Goal: Information Seeking & Learning: Learn about a topic

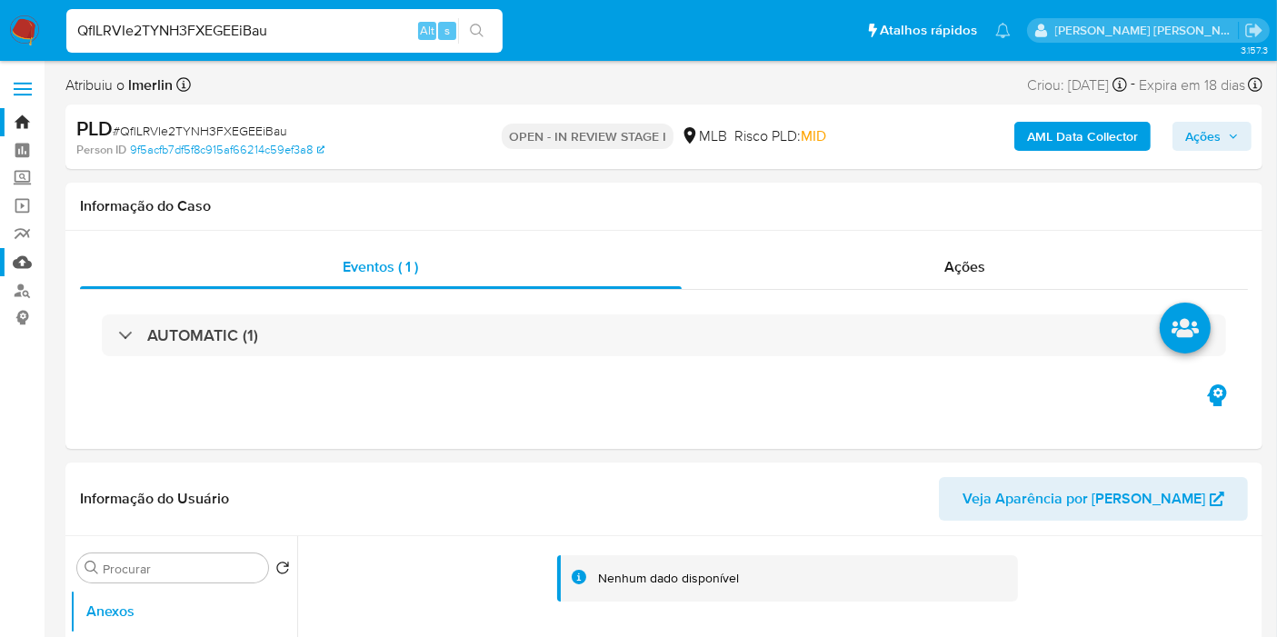
click at [9, 267] on link "Mulan" at bounding box center [108, 262] width 216 height 28
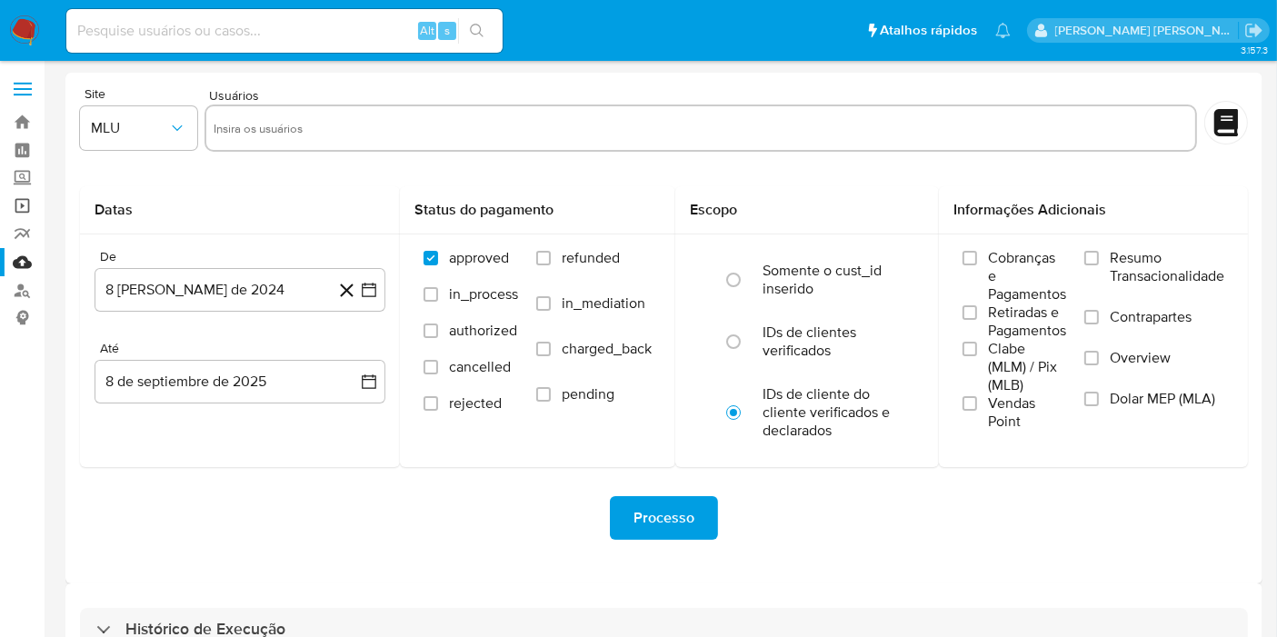
click at [34, 202] on link "Operações em massa" at bounding box center [108, 206] width 216 height 28
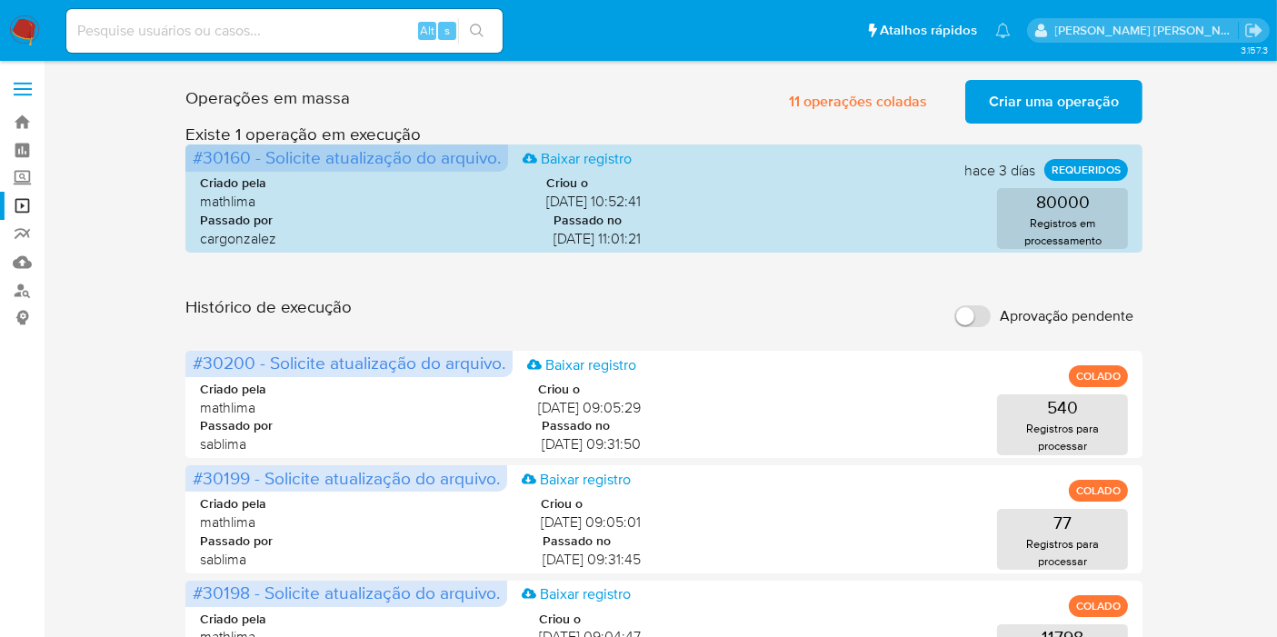
click at [1039, 105] on span "Criar uma operação" at bounding box center [1054, 102] width 130 height 40
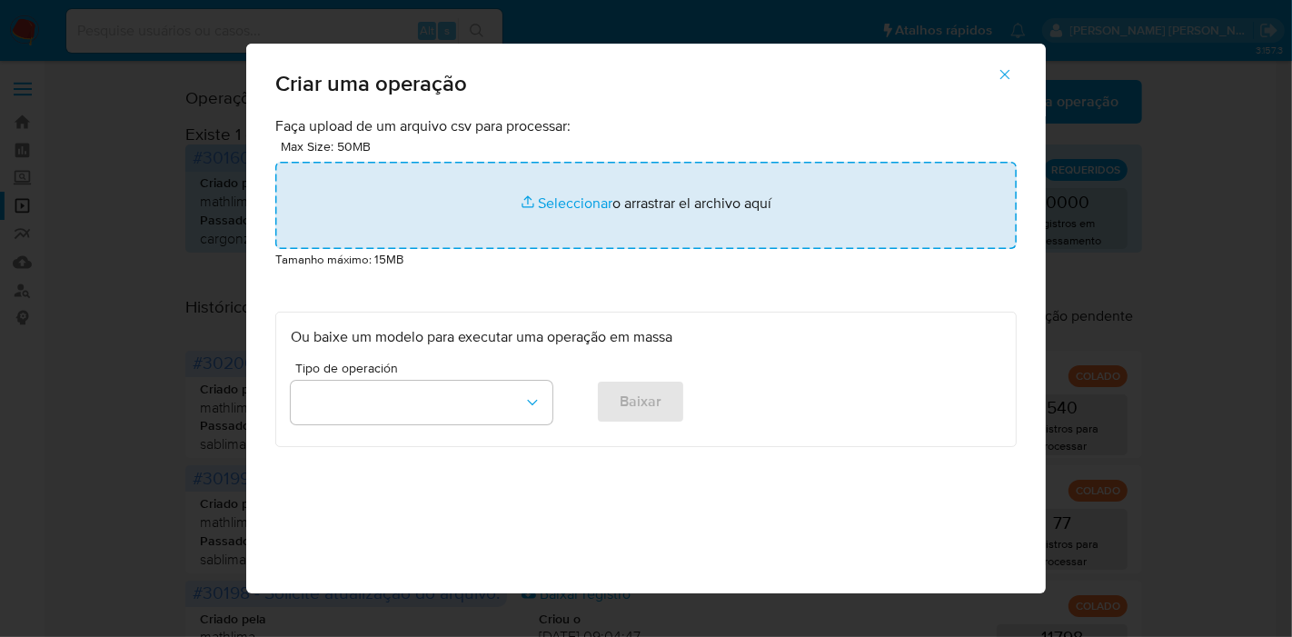
click at [524, 216] on input "file" at bounding box center [646, 205] width 742 height 87
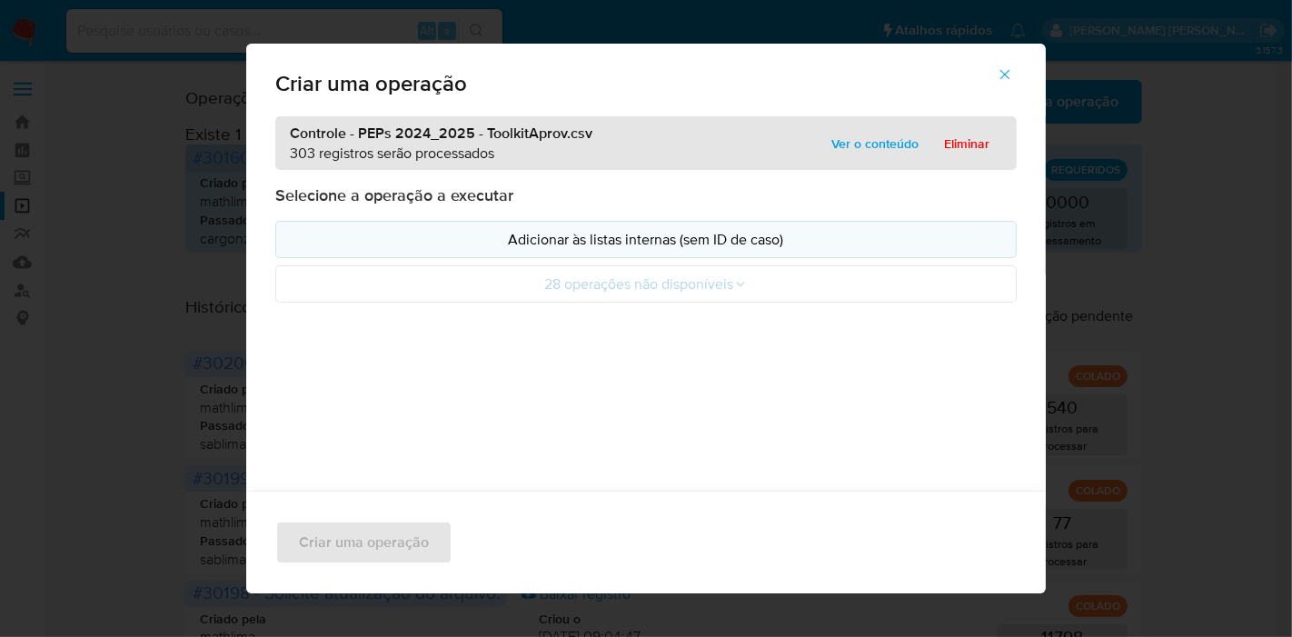
click at [664, 245] on p "Adicionar às listas internas (sem ID de caso)" at bounding box center [646, 239] width 711 height 21
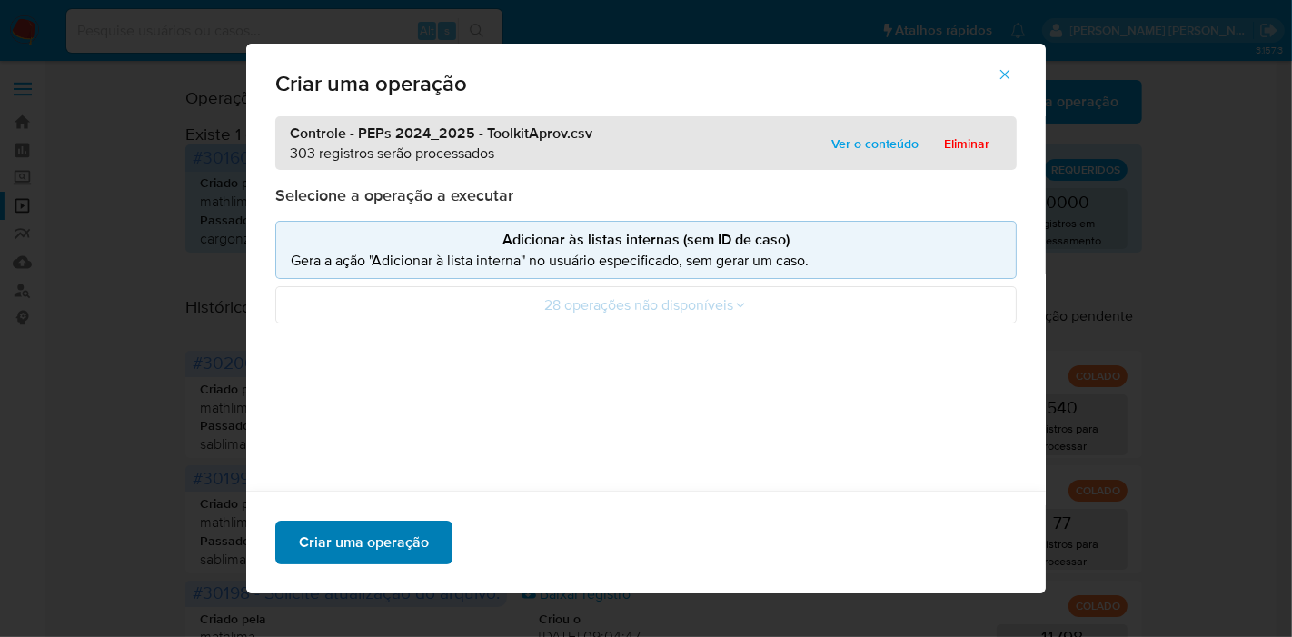
click at [410, 540] on span "Criar uma operação" at bounding box center [364, 543] width 130 height 40
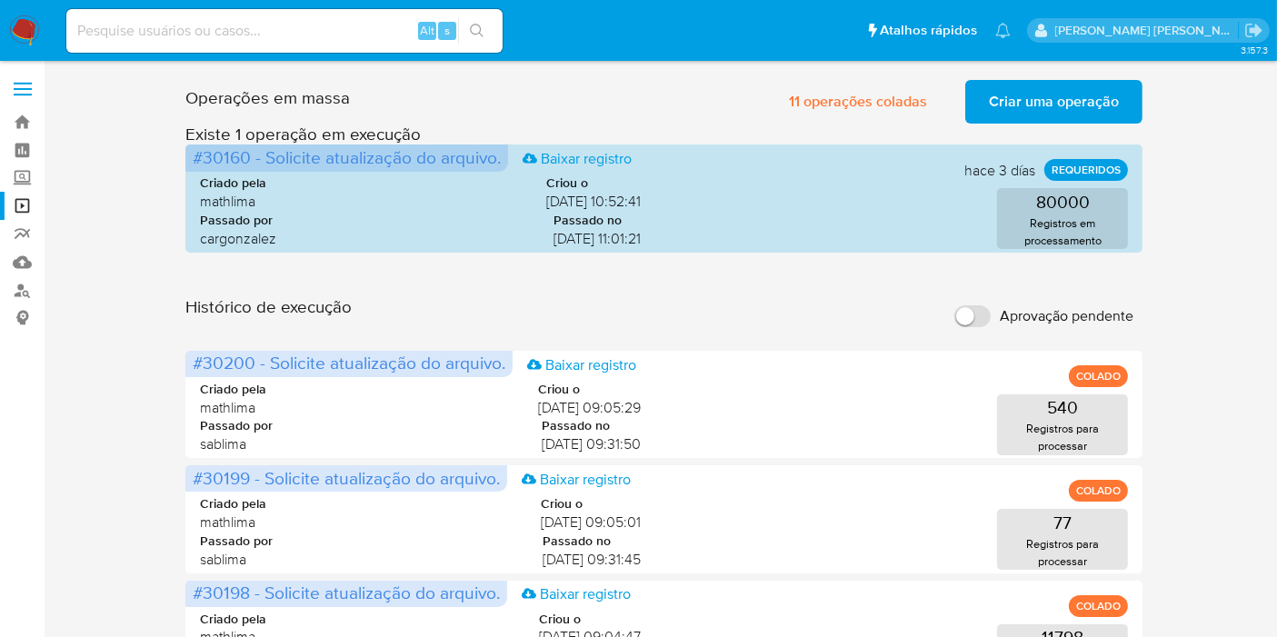
click at [1056, 93] on span "Criar uma operação" at bounding box center [1054, 102] width 130 height 40
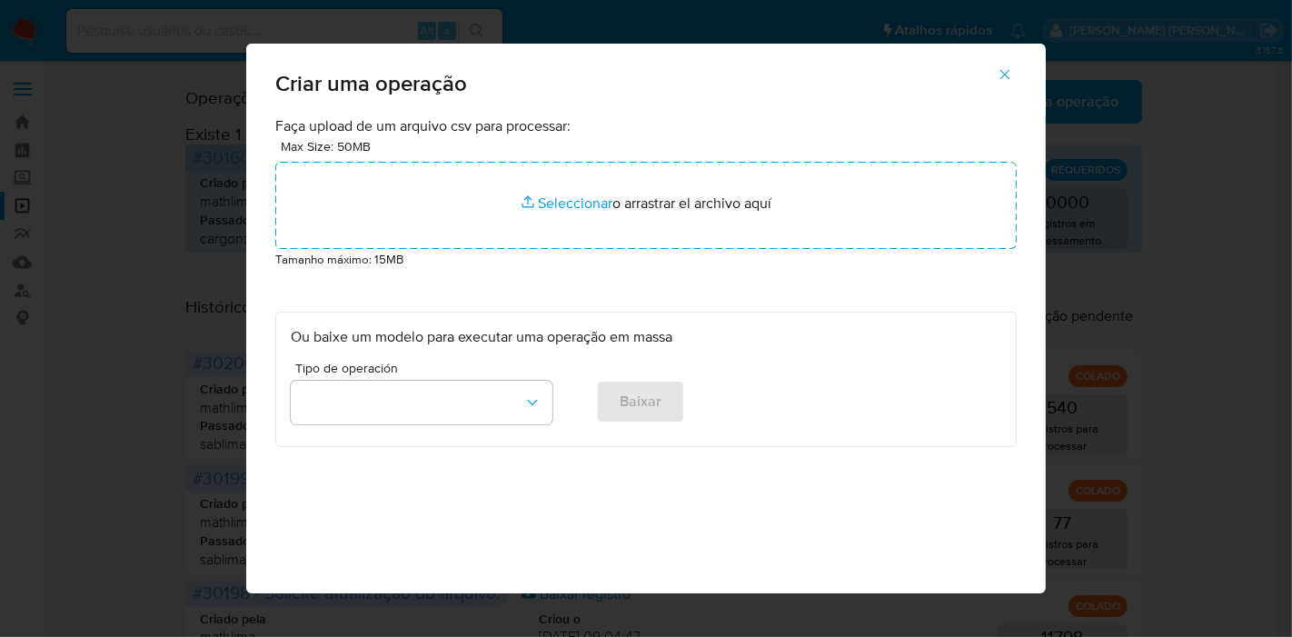
click at [408, 157] on div "Max Size: 50MB Seleccionar archivos Seleccionar o arrastrar el archivo aquí" at bounding box center [646, 192] width 742 height 113
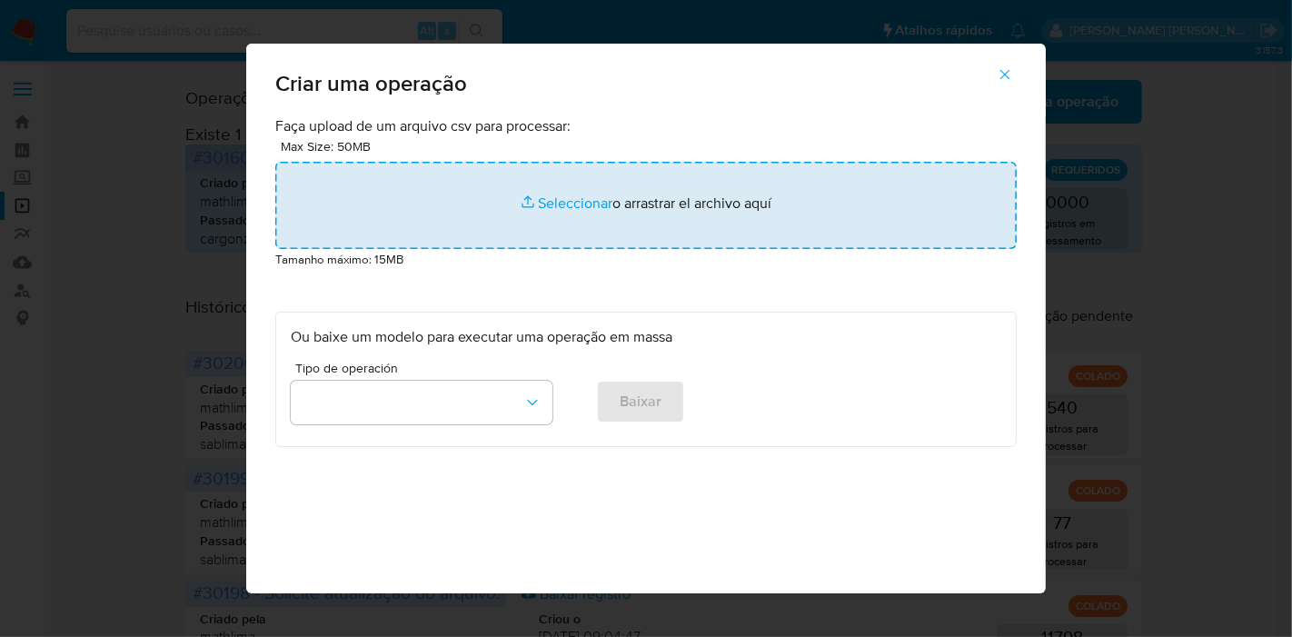
click at [412, 206] on input "file" at bounding box center [646, 205] width 742 height 87
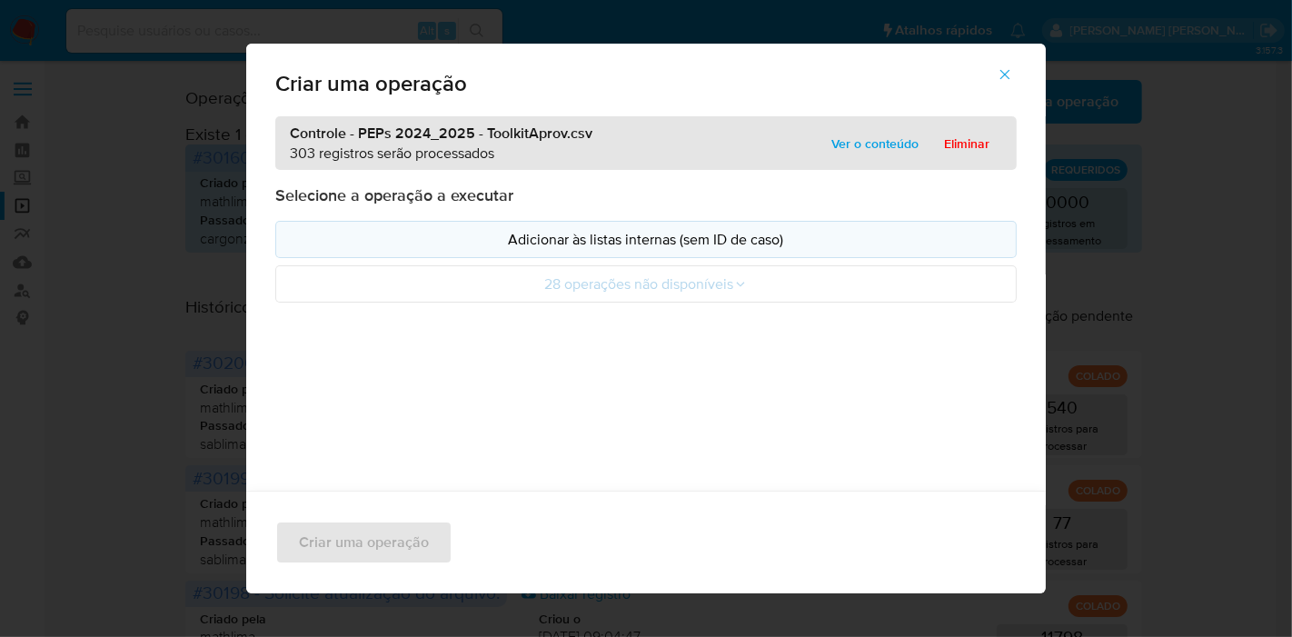
click at [379, 238] on p "Adicionar às listas internas (sem ID de caso)" at bounding box center [646, 239] width 711 height 21
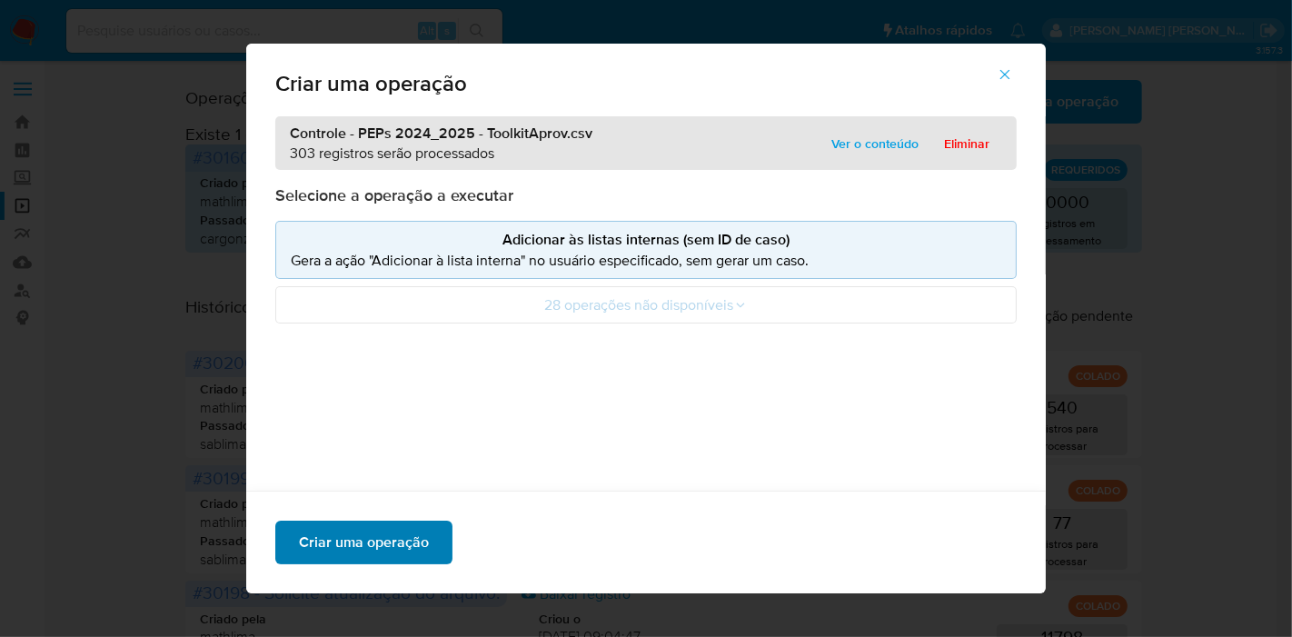
click at [343, 534] on span "Criar uma operação" at bounding box center [364, 543] width 130 height 40
click at [351, 543] on span "Criar uma operação" at bounding box center [364, 543] width 130 height 40
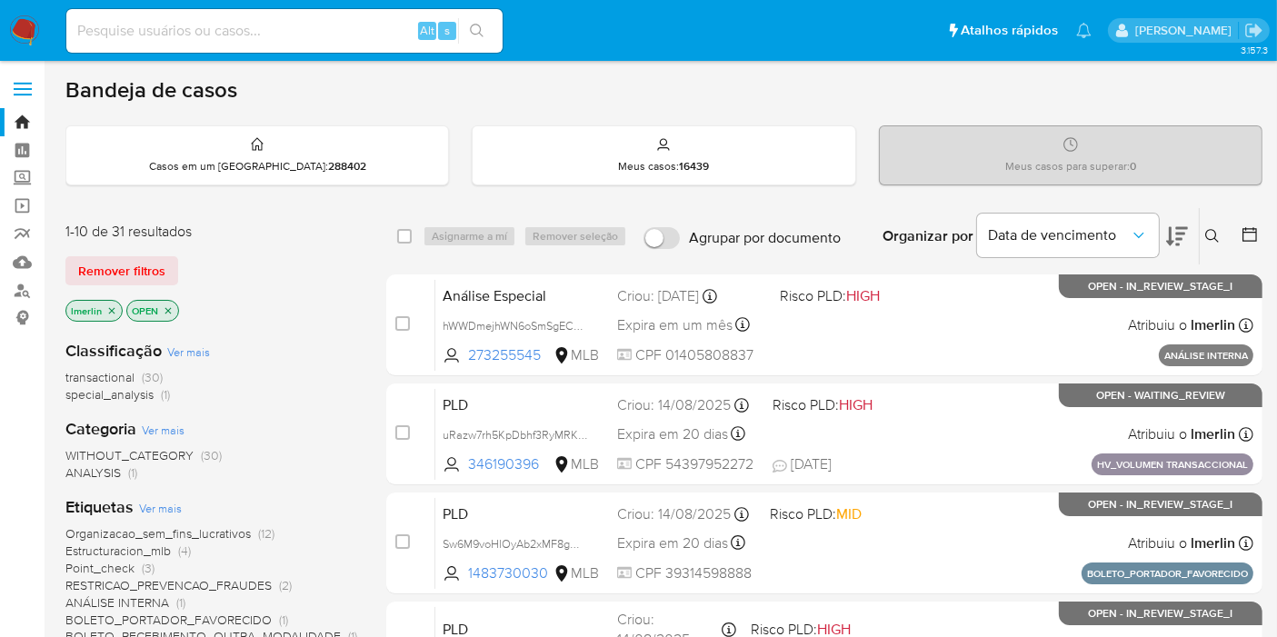
click at [104, 27] on input at bounding box center [284, 31] width 436 height 24
paste input "zx1AxePpuw67OWnmYNIFoicz"
type input "zx1AxePpuw67OWnmYNIFoicz"
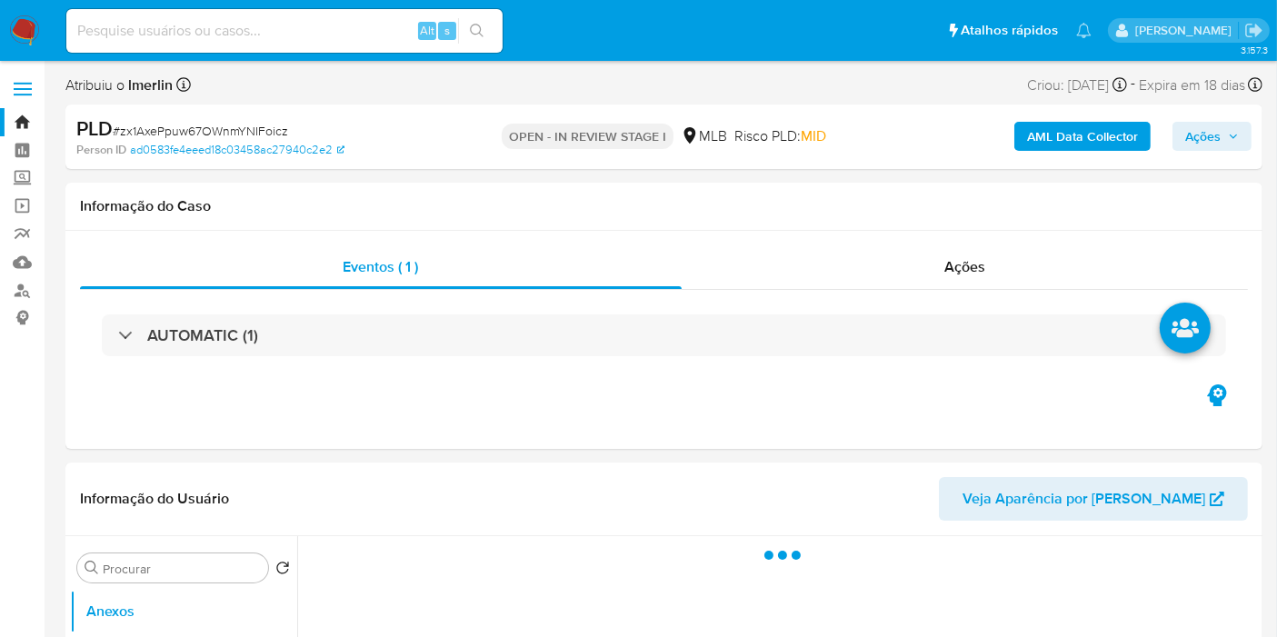
click at [1082, 141] on b "AML Data Collector" at bounding box center [1082, 136] width 111 height 29
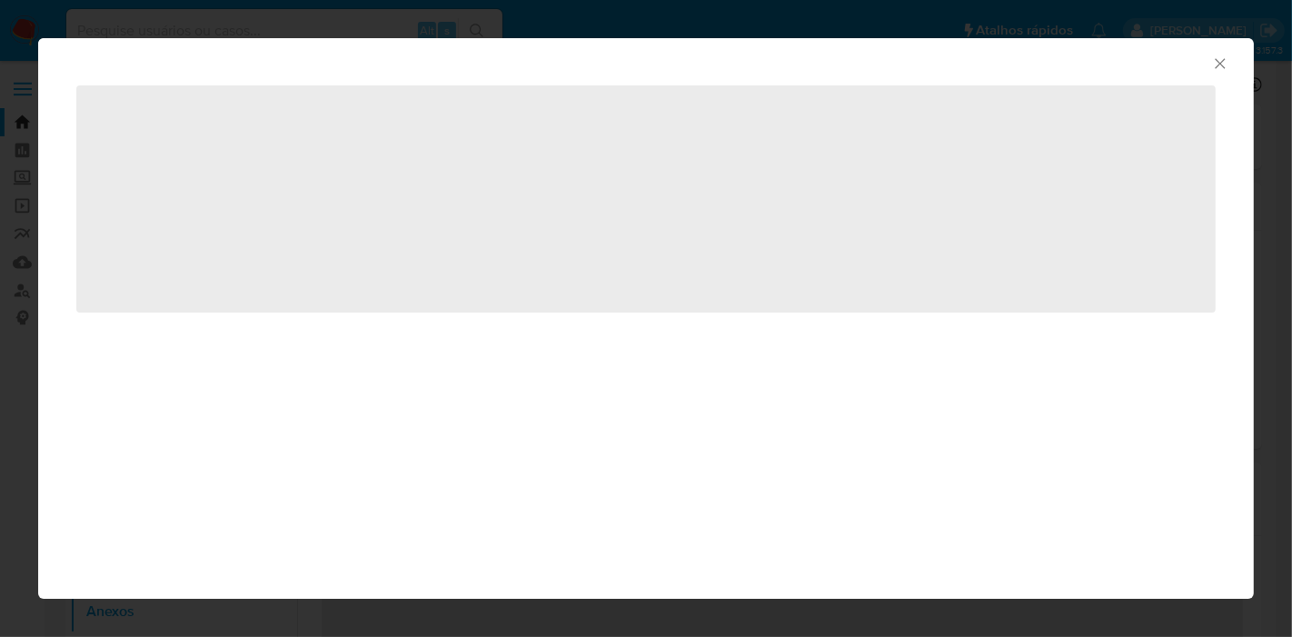
select select "10"
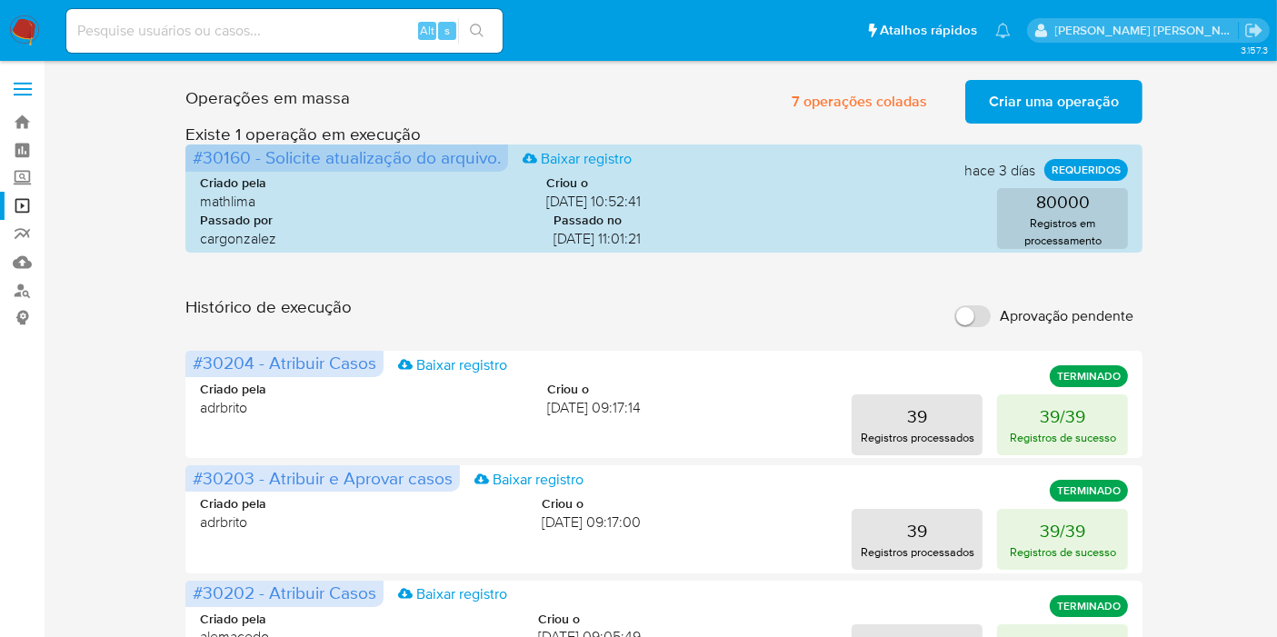
click at [1080, 95] on span "Criar uma operação" at bounding box center [1054, 102] width 130 height 40
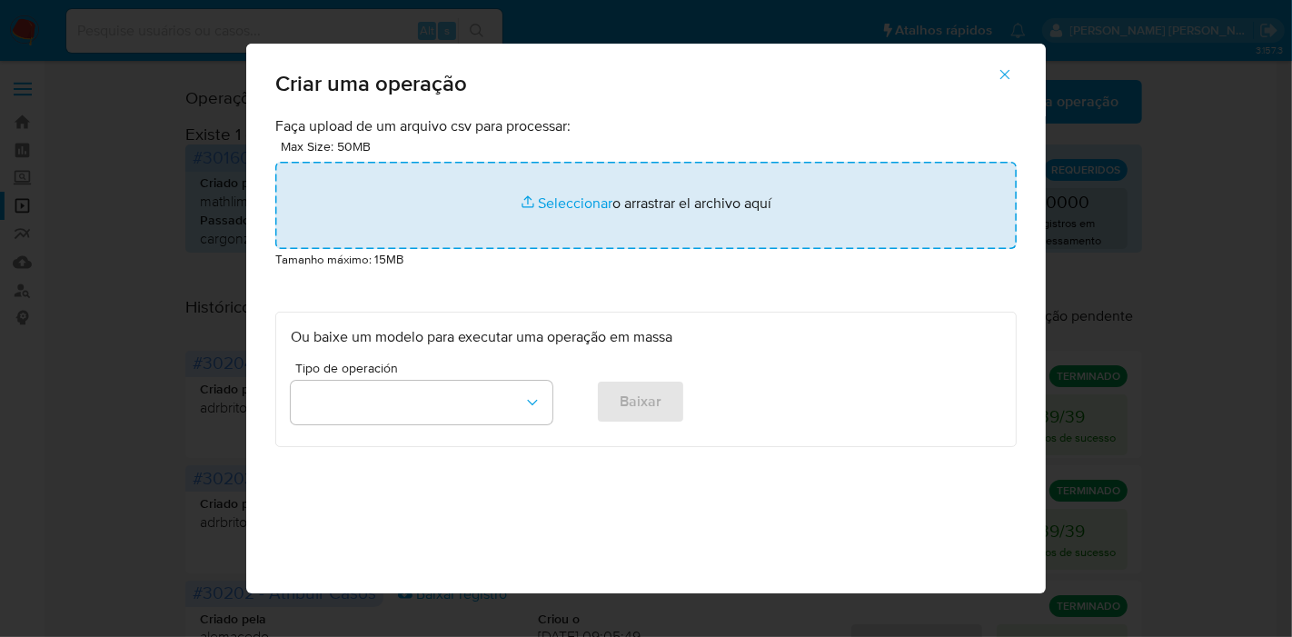
click at [587, 206] on input "file" at bounding box center [646, 205] width 742 height 87
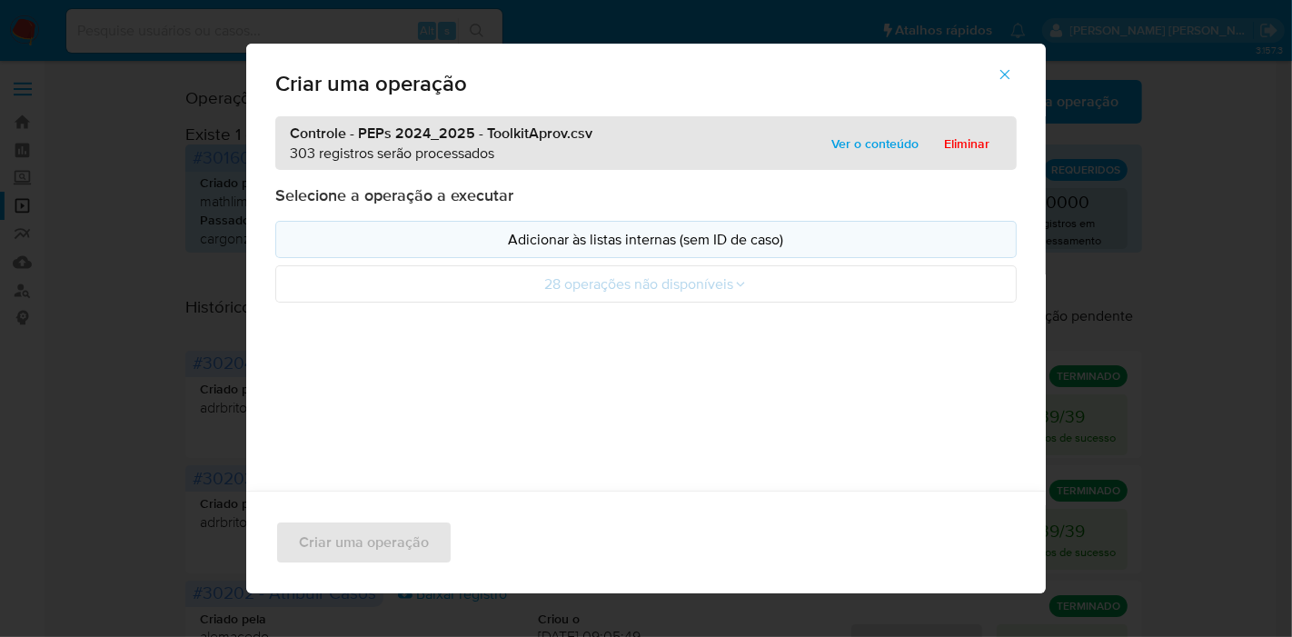
click at [361, 227] on button "Adicionar às listas internas (sem ID de caso)" at bounding box center [646, 239] width 742 height 37
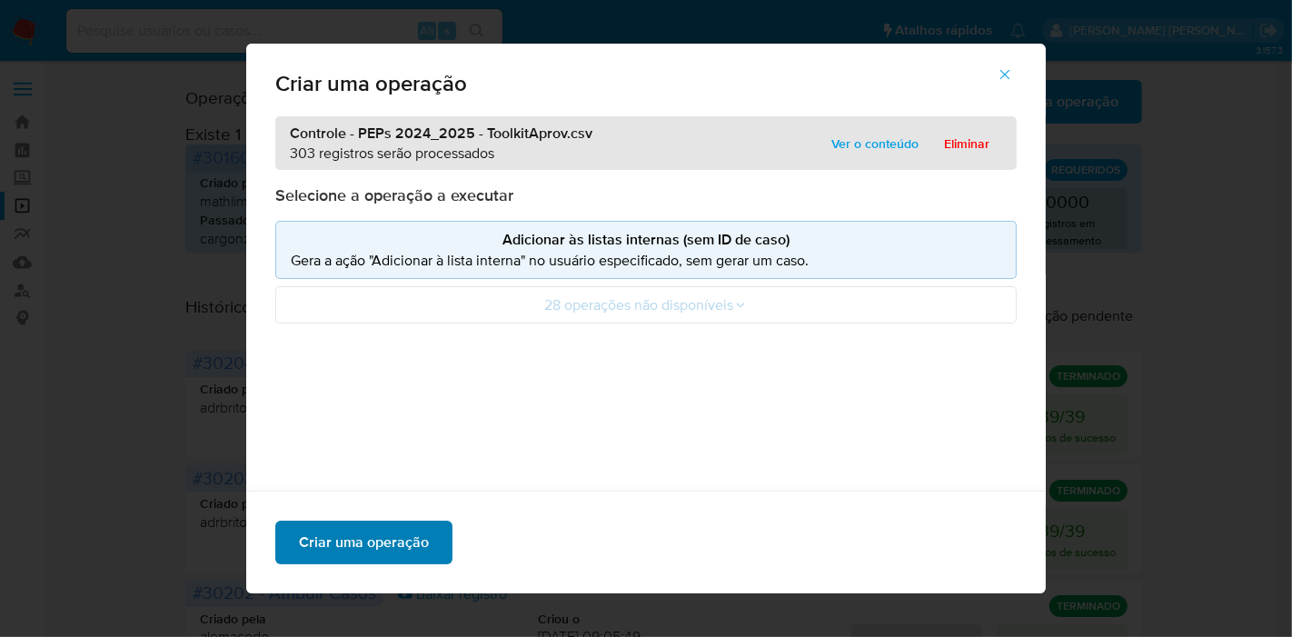
click at [378, 536] on span "Criar uma operação" at bounding box center [364, 543] width 130 height 40
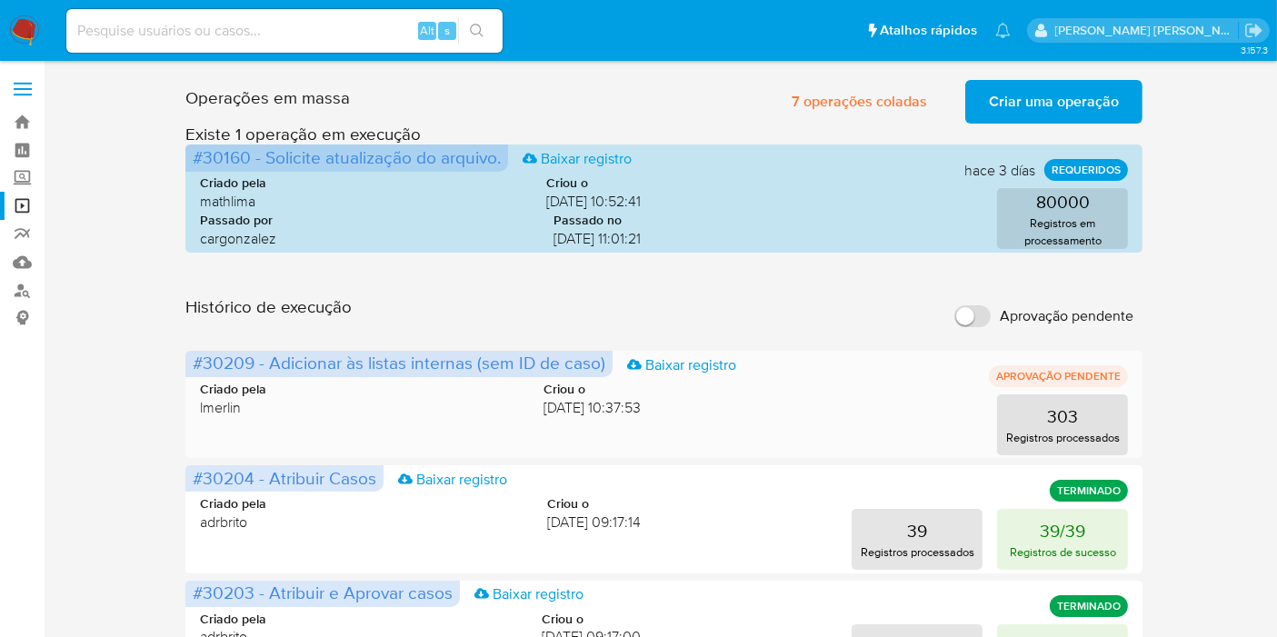
drag, startPoint x: 253, startPoint y: 360, endPoint x: 194, endPoint y: 360, distance: 58.2
click at [194, 360] on span "#30209 - Adicionar às listas internas (sem ID de caso)" at bounding box center [399, 362] width 413 height 25
click at [683, 315] on div "Histórico de execução Aprovação pendente" at bounding box center [664, 316] width 958 height 40
click at [1029, 95] on span "Criar uma operação" at bounding box center [1054, 102] width 130 height 40
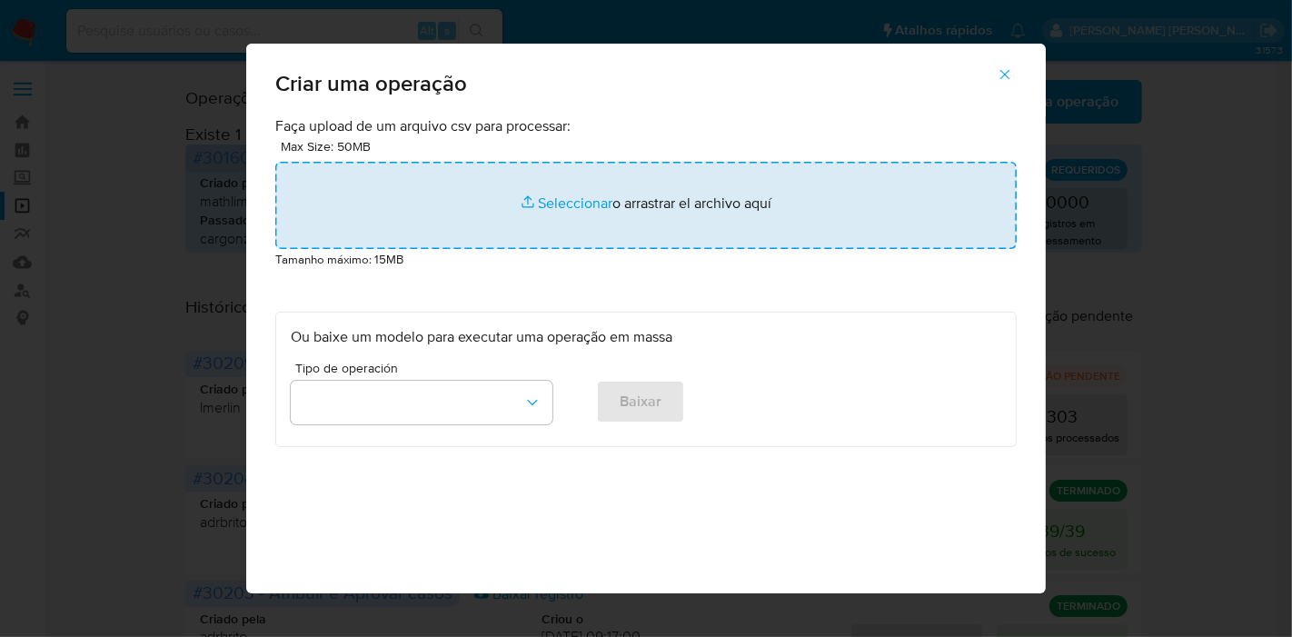
click at [532, 174] on input "file" at bounding box center [646, 205] width 742 height 87
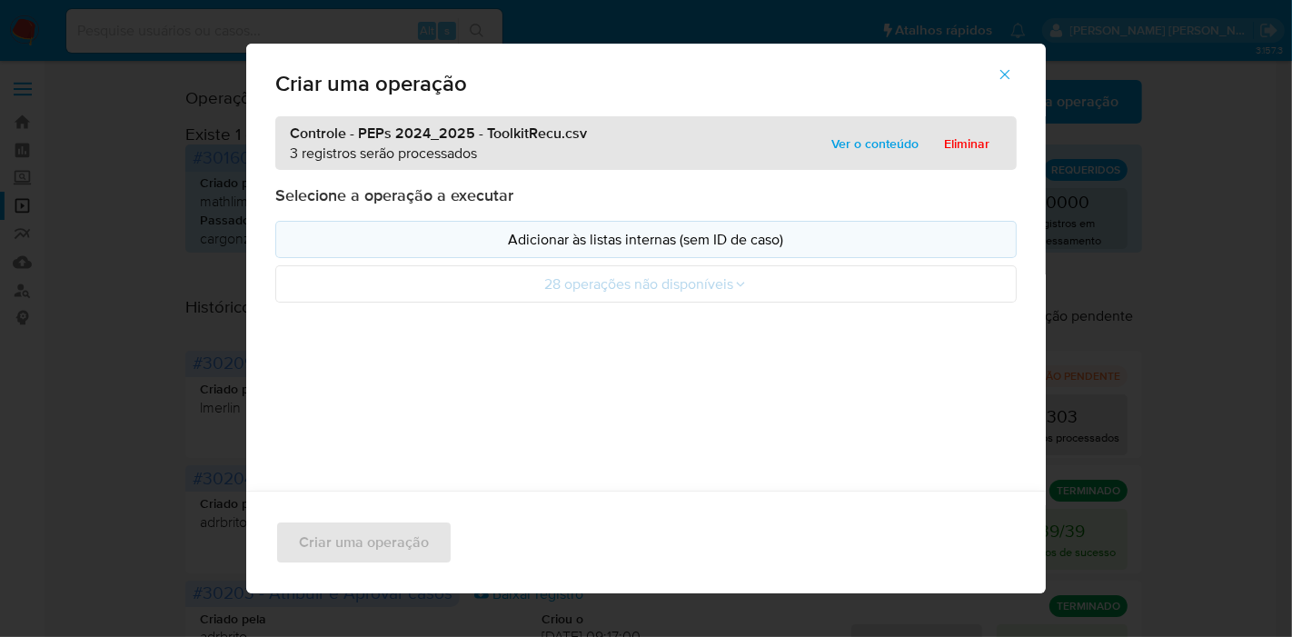
drag, startPoint x: 532, startPoint y: 174, endPoint x: 384, endPoint y: 232, distance: 158.8
click at [383, 232] on p "Adicionar às listas internas (sem ID de caso)" at bounding box center [646, 239] width 711 height 21
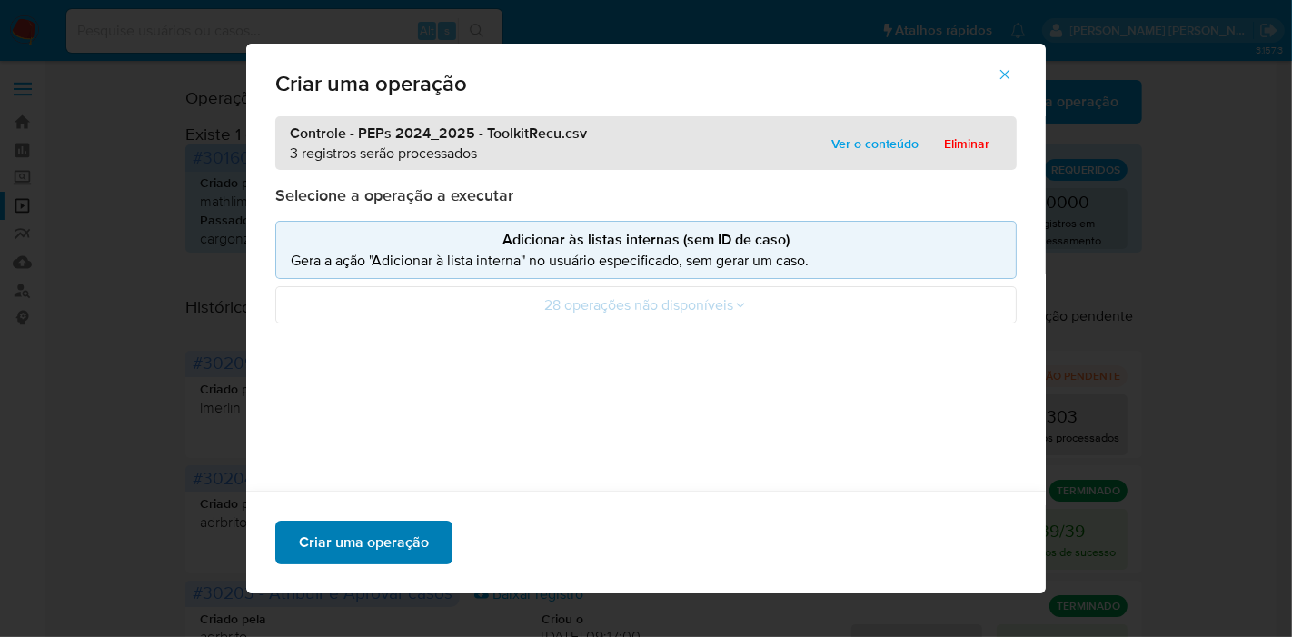
click at [372, 554] on span "Criar uma operação" at bounding box center [364, 543] width 130 height 40
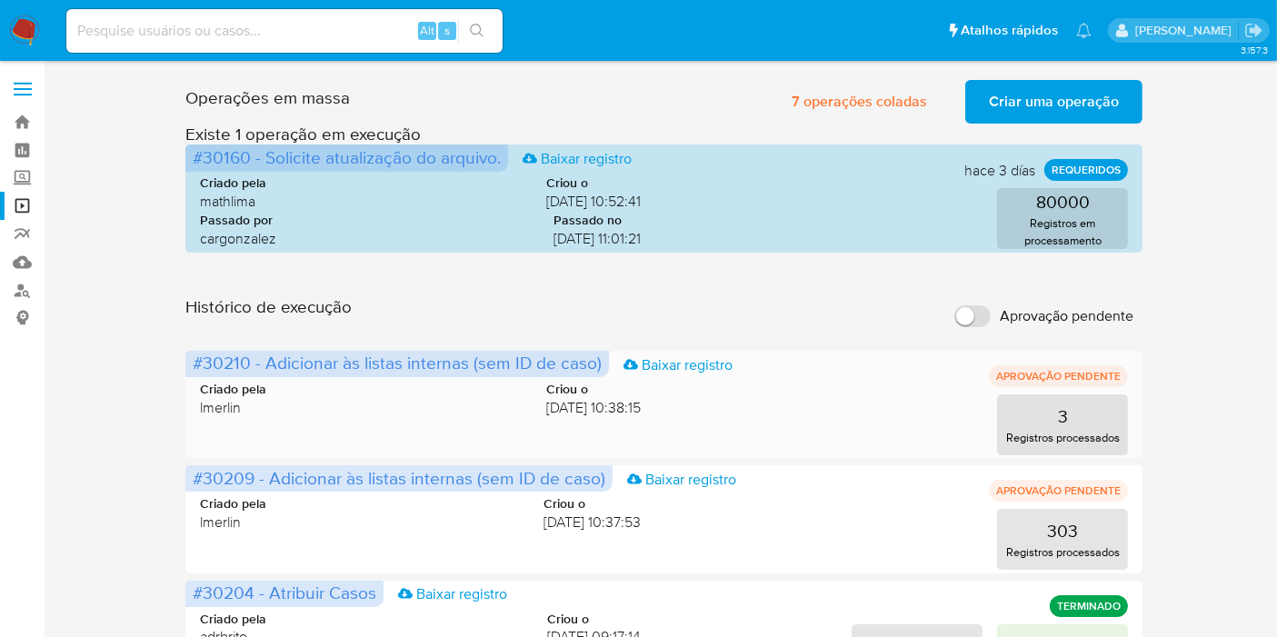
drag, startPoint x: 250, startPoint y: 355, endPoint x: 194, endPoint y: 362, distance: 56.7
click at [194, 362] on span "#30210 - Adicionar às listas internas (sem ID de caso)" at bounding box center [397, 362] width 409 height 25
click at [1075, 86] on span "Criar uma operação" at bounding box center [1054, 102] width 130 height 40
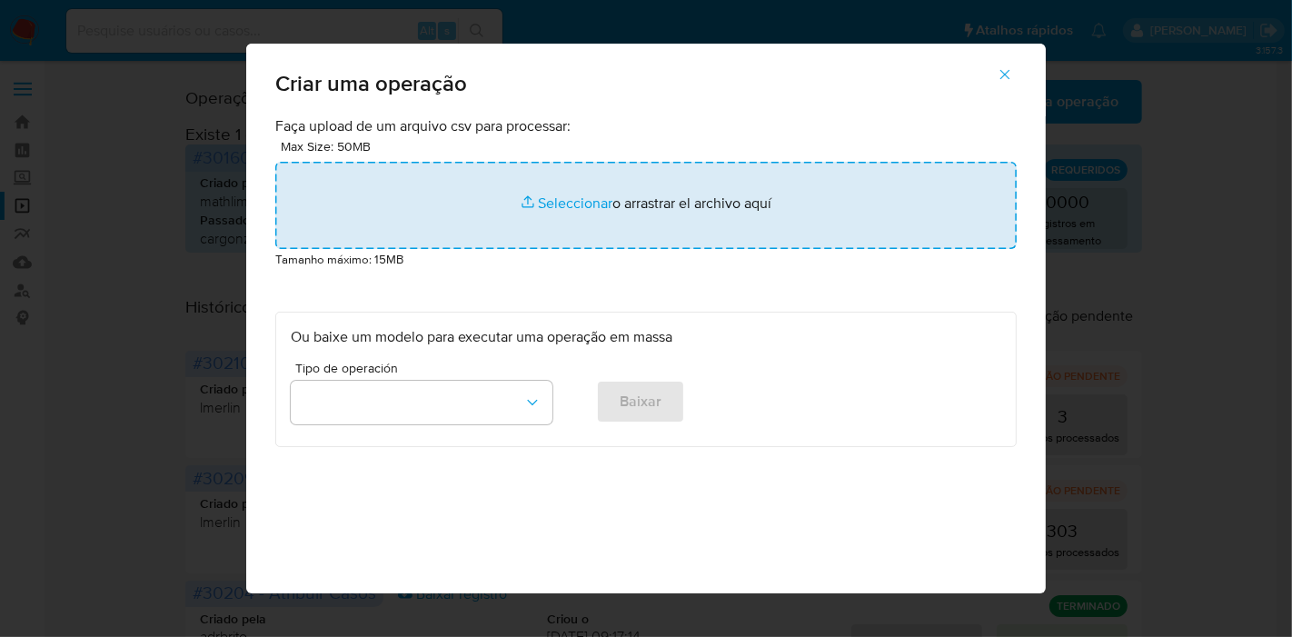
click at [548, 195] on input "file" at bounding box center [646, 205] width 742 height 87
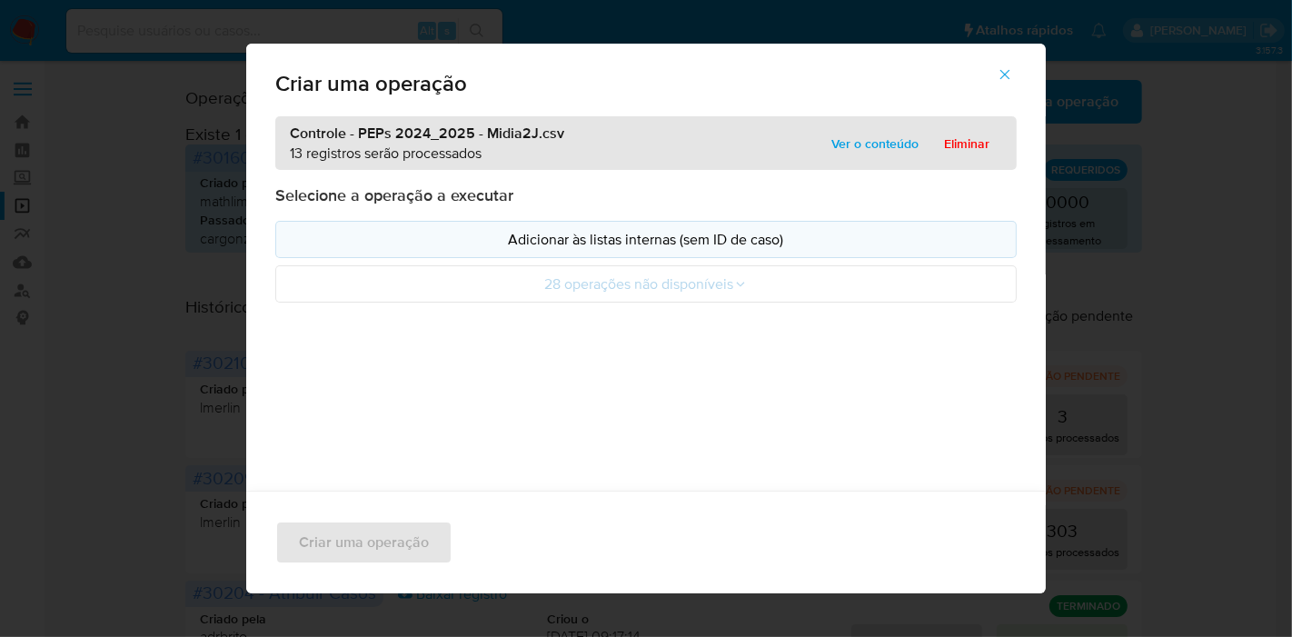
click at [597, 238] on p "Adicionar às listas internas (sem ID de caso)" at bounding box center [646, 239] width 711 height 21
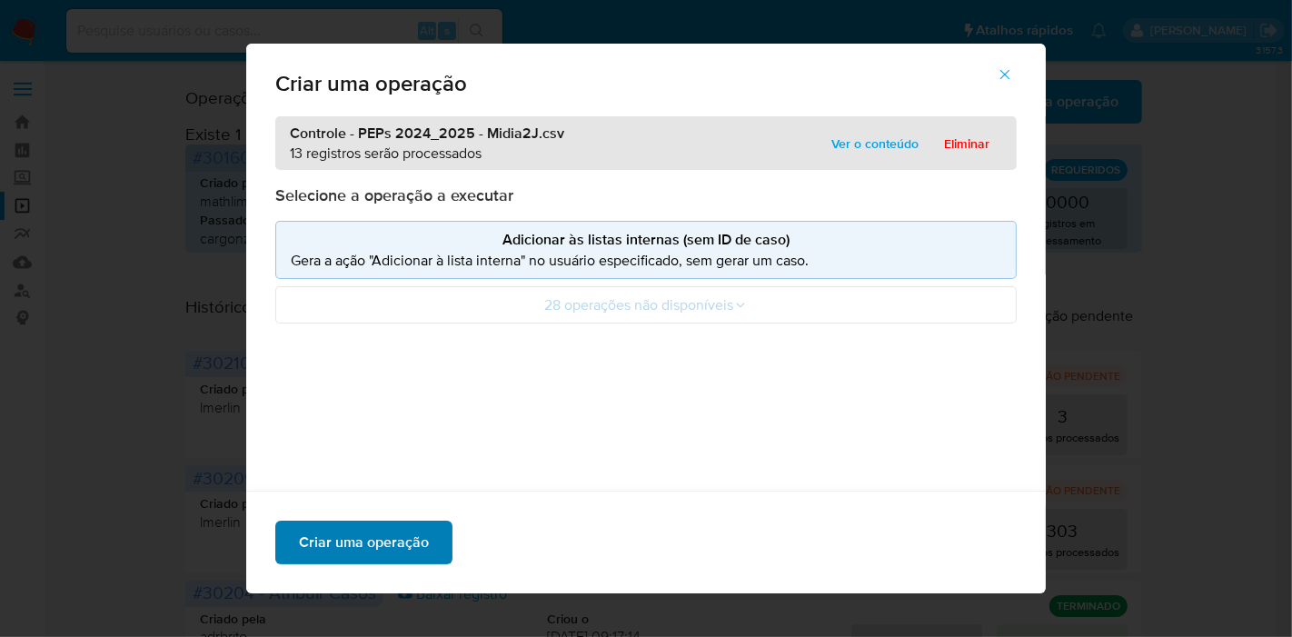
click at [391, 553] on span "Criar uma operação" at bounding box center [364, 543] width 130 height 40
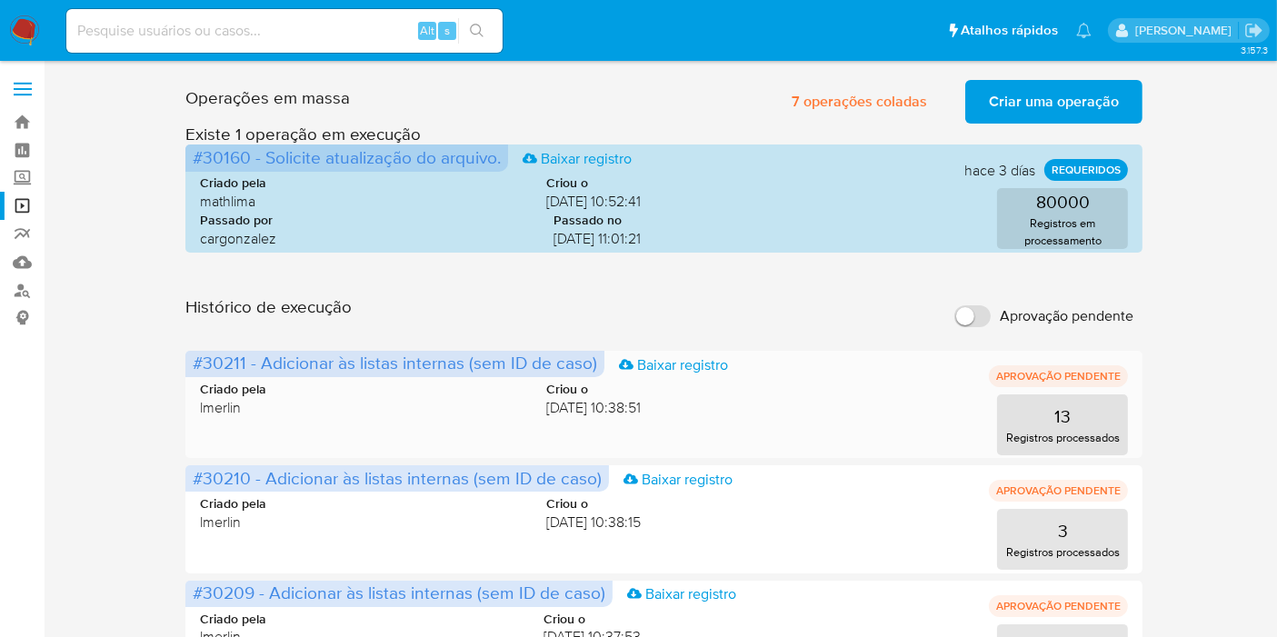
drag, startPoint x: 247, startPoint y: 356, endPoint x: 192, endPoint y: 359, distance: 55.5
click at [193, 359] on span "#30211 - Adicionar às listas internas (sem ID de caso)" at bounding box center [395, 362] width 404 height 25
click at [318, 28] on input at bounding box center [284, 31] width 436 height 24
paste input "zx1AxePpuw67OWnmYNIFoicz"
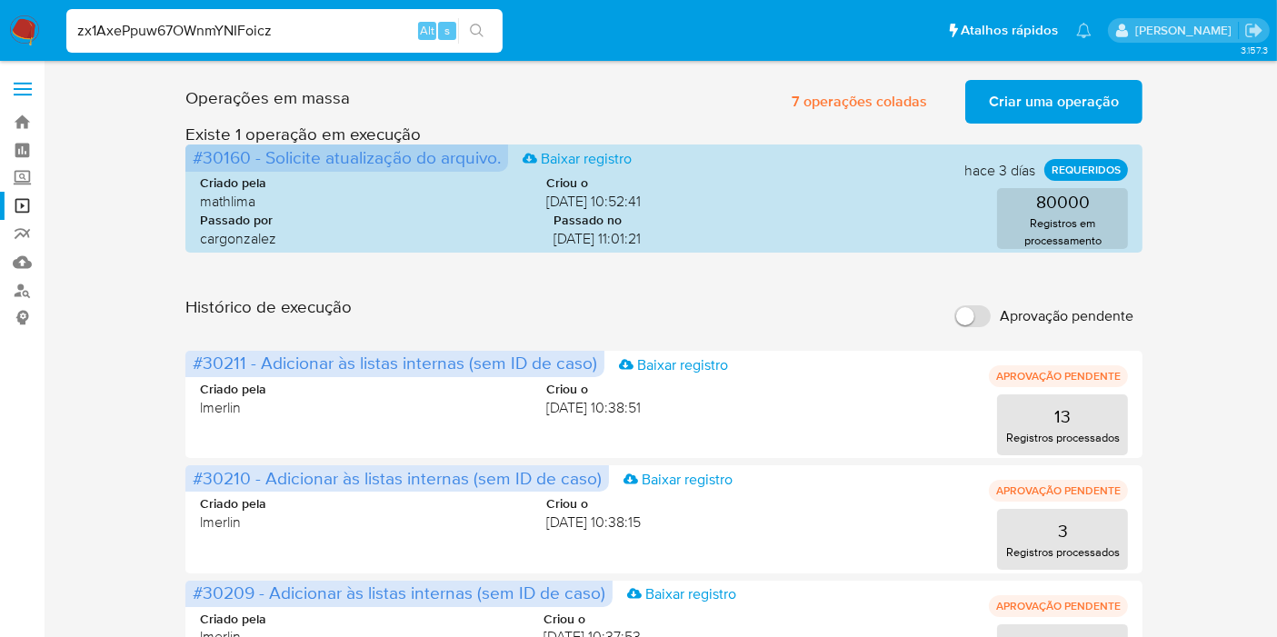
type input "zx1AxePpuw67OWnmYNIFoicz"
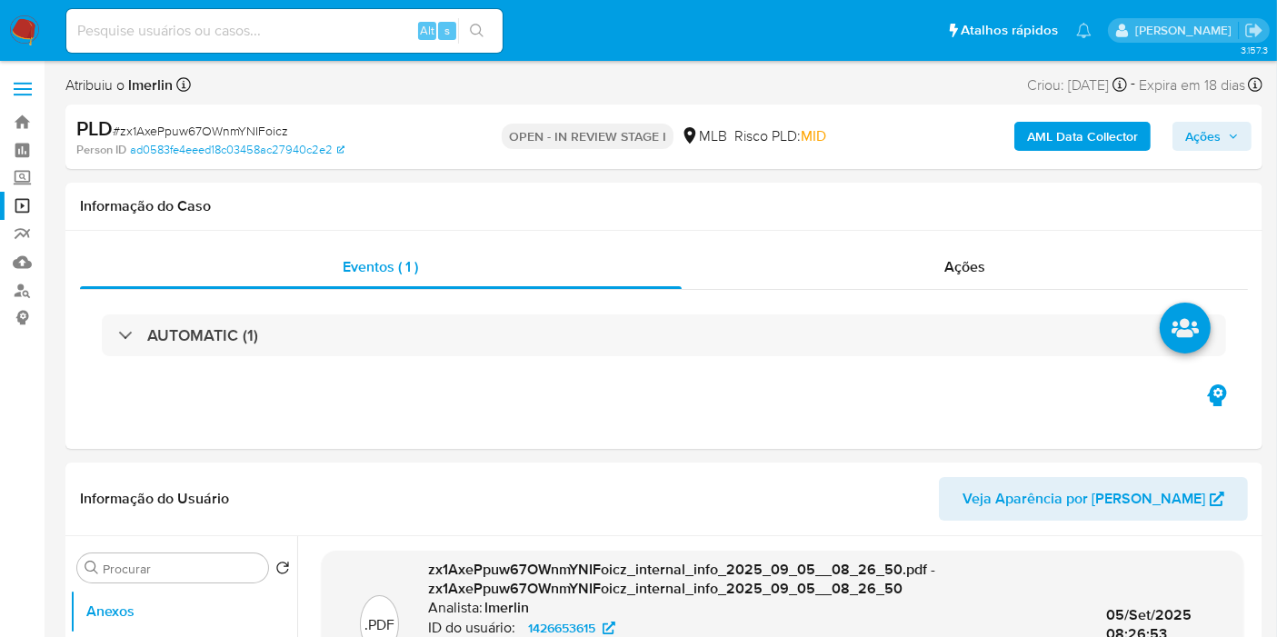
select select "10"
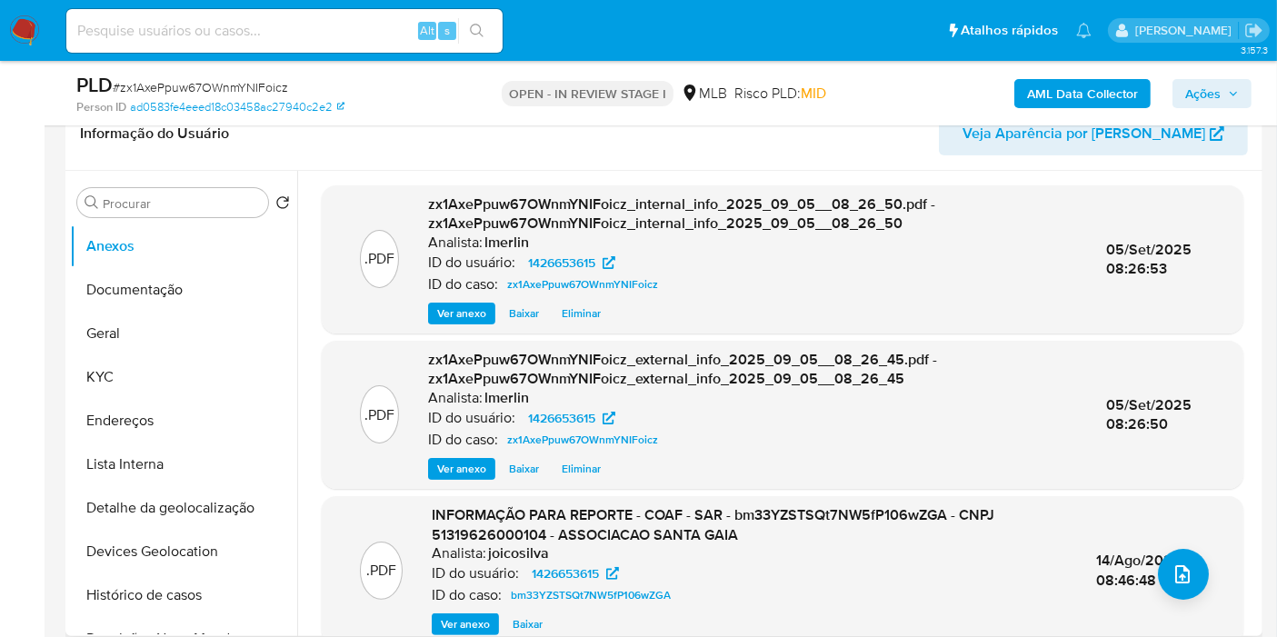
scroll to position [404, 0]
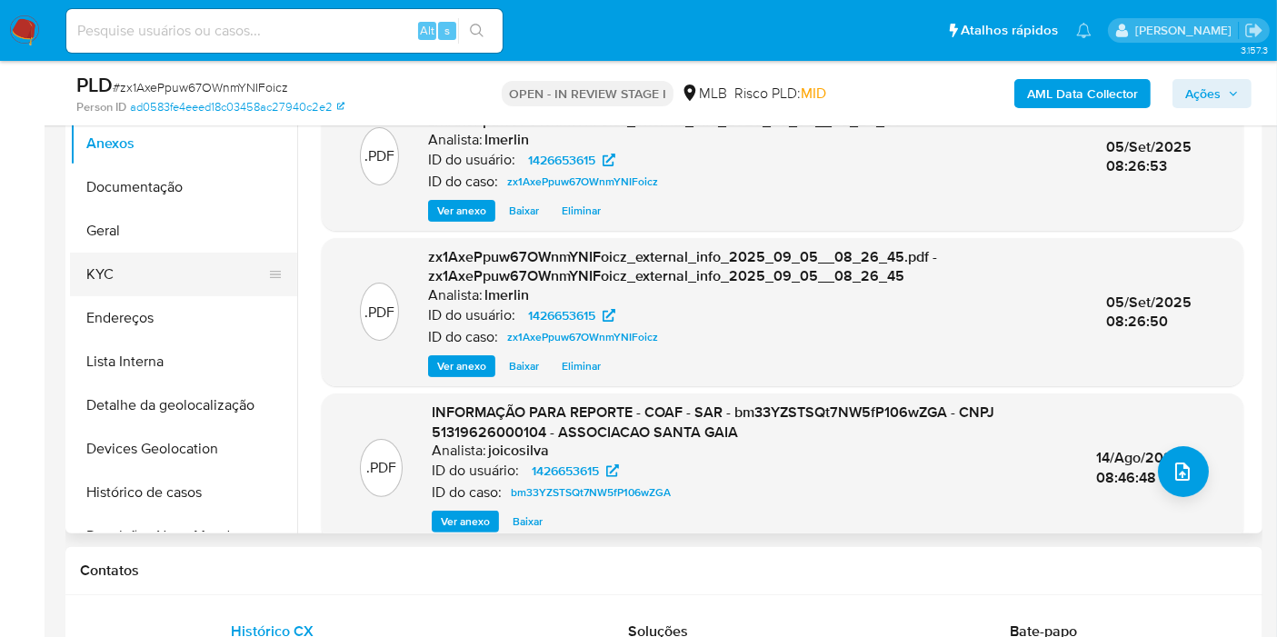
click at [150, 286] on button "KYC" at bounding box center [176, 275] width 213 height 44
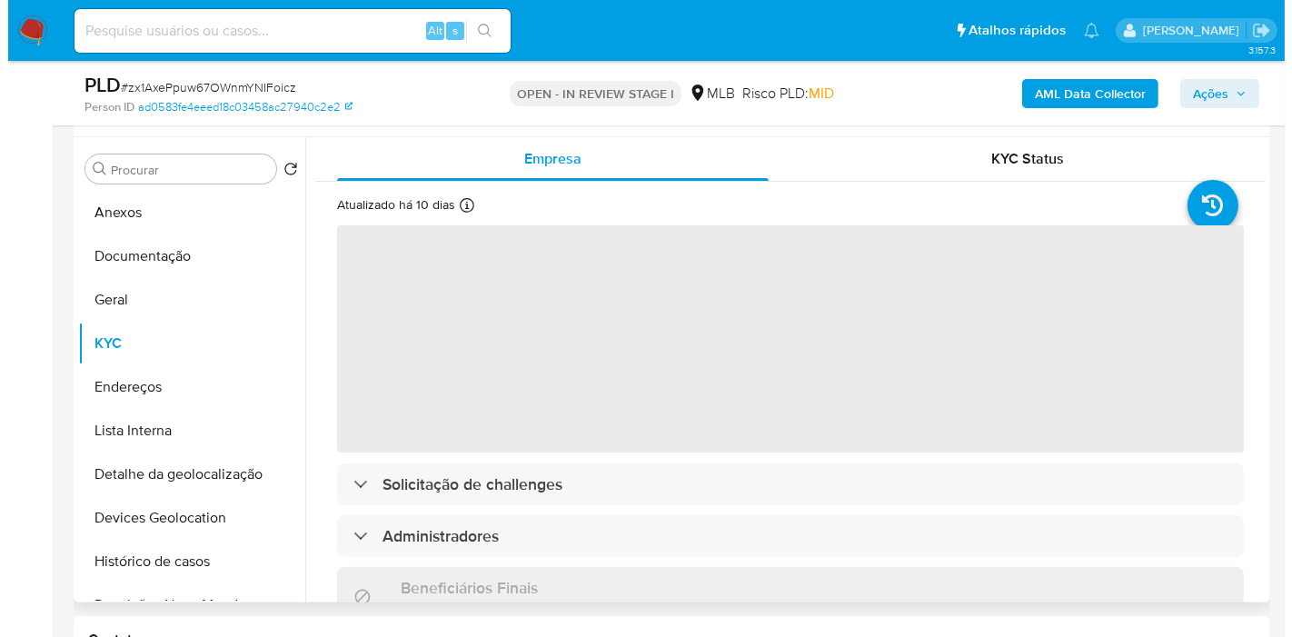
scroll to position [303, 0]
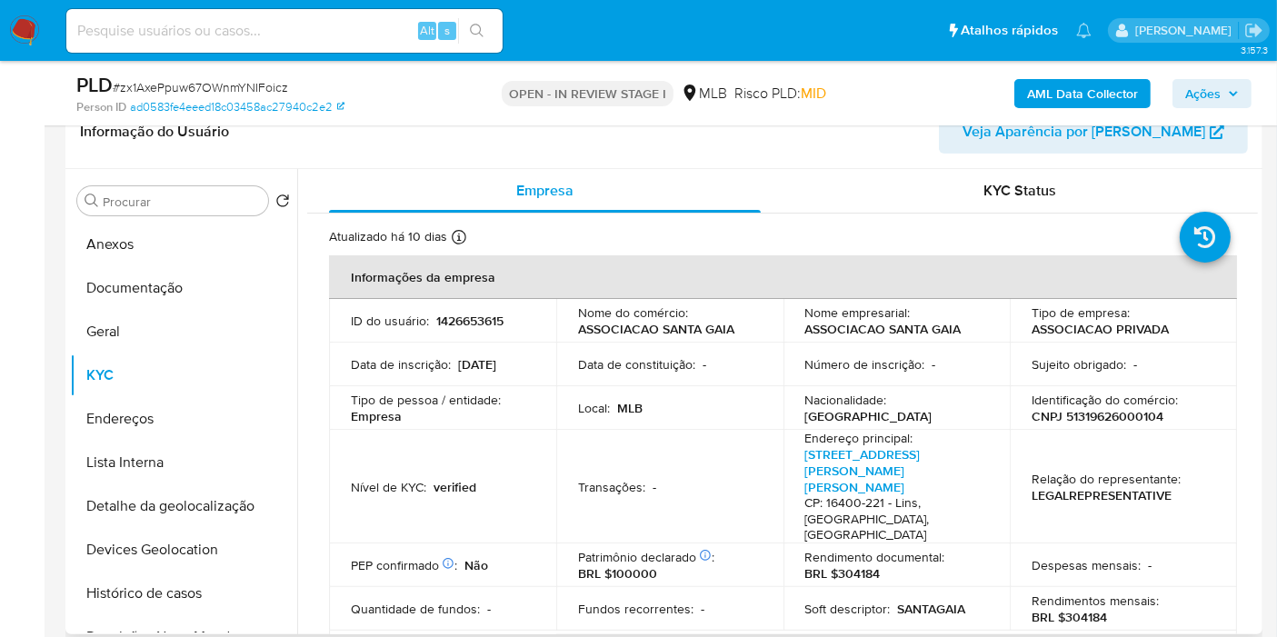
click at [1123, 408] on p "CNPJ 51319626000104" at bounding box center [1098, 416] width 132 height 16
copy p "51319626000104"
click at [470, 323] on p "1426653615" at bounding box center [469, 321] width 67 height 16
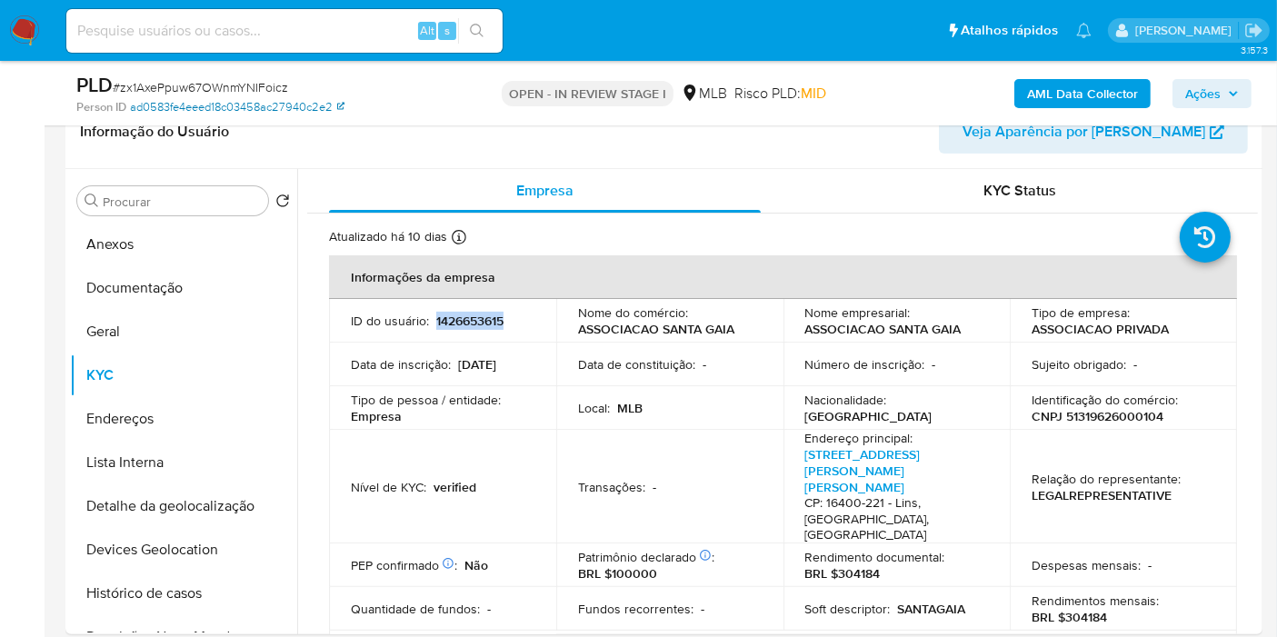
copy p "1426653615"
click at [1089, 609] on p "BRL $304184" at bounding box center [1069, 617] width 75 height 16
copy p "304184"
click at [1084, 95] on b "AML Data Collector" at bounding box center [1082, 93] width 111 height 29
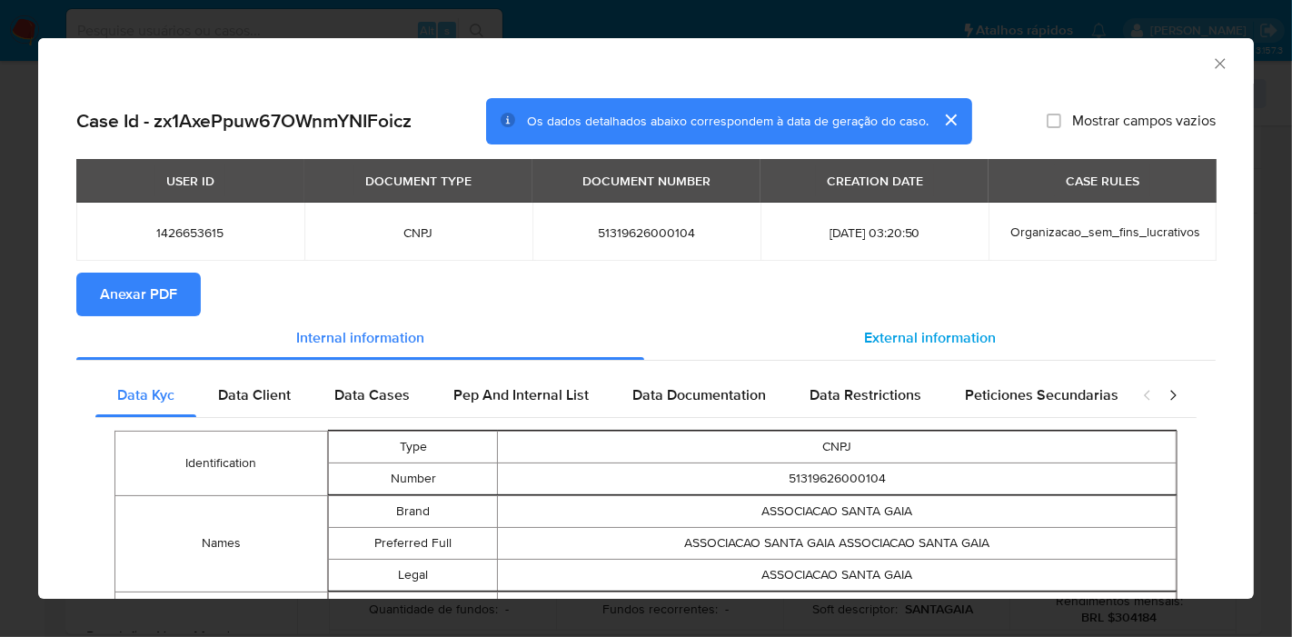
click at [864, 334] on span "External information" at bounding box center [930, 337] width 132 height 21
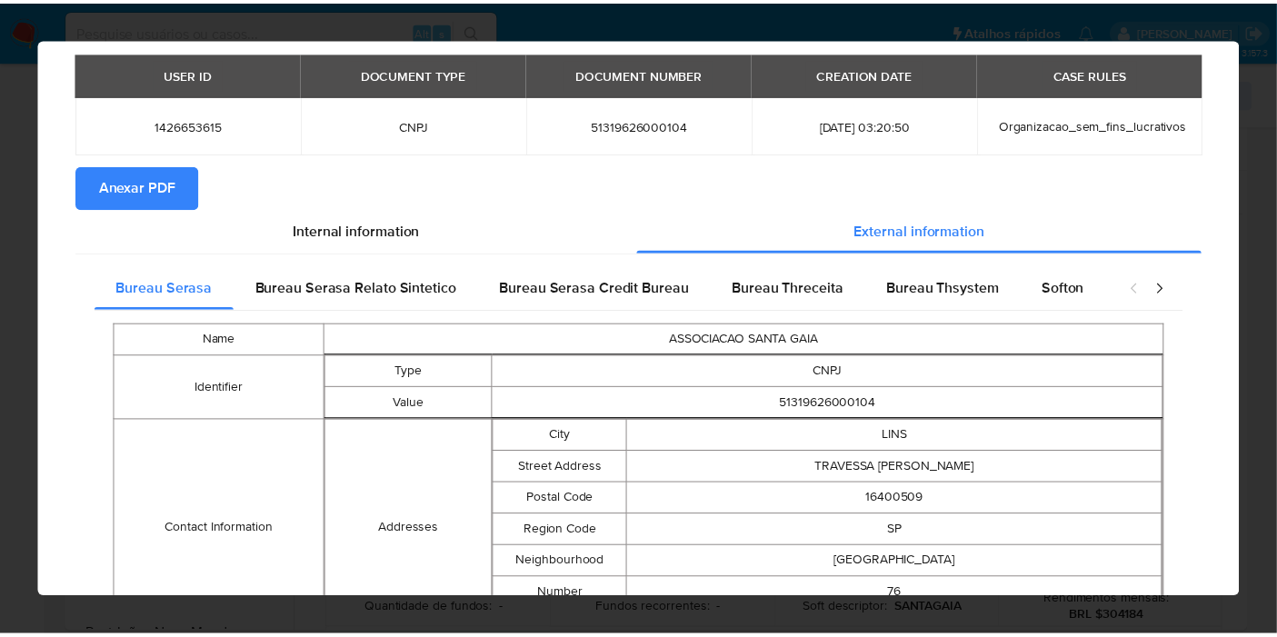
scroll to position [623, 0]
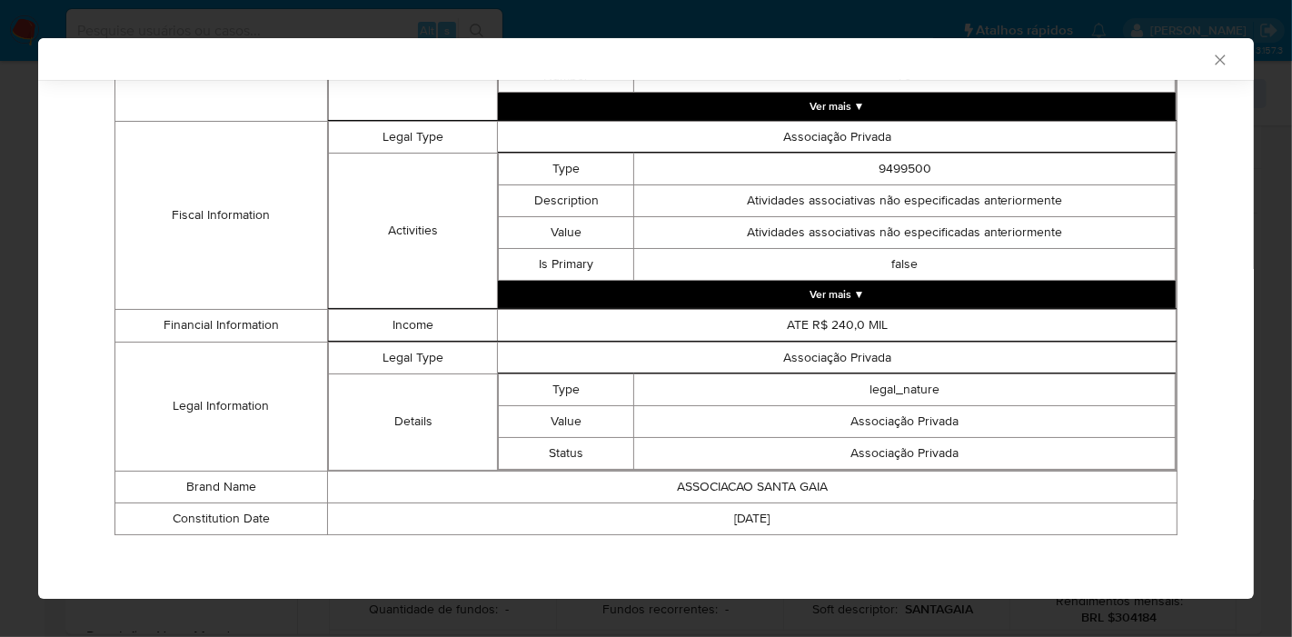
click at [1211, 64] on icon "Fechar a janela" at bounding box center [1220, 60] width 18 height 18
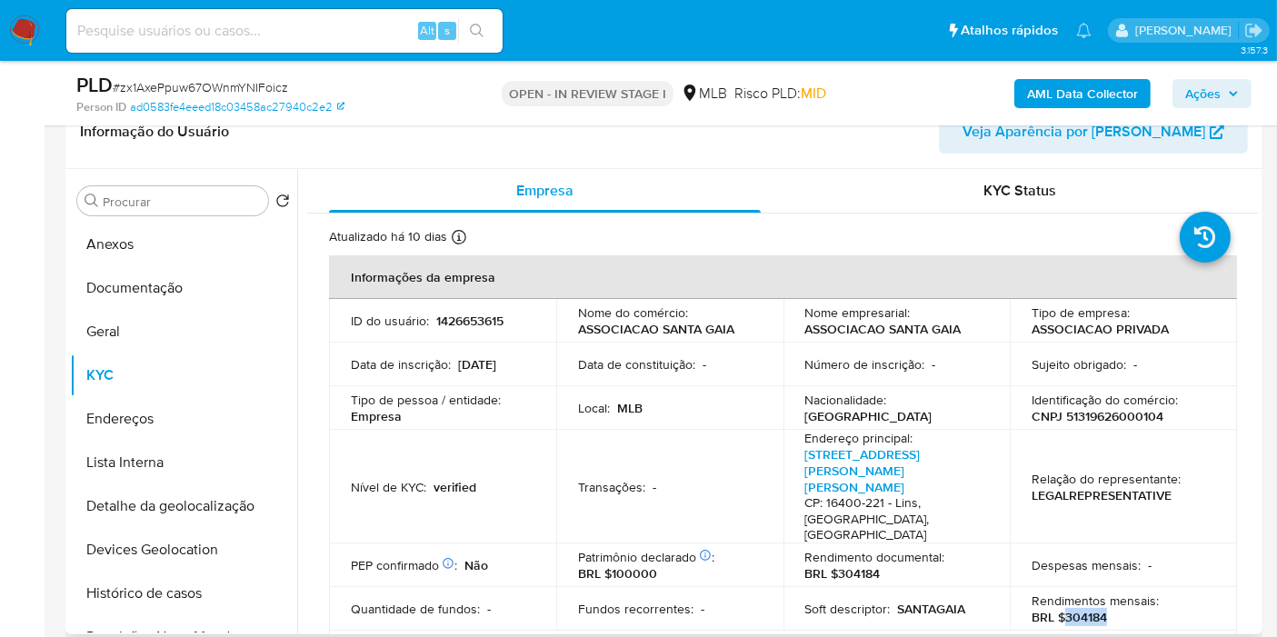
scroll to position [404, 0]
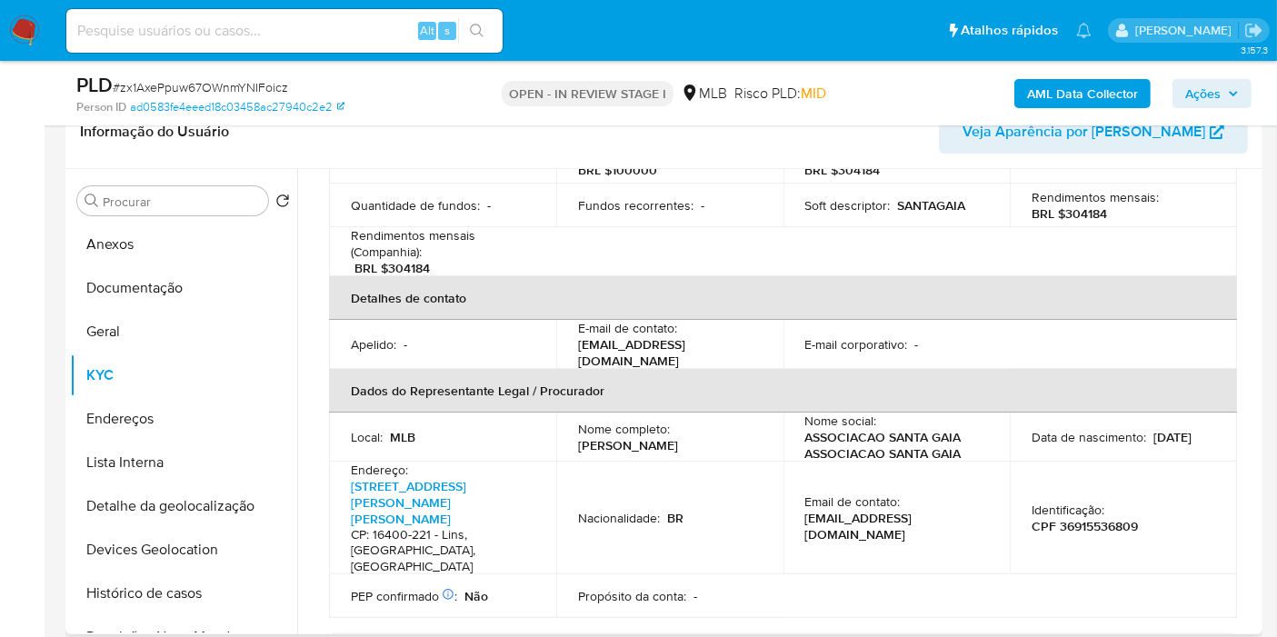
click at [657, 437] on p "Guilherme Augusto Viel" at bounding box center [628, 445] width 100 height 16
click at [678, 437] on p "Guilherme Augusto Viel" at bounding box center [628, 445] width 100 height 16
drag, startPoint x: 711, startPoint y: 395, endPoint x: 568, endPoint y: 396, distance: 142.7
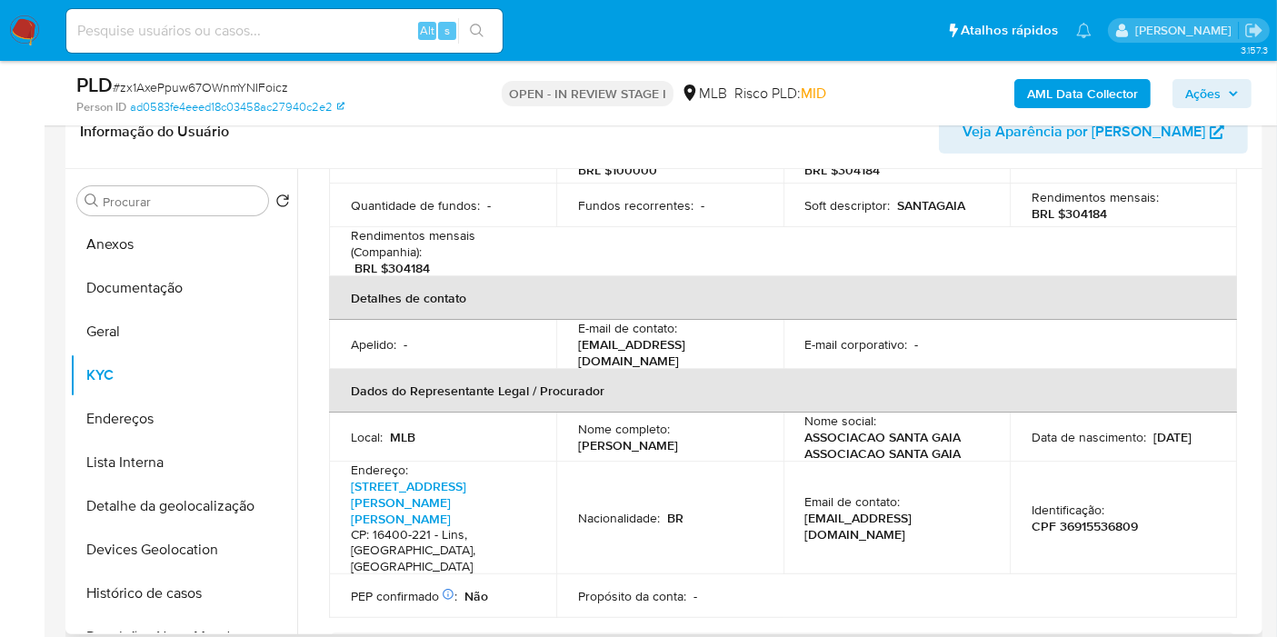
click at [568, 413] on td "Nome completo : Guilherme Augusto Viel" at bounding box center [669, 437] width 227 height 49
copy p "Guilherme Augusto Viel"
click at [1065, 518] on p "CPF 36915536809" at bounding box center [1085, 526] width 106 height 16
copy p "36915536809"
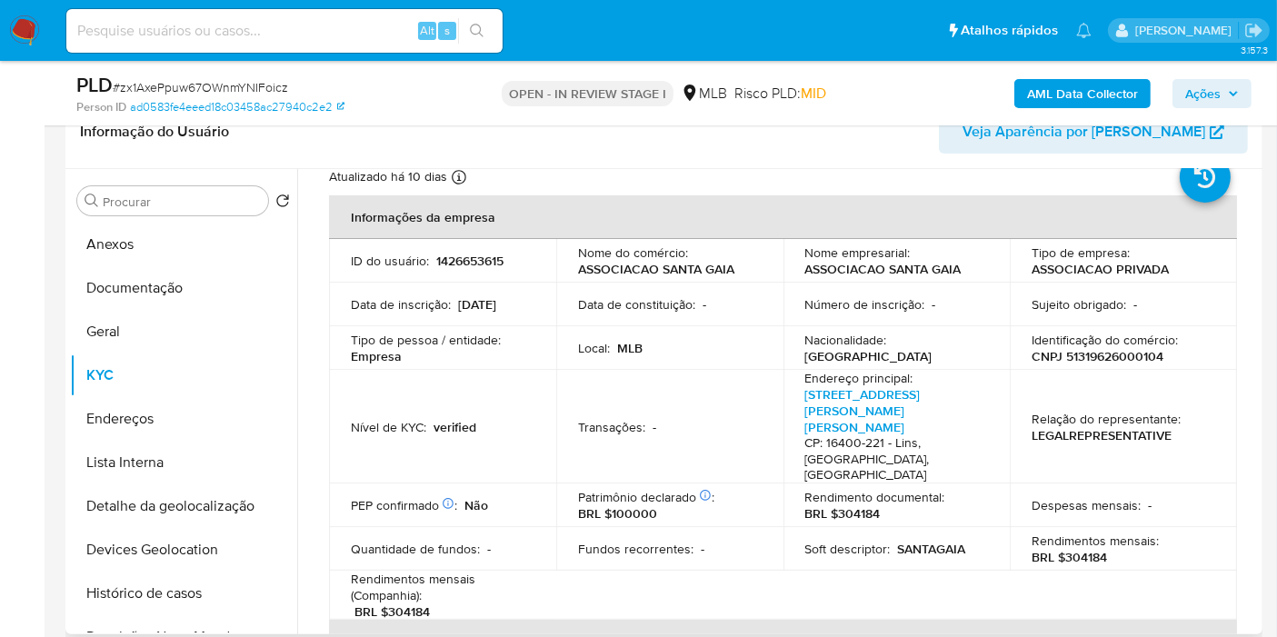
scroll to position [0, 0]
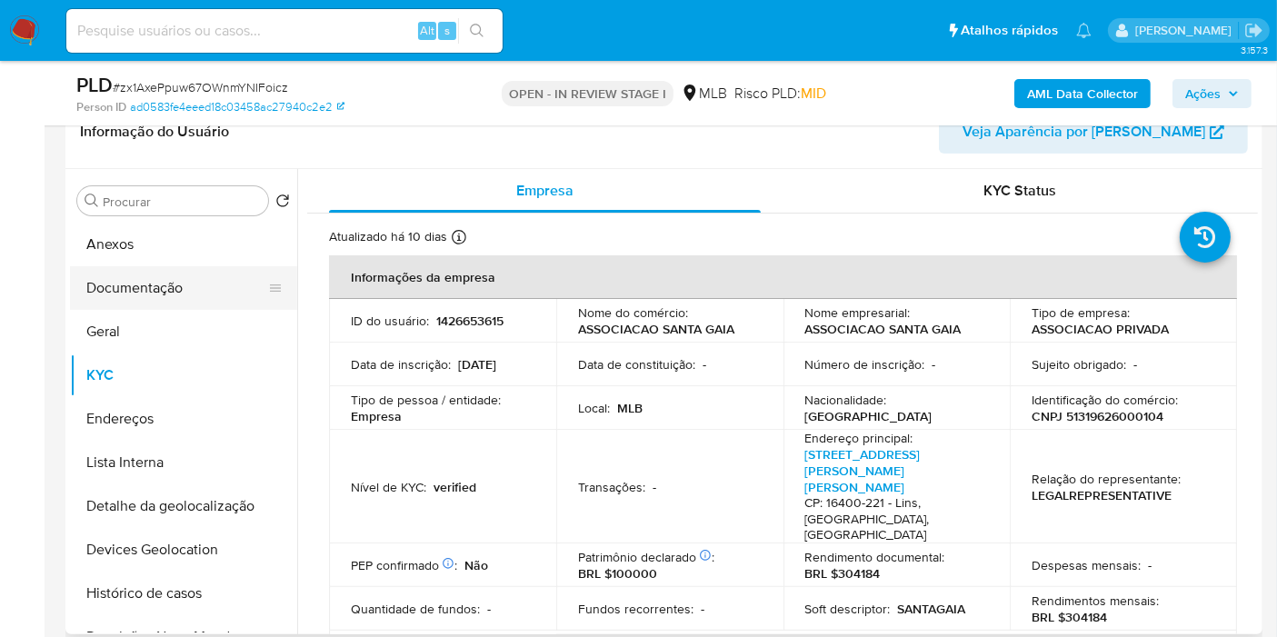
click at [186, 286] on button "Documentação" at bounding box center [176, 288] width 213 height 44
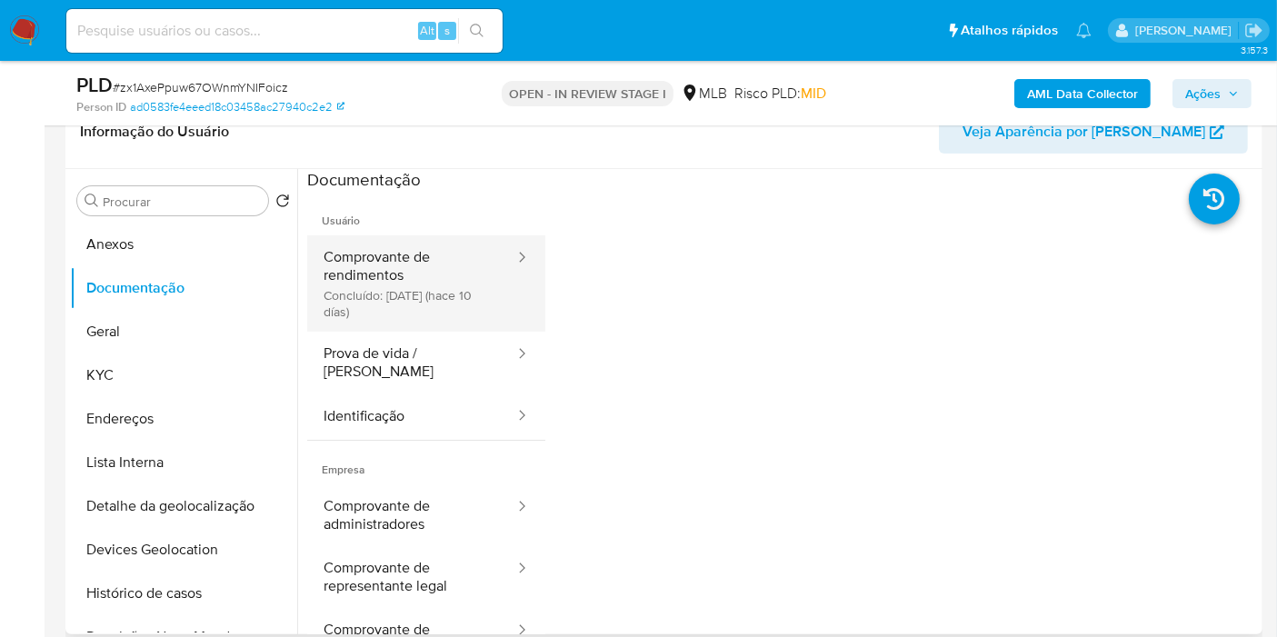
click at [430, 271] on button "Comprovante de rendimentos Concluído: 29/08/2025 (hace 10 días)" at bounding box center [411, 283] width 209 height 96
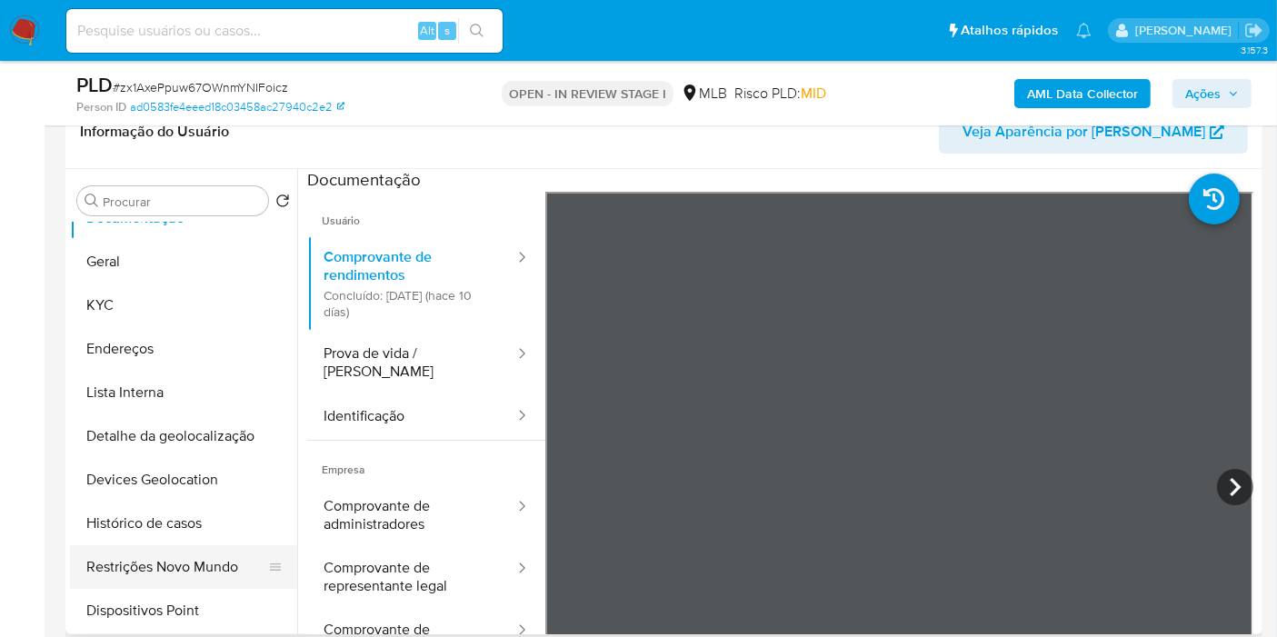
scroll to position [101, 0]
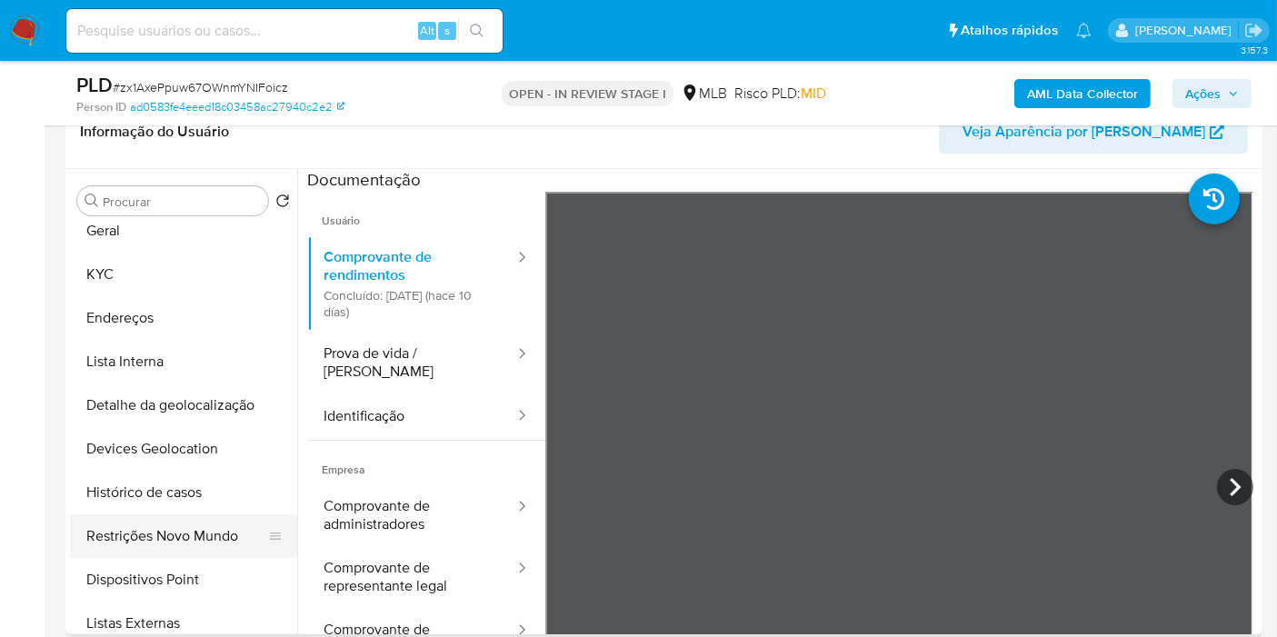
click at [148, 549] on button "Restrições Novo Mundo" at bounding box center [176, 536] width 213 height 44
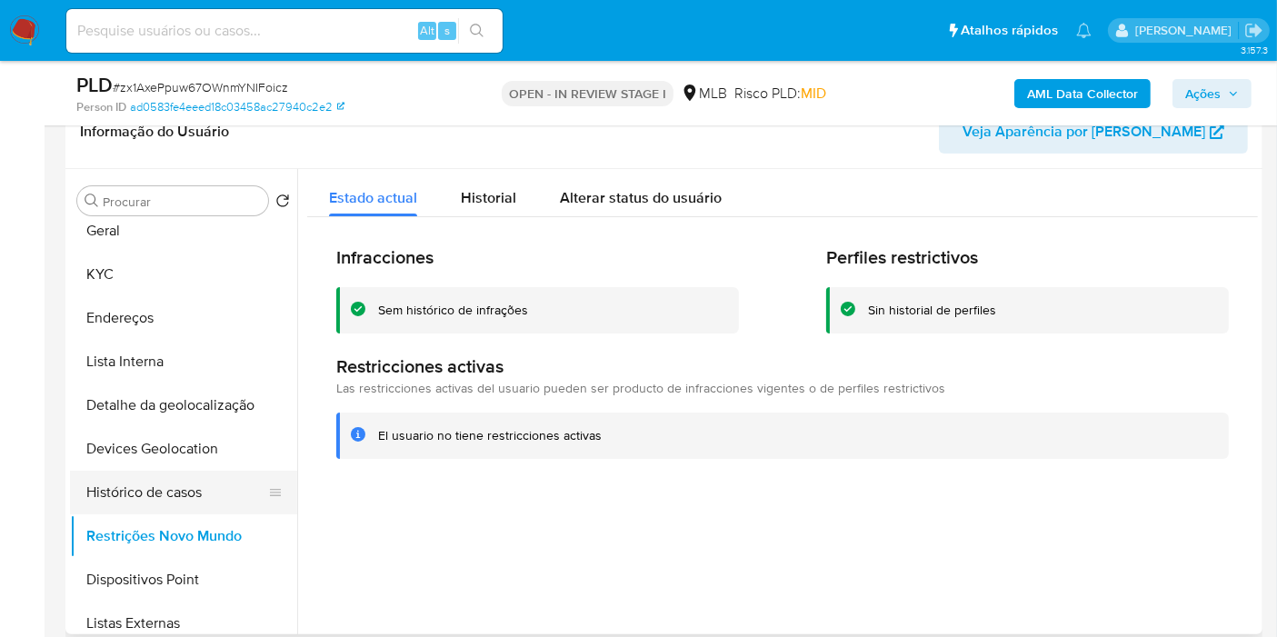
click at [165, 481] on button "Histórico de casos" at bounding box center [176, 493] width 213 height 44
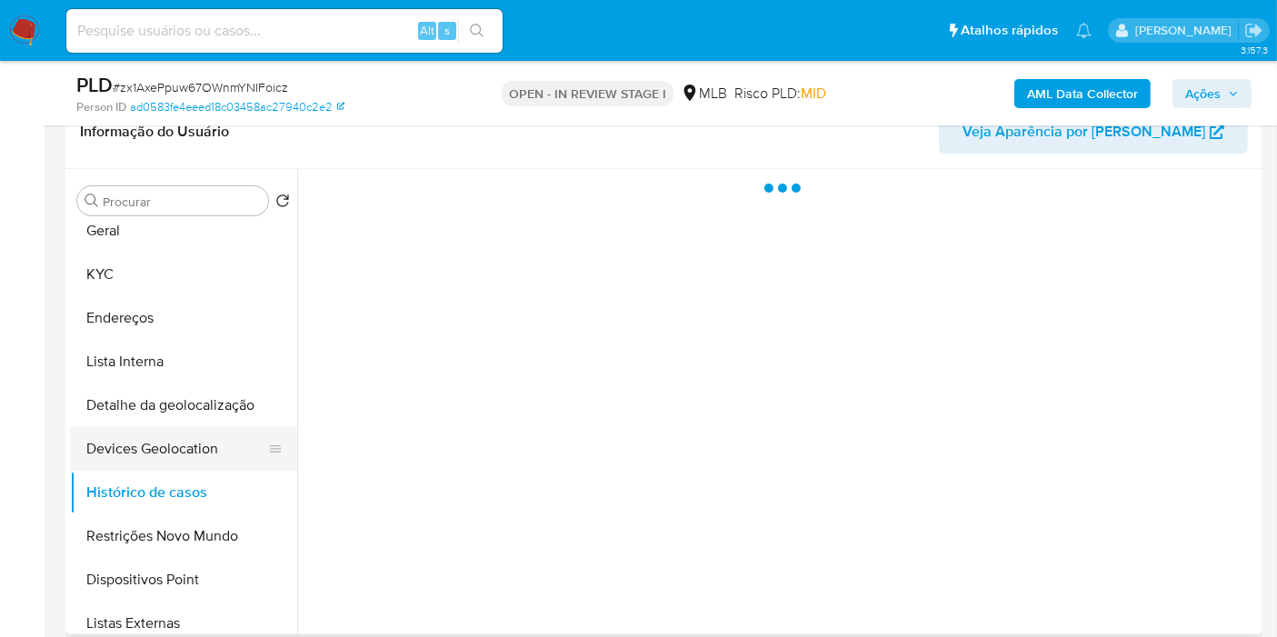
scroll to position [0, 0]
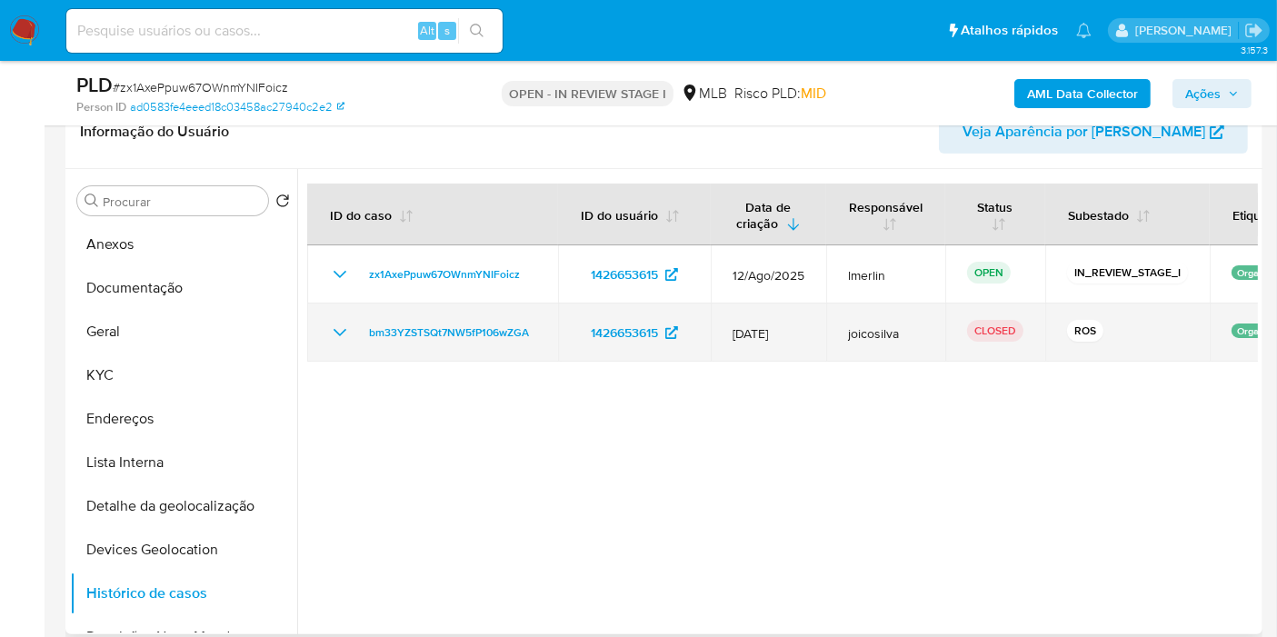
click at [341, 331] on icon "Mostrar/Ocultar" at bounding box center [340, 332] width 13 height 7
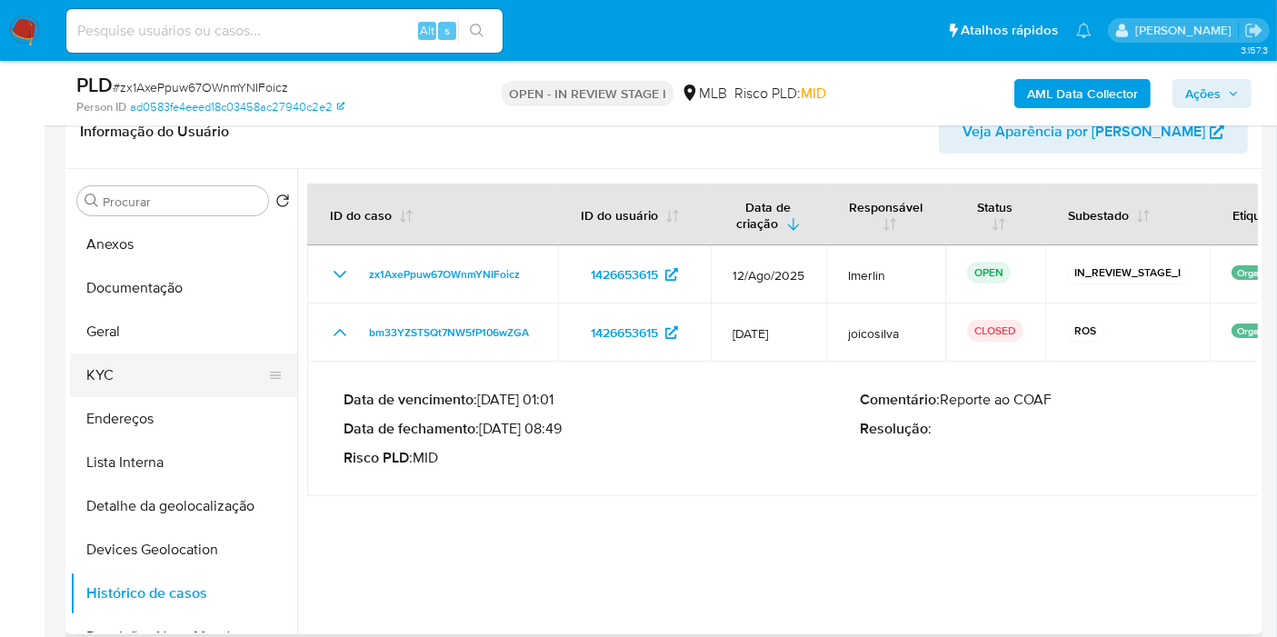
click at [146, 378] on button "KYC" at bounding box center [176, 376] width 213 height 44
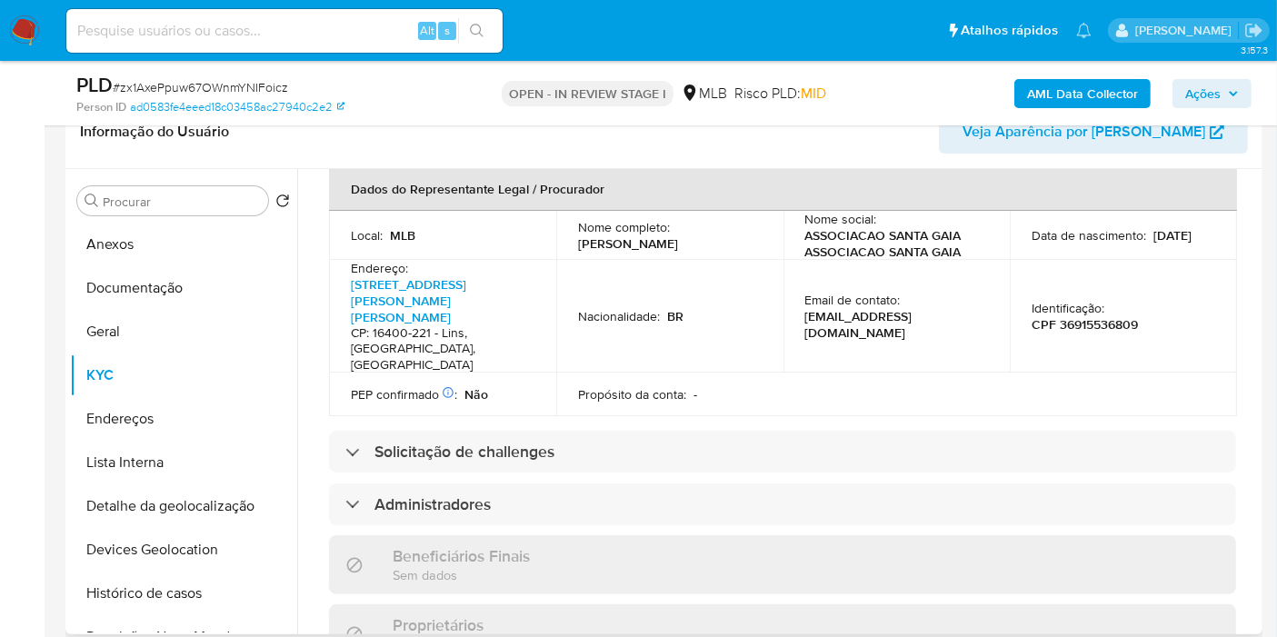
scroll to position [1116, 0]
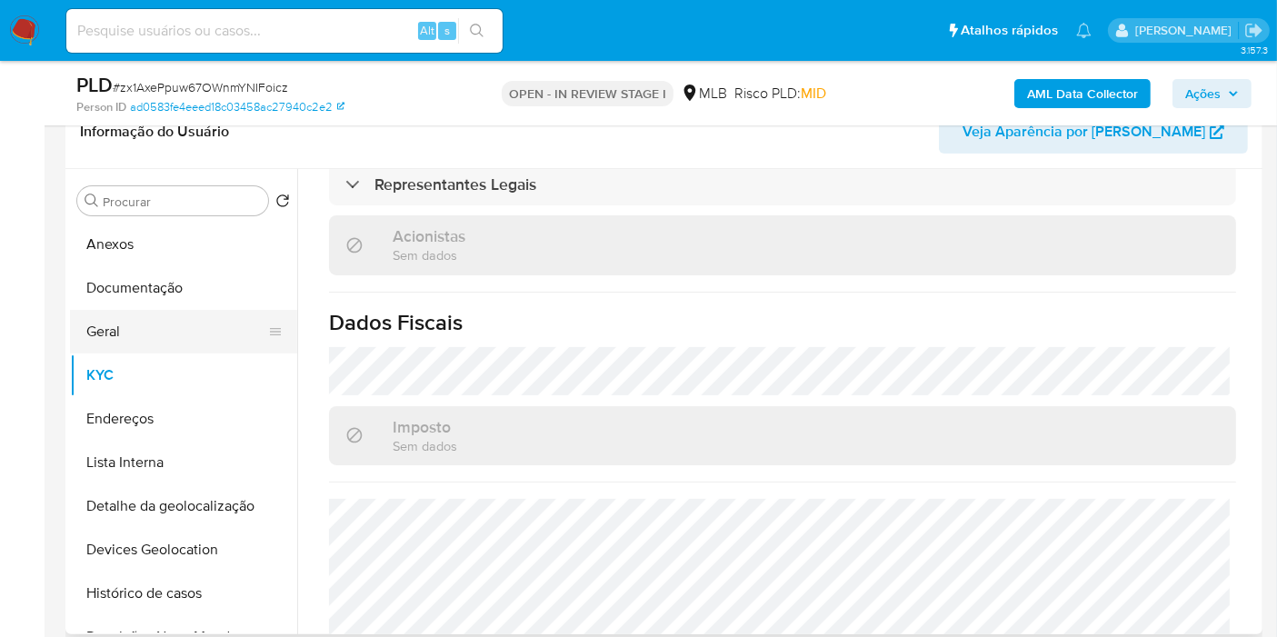
click at [171, 336] on button "Geral" at bounding box center [176, 332] width 213 height 44
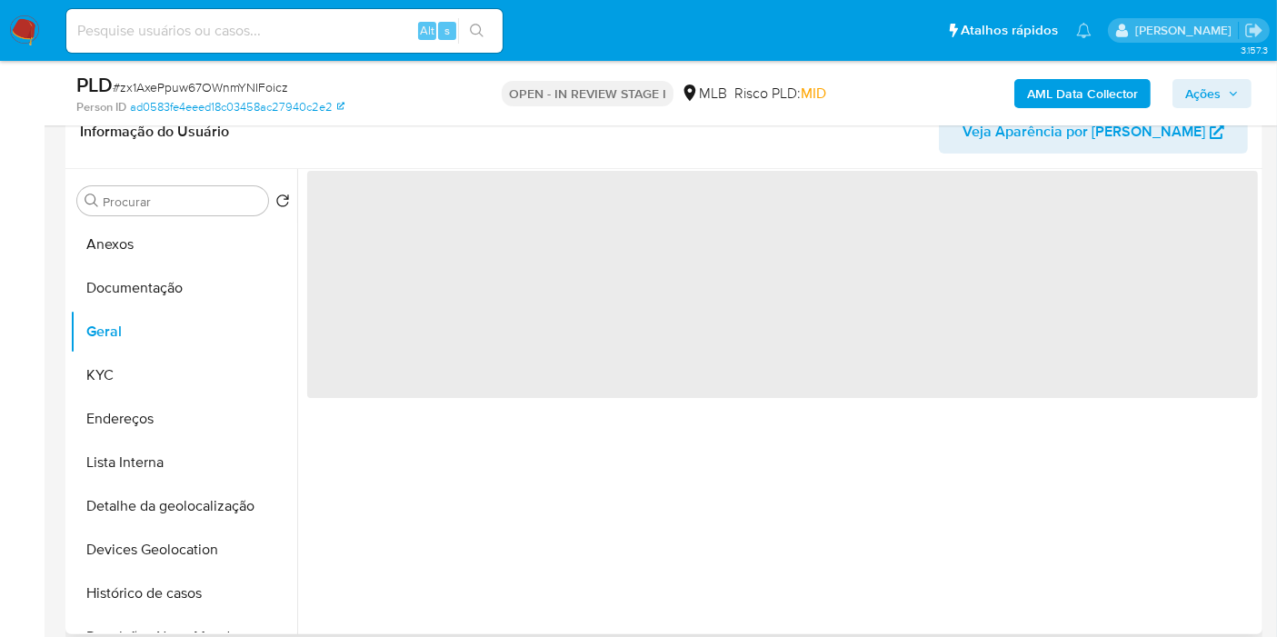
scroll to position [0, 0]
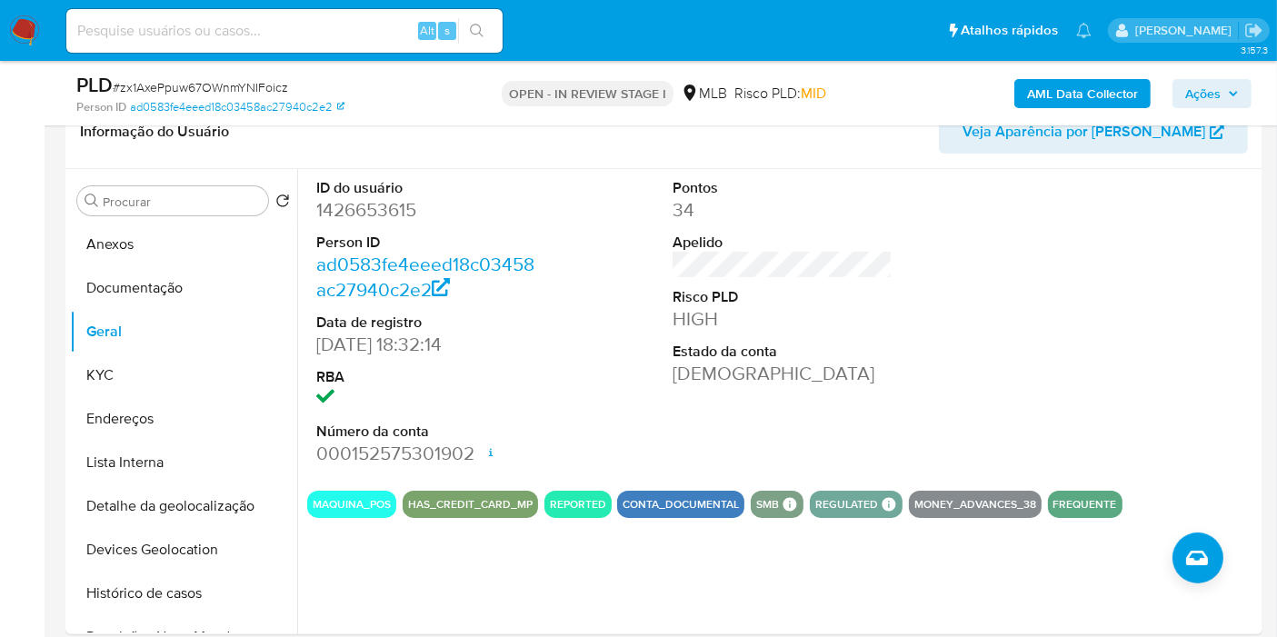
drag, startPoint x: 0, startPoint y: 301, endPoint x: 28, endPoint y: 311, distance: 29.9
click at [128, 371] on button "KYC" at bounding box center [176, 376] width 213 height 44
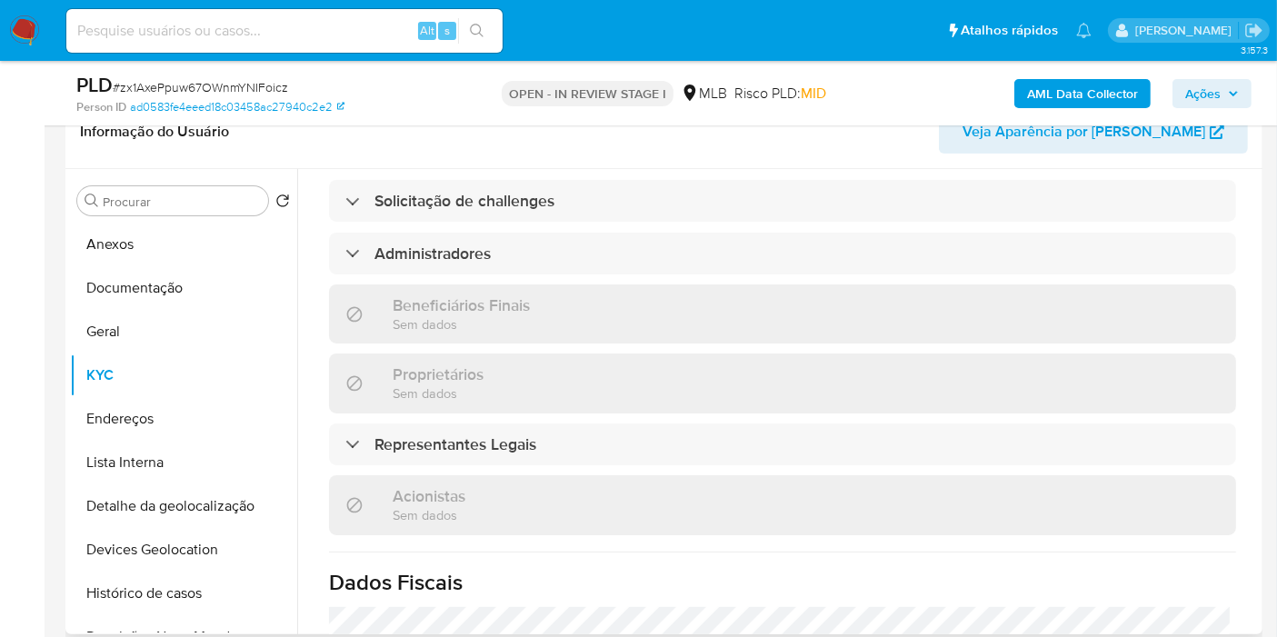
scroll to position [1116, 0]
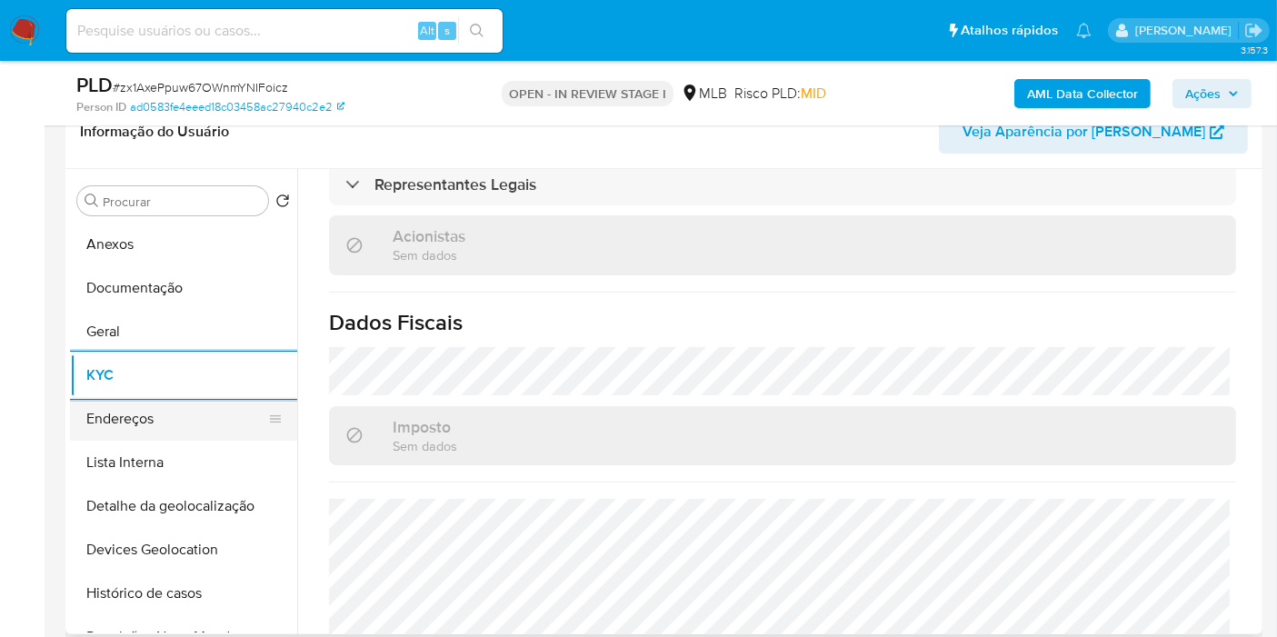
click at [155, 398] on button "Endereços" at bounding box center [176, 419] width 213 height 44
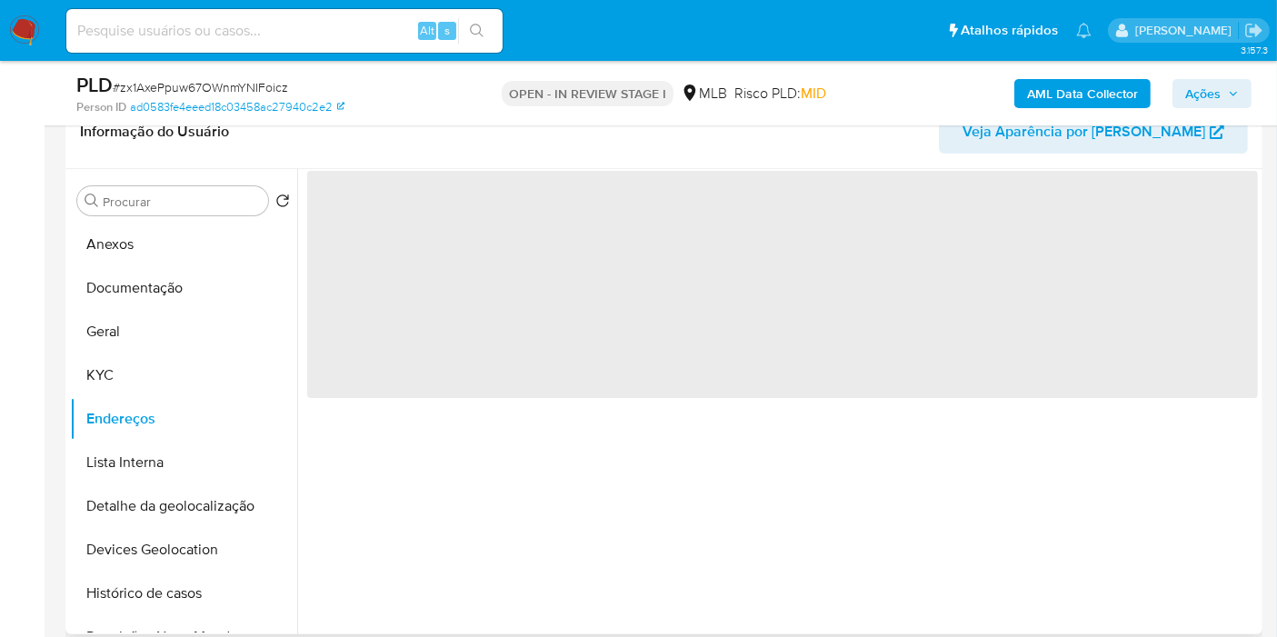
scroll to position [0, 0]
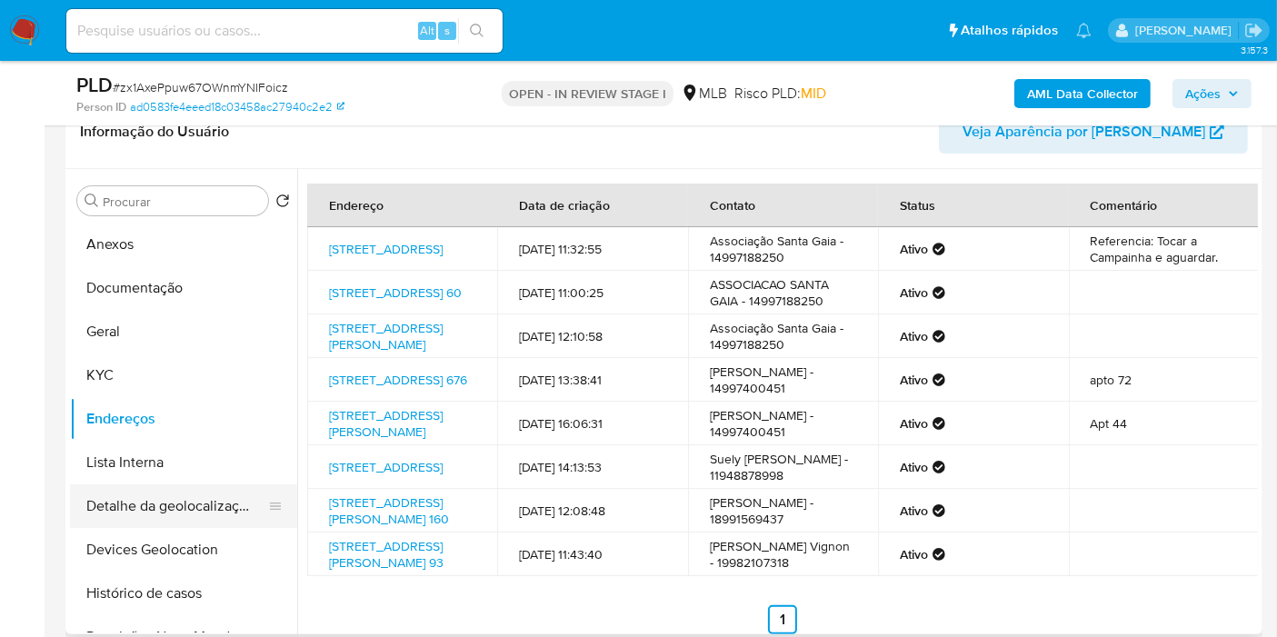
click at [208, 507] on button "Detalhe da geolocalização" at bounding box center [176, 506] width 213 height 44
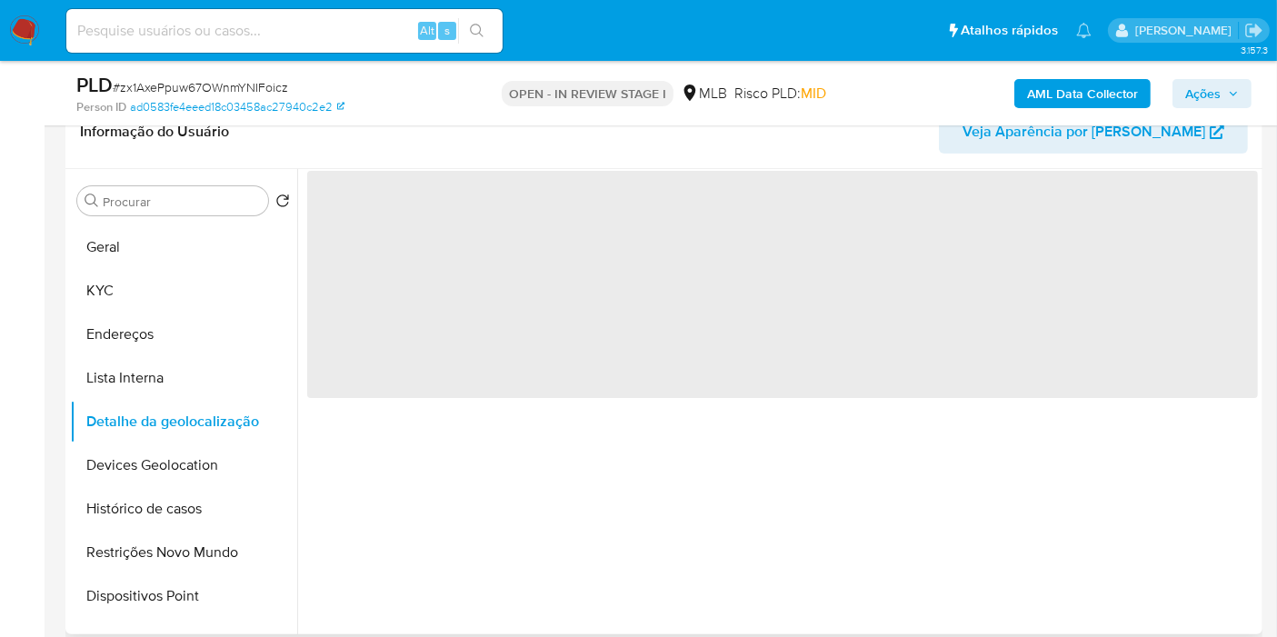
scroll to position [202, 0]
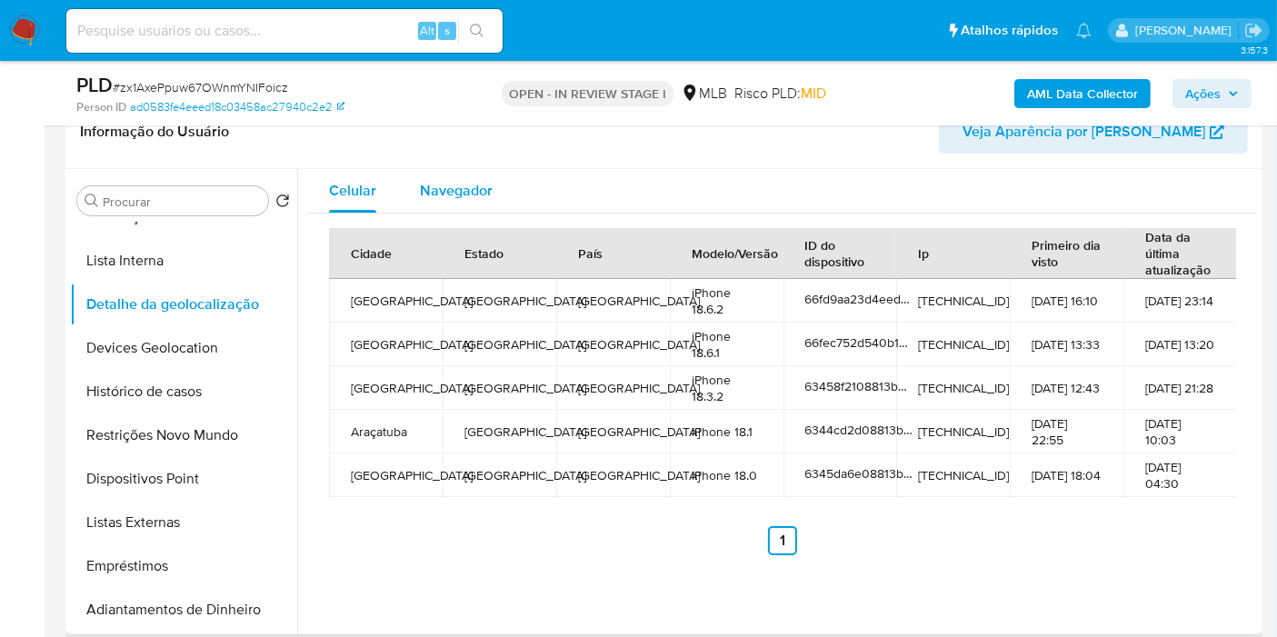
click at [431, 194] on span "Navegador" at bounding box center [456, 190] width 73 height 21
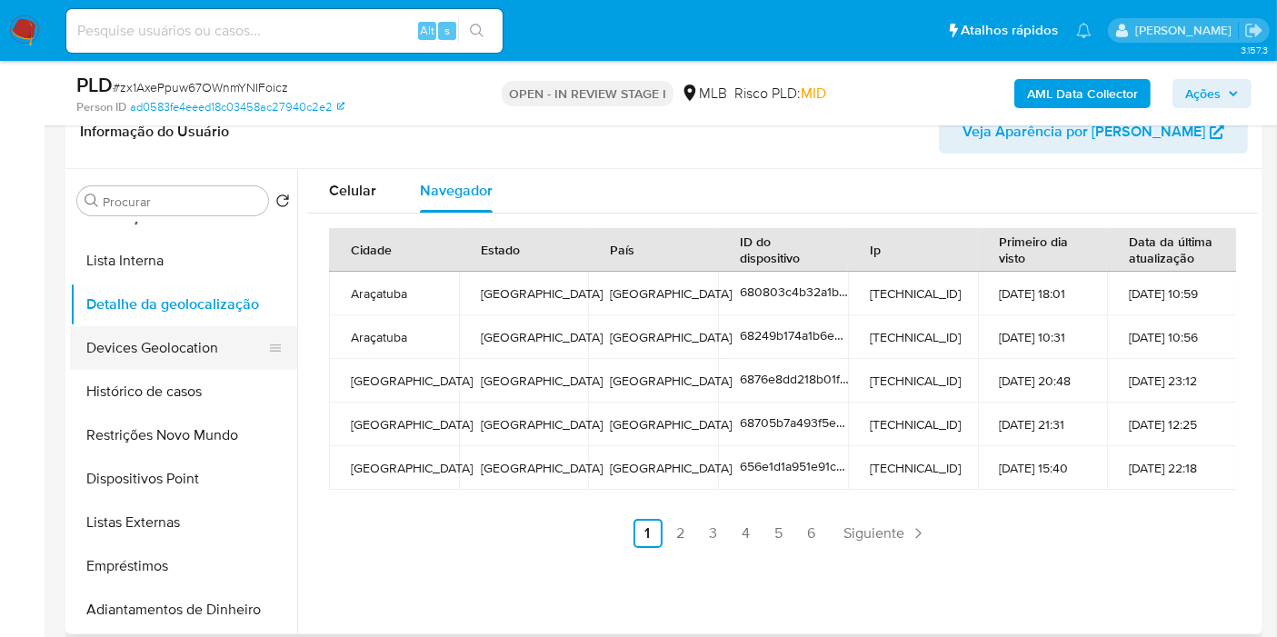
click at [231, 346] on button "Devices Geolocation" at bounding box center [176, 348] width 213 height 44
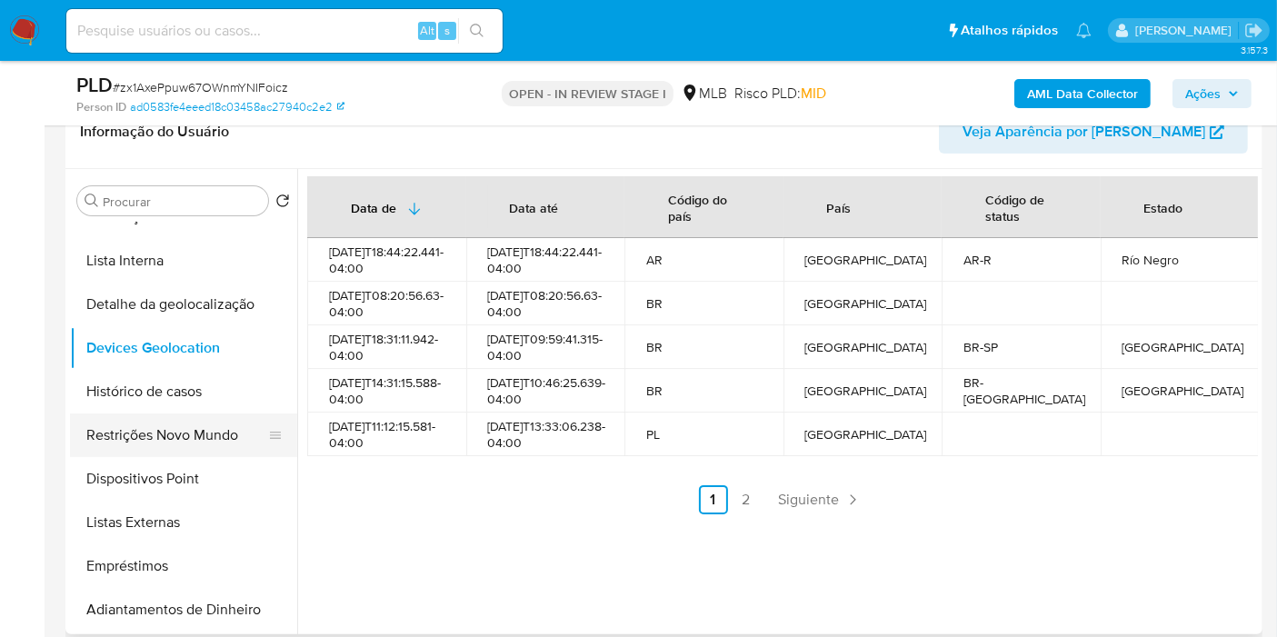
click at [175, 444] on button "Restrições Novo Mundo" at bounding box center [176, 436] width 213 height 44
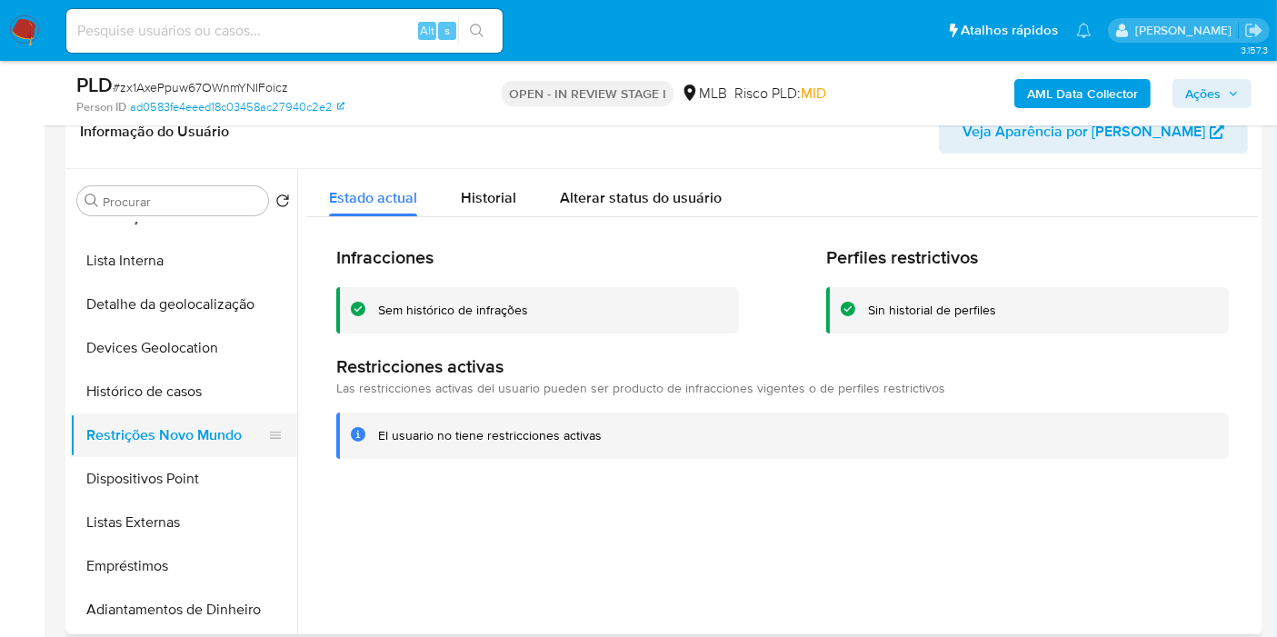
click at [210, 445] on button "Restrições Novo Mundo" at bounding box center [176, 436] width 213 height 44
click at [206, 475] on button "Dispositivos Point" at bounding box center [176, 479] width 213 height 44
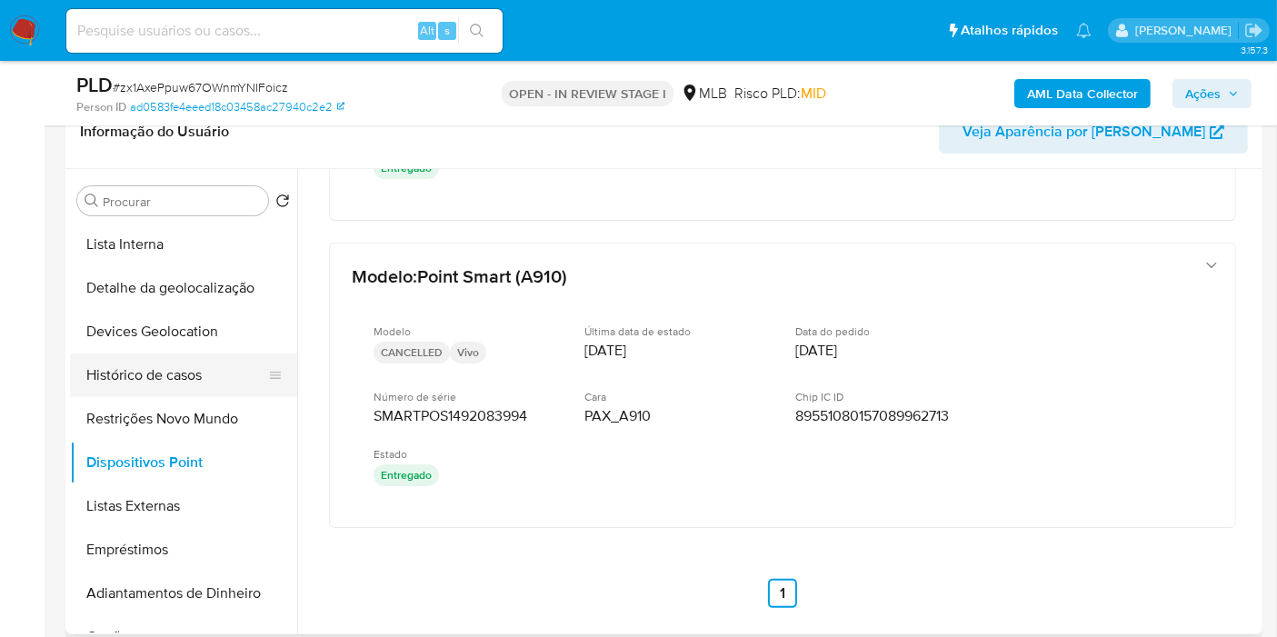
scroll to position [101, 0]
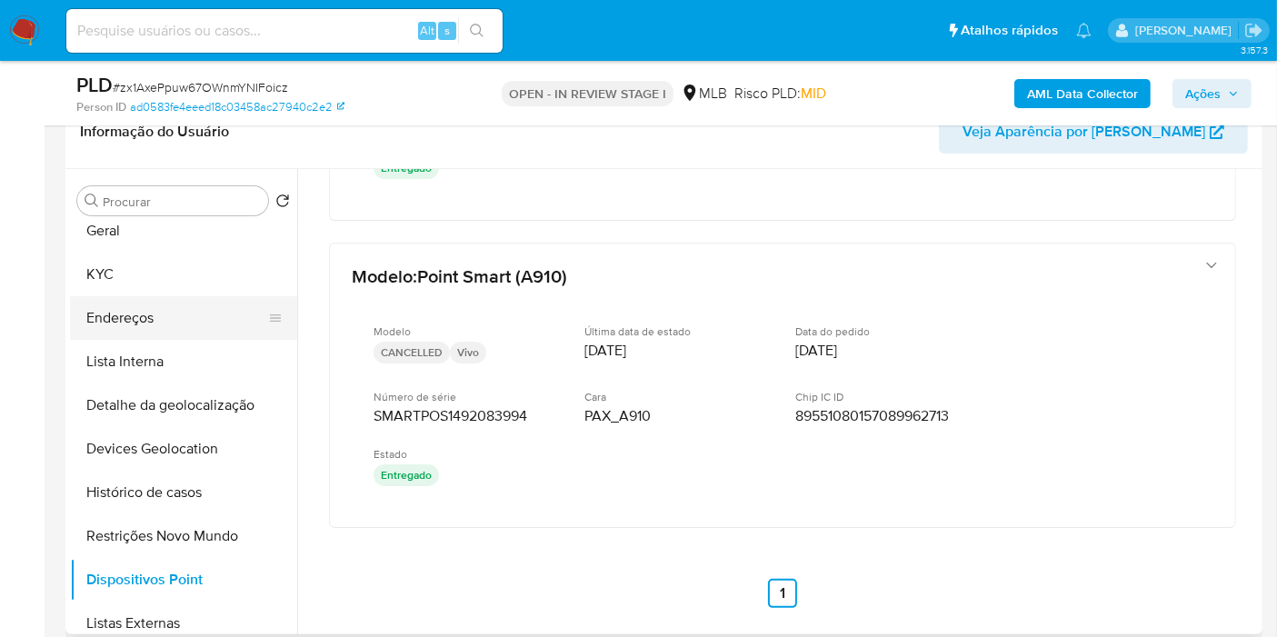
click at [160, 328] on button "Endereços" at bounding box center [176, 318] width 213 height 44
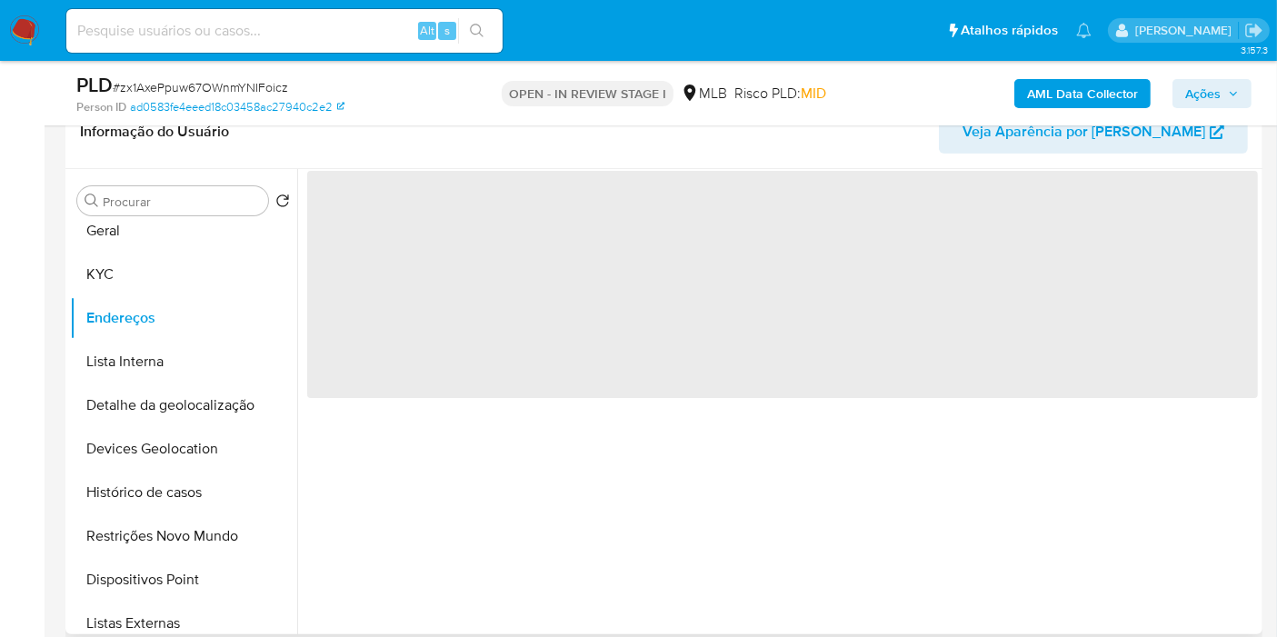
scroll to position [0, 0]
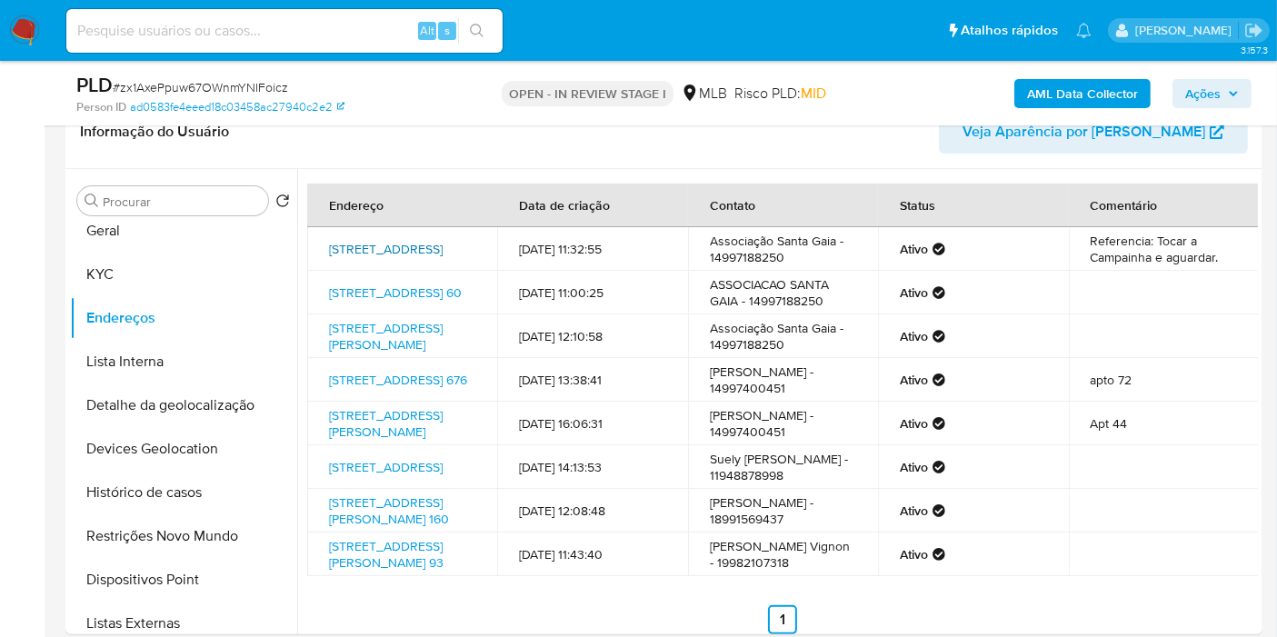
drag, startPoint x: 657, startPoint y: 334, endPoint x: 437, endPoint y: 236, distance: 240.5
click at [437, 240] on link "Travessa Conde D'eu 190, Lins, São Paulo, 16400227, Brasil 190" at bounding box center [386, 249] width 114 height 18
click at [130, 278] on button "KYC" at bounding box center [176, 275] width 213 height 44
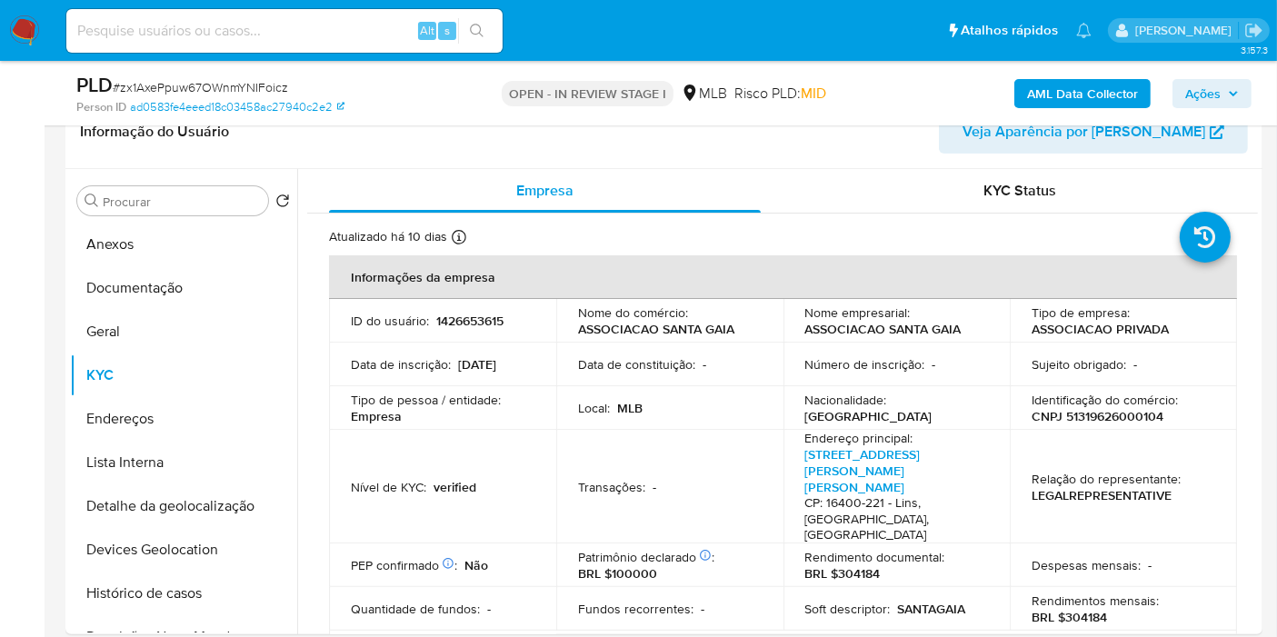
click at [1137, 420] on p "CNPJ 51319626000104" at bounding box center [1098, 416] width 132 height 16
copy p "51319626000104"
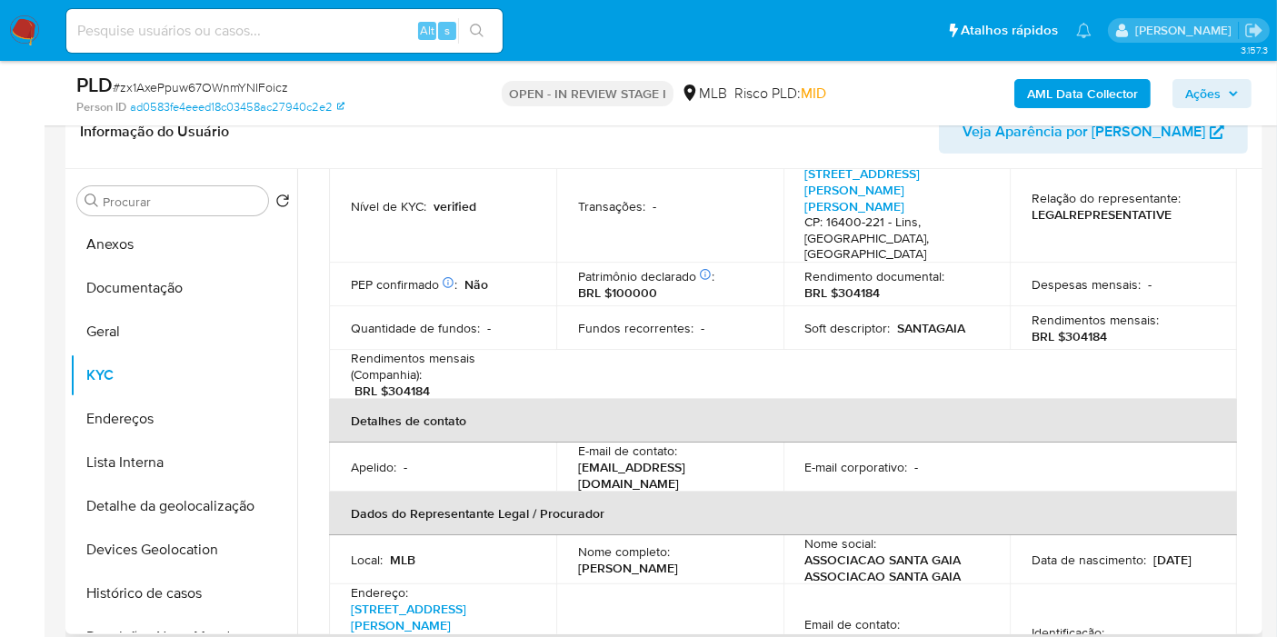
scroll to position [404, 0]
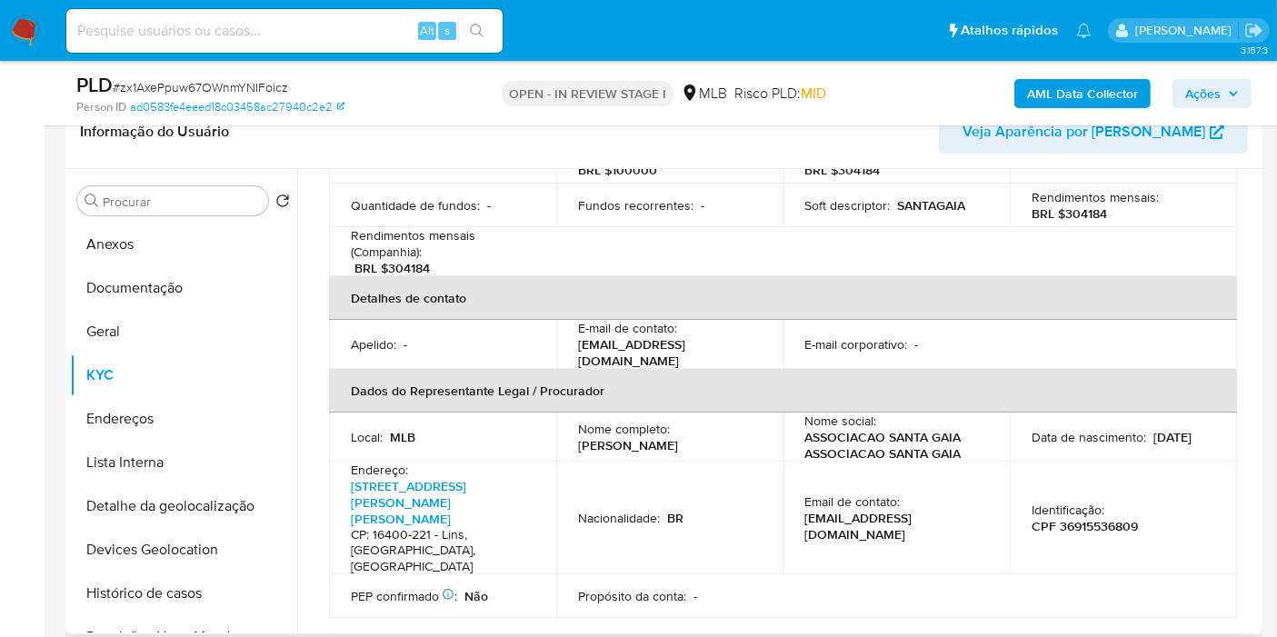
click at [1121, 518] on p "CPF 36915536809" at bounding box center [1085, 526] width 106 height 16
copy p "36915536809"
drag, startPoint x: 0, startPoint y: 240, endPoint x: 600, endPoint y: 19, distance: 639.2
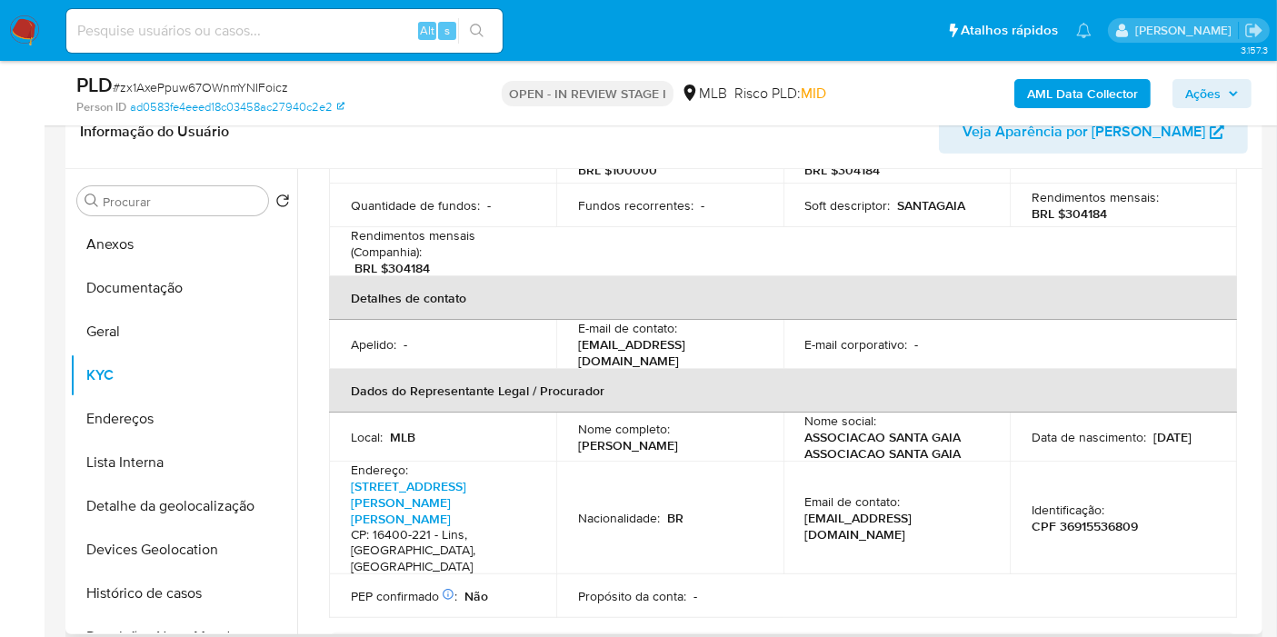
click at [1075, 518] on p "CPF 36915536809" at bounding box center [1085, 526] width 106 height 16
copy p "36915536809"
click at [165, 573] on button "Histórico de casos" at bounding box center [176, 594] width 213 height 44
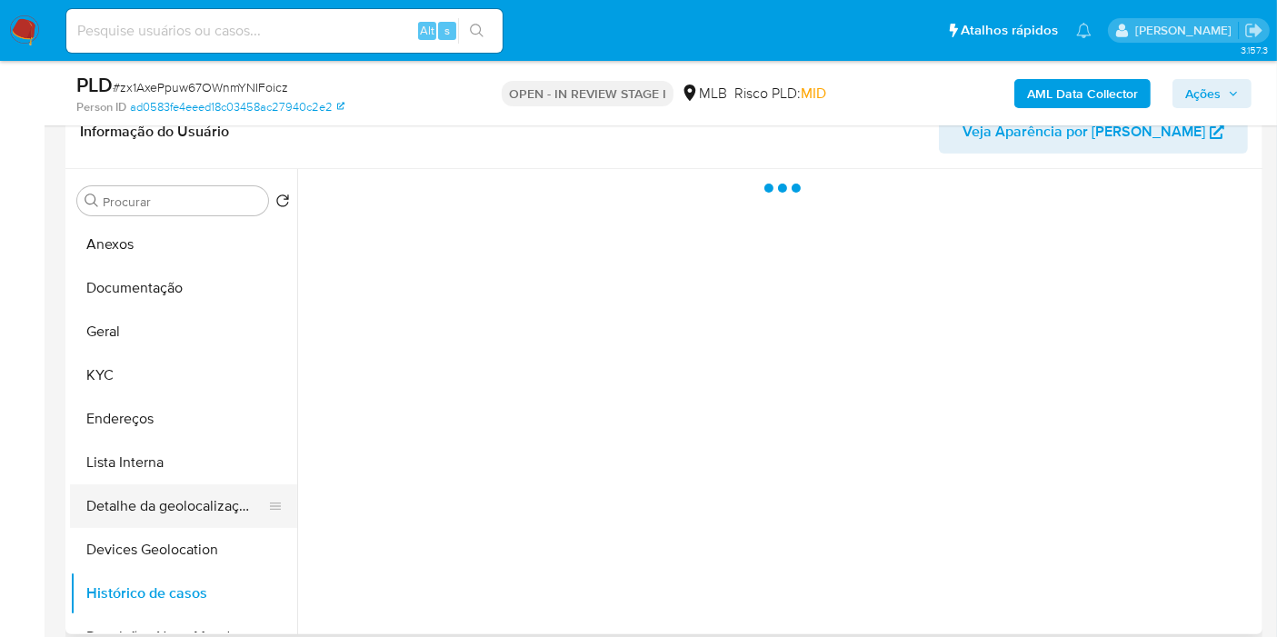
scroll to position [101, 0]
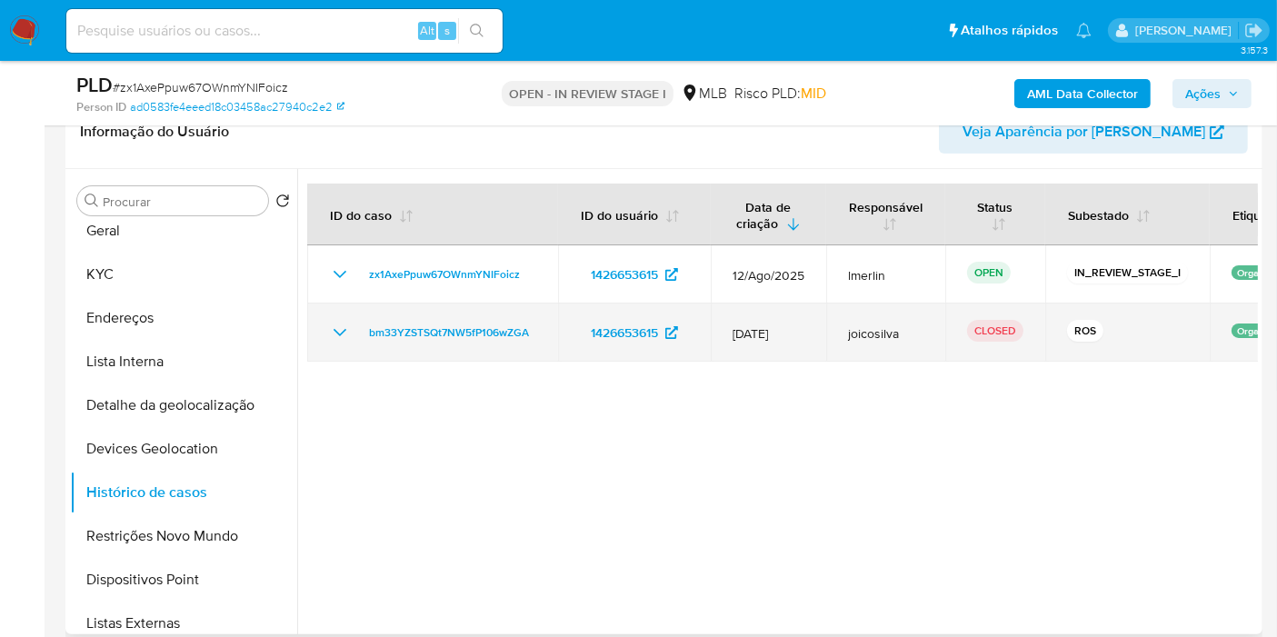
click at [340, 328] on icon "Mostrar/Ocultar" at bounding box center [340, 333] width 22 height 22
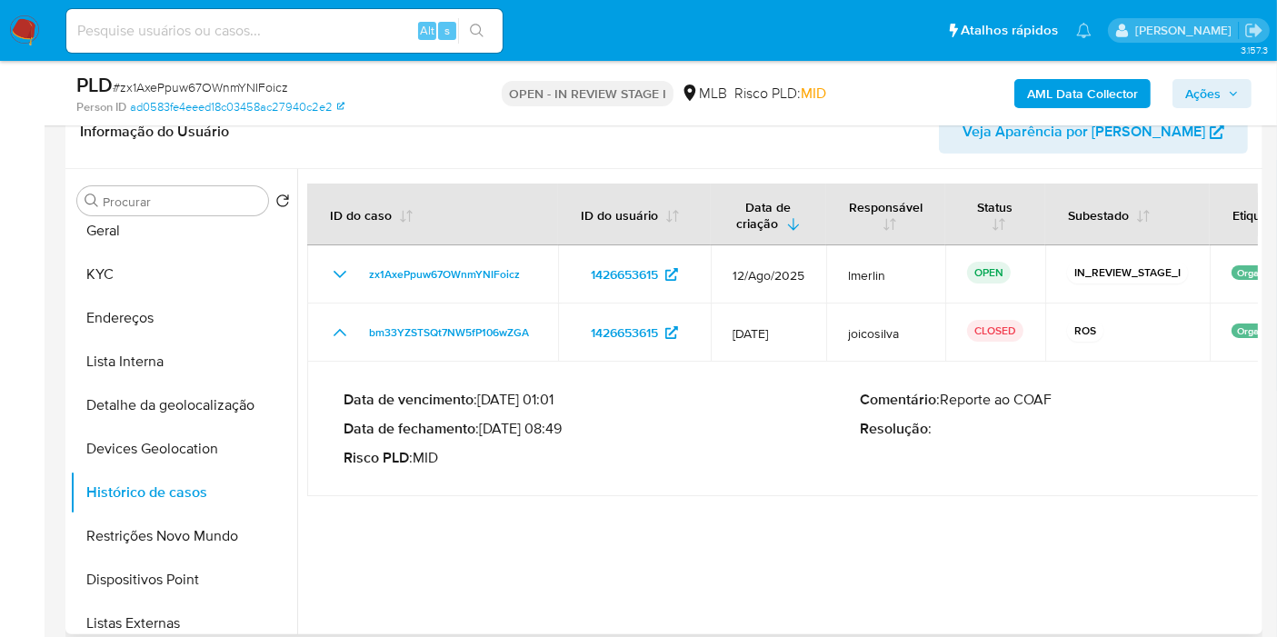
drag, startPoint x: 487, startPoint y: 426, endPoint x: 558, endPoint y: 422, distance: 71.0
click at [558, 422] on p "Data de fechamento : 14/08/2025 08:49" at bounding box center [602, 429] width 517 height 18
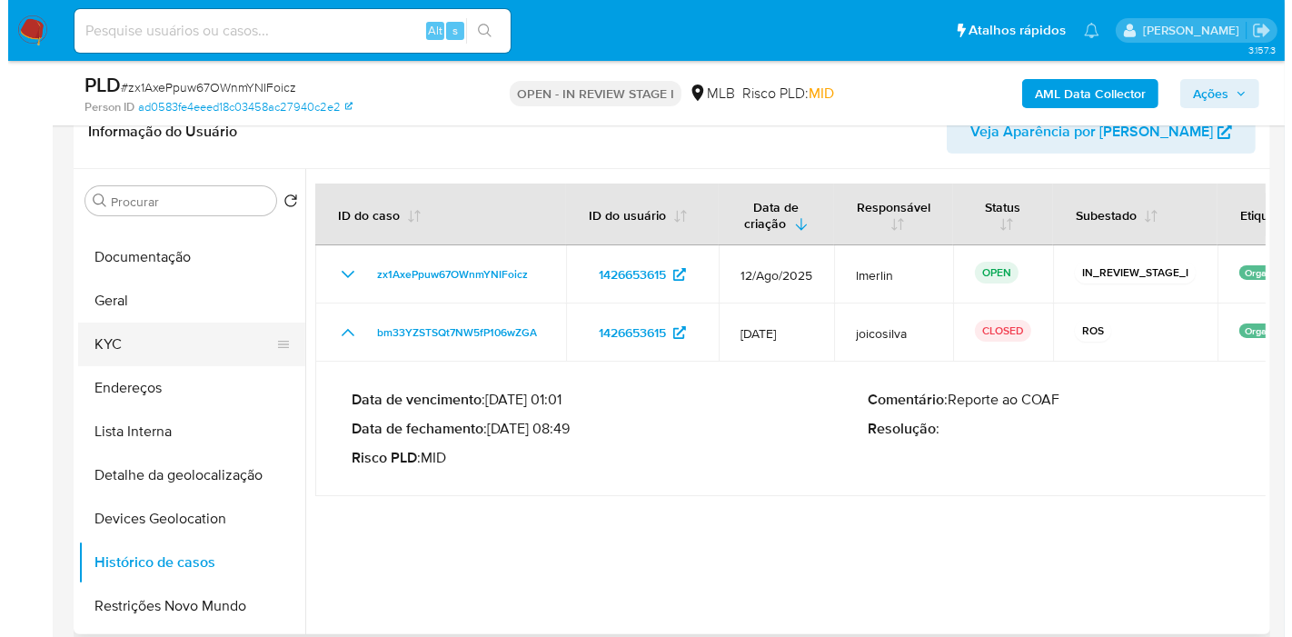
scroll to position [0, 0]
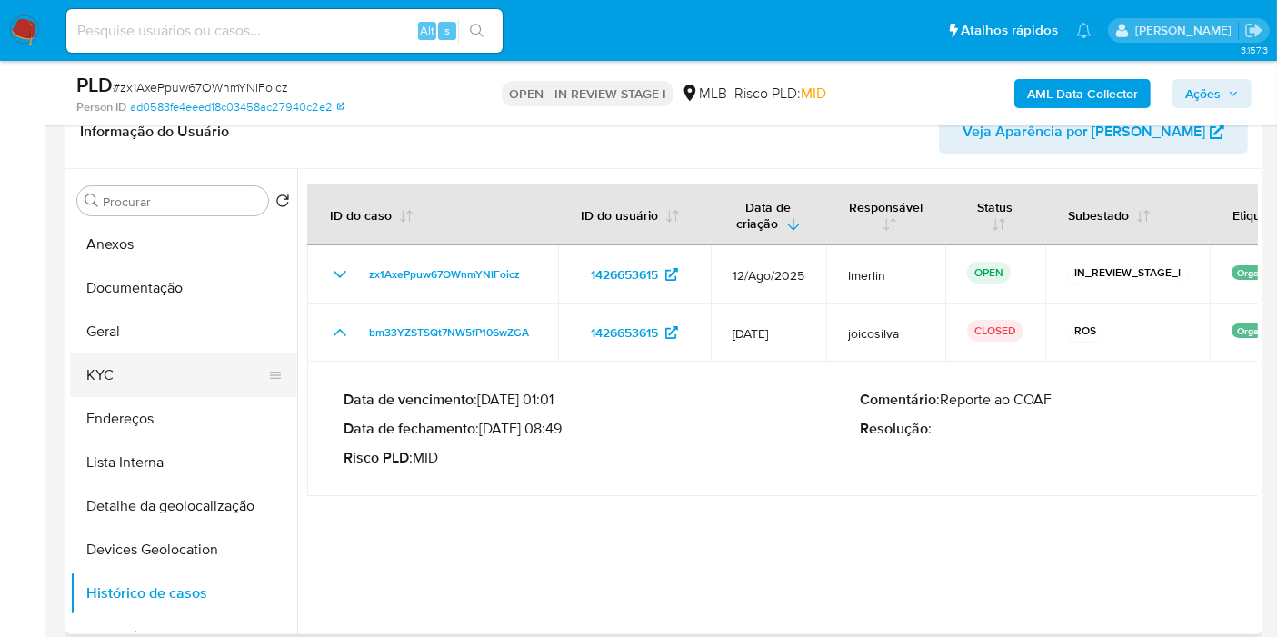
click at [172, 261] on button "Anexos" at bounding box center [183, 245] width 227 height 44
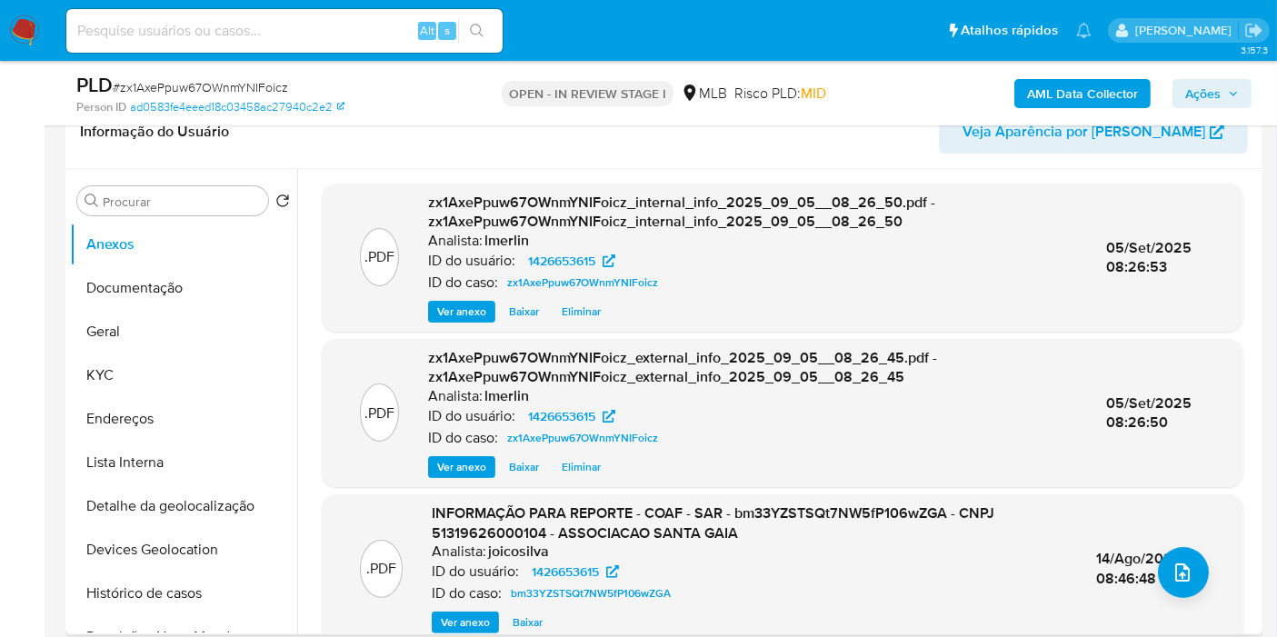
click at [467, 614] on span "Ver anexo" at bounding box center [465, 622] width 49 height 18
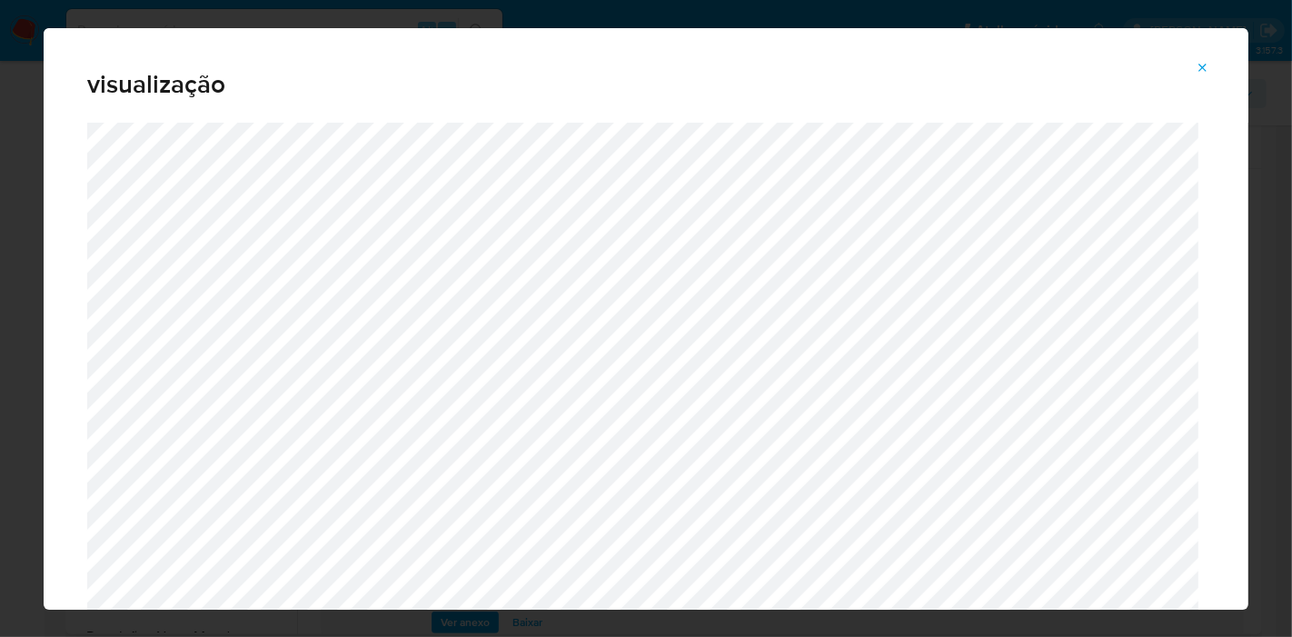
click at [1195, 69] on button "Attachment preview" at bounding box center [1203, 68] width 40 height 29
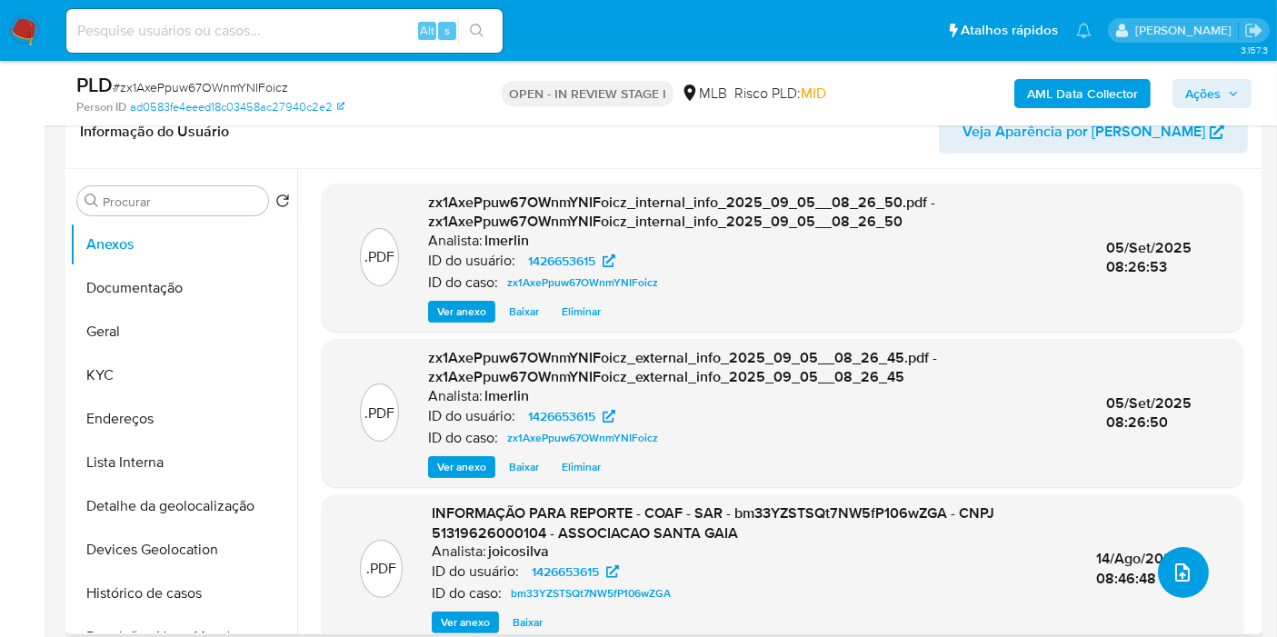
click at [1176, 568] on icon "upload-file" at bounding box center [1183, 573] width 22 height 22
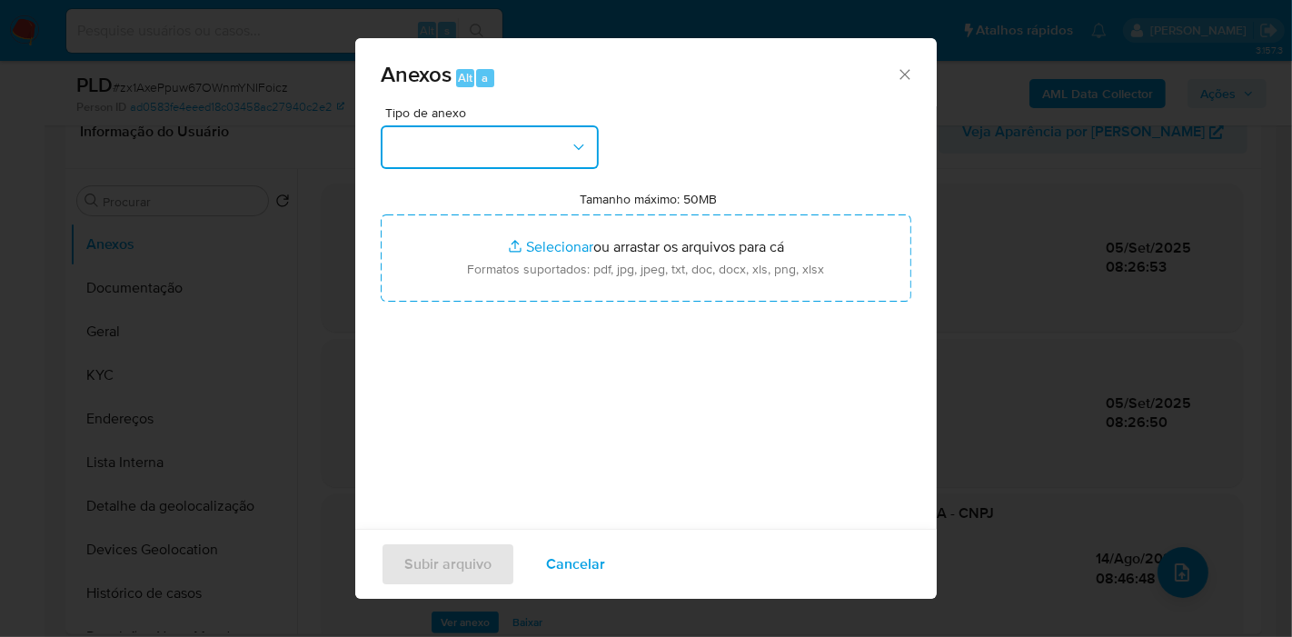
click at [598, 162] on button "button" at bounding box center [490, 147] width 218 height 44
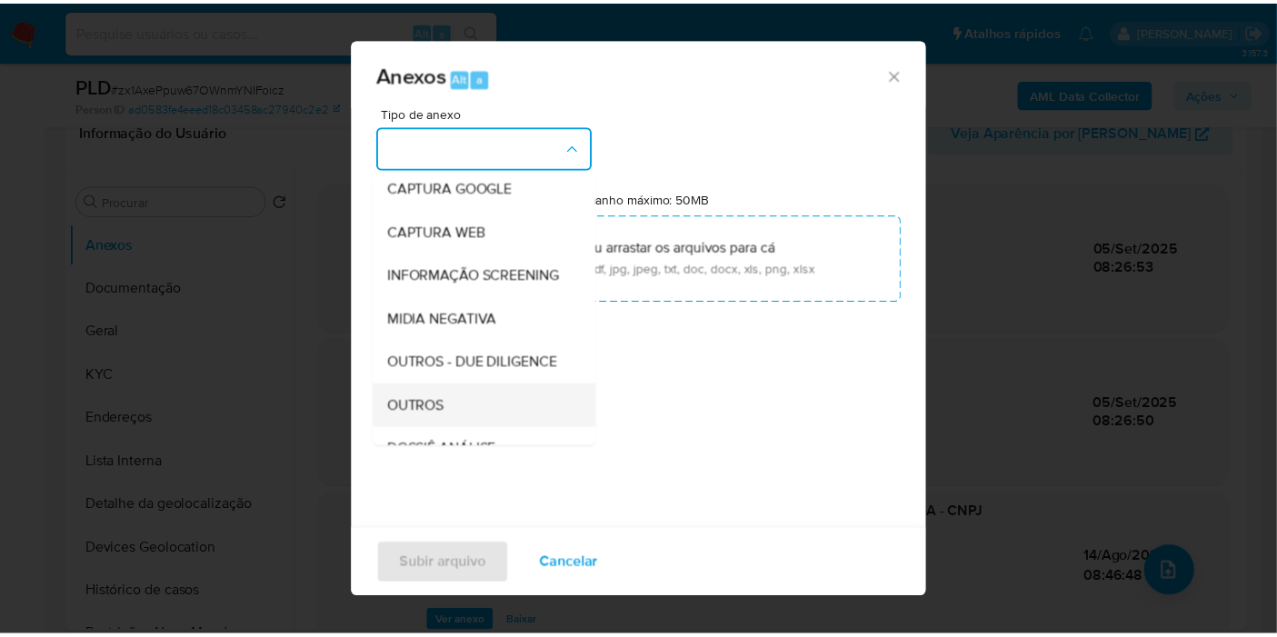
scroll to position [202, 0]
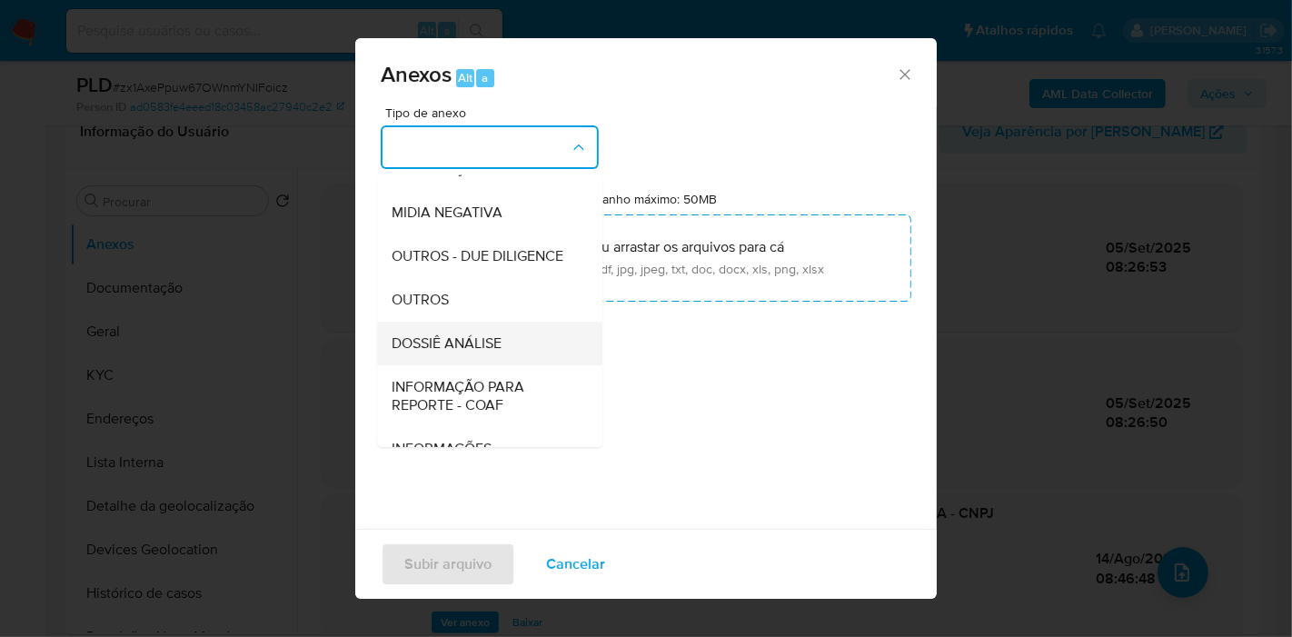
click at [488, 365] on div "DOSSIÊ ANÁLISE" at bounding box center [484, 344] width 185 height 44
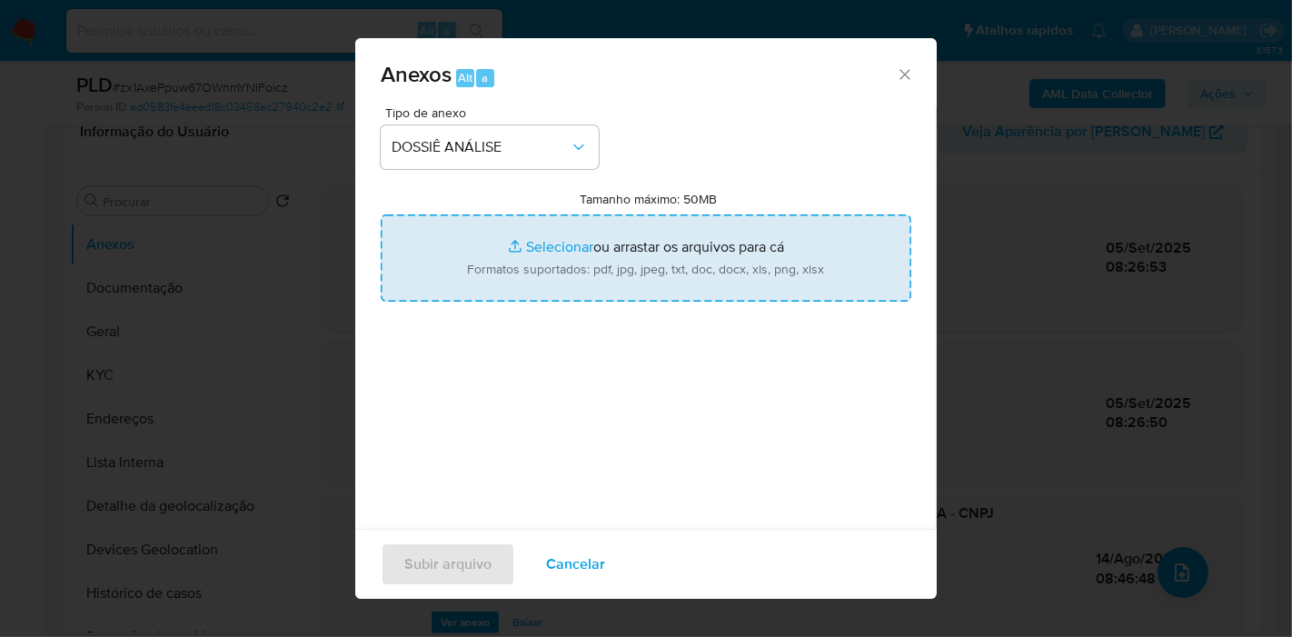
click at [662, 240] on input "Tamanho máximo: 50MB Selecionar arquivos" at bounding box center [646, 257] width 531 height 87
type input "C:\fakepath\Mulan 1426653615_2025_09_08_07_51_30.xlsx"
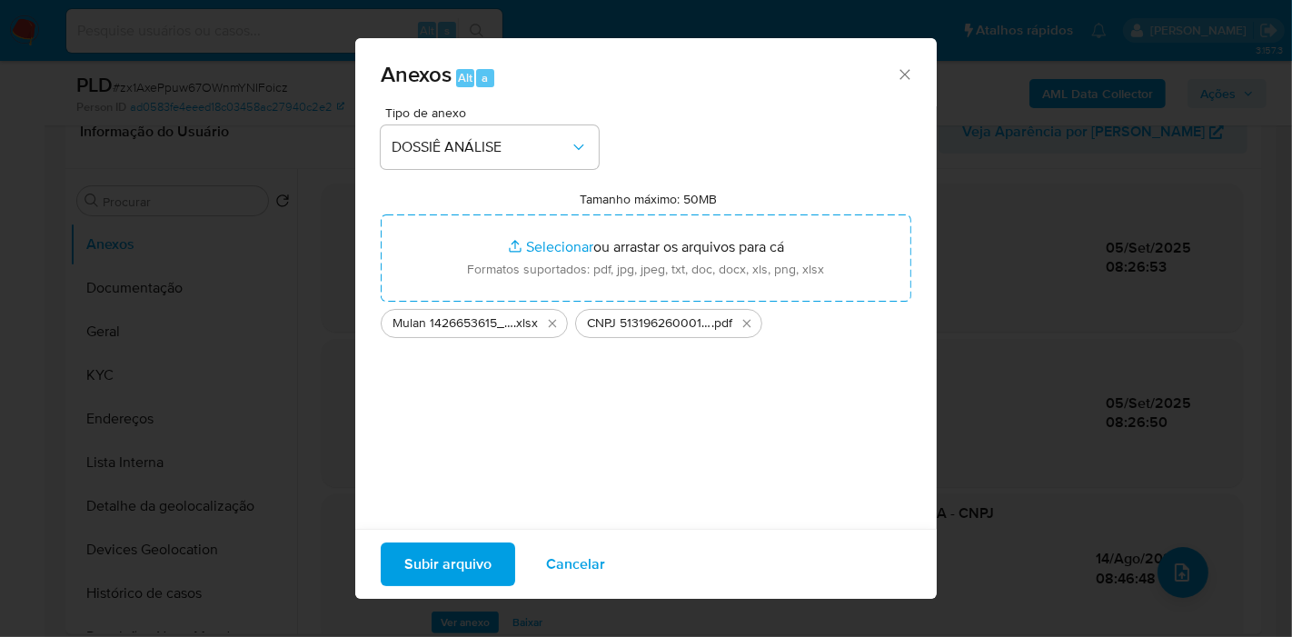
click at [470, 556] on span "Subir arquivo" at bounding box center [447, 564] width 87 height 40
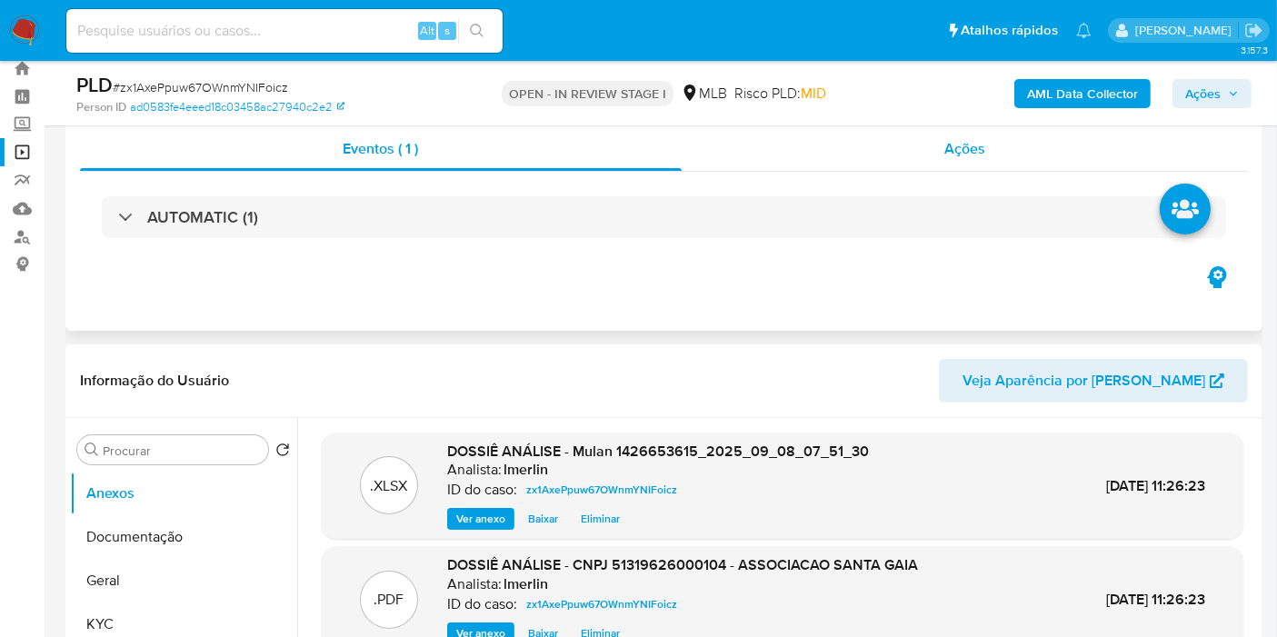
scroll to position [0, 0]
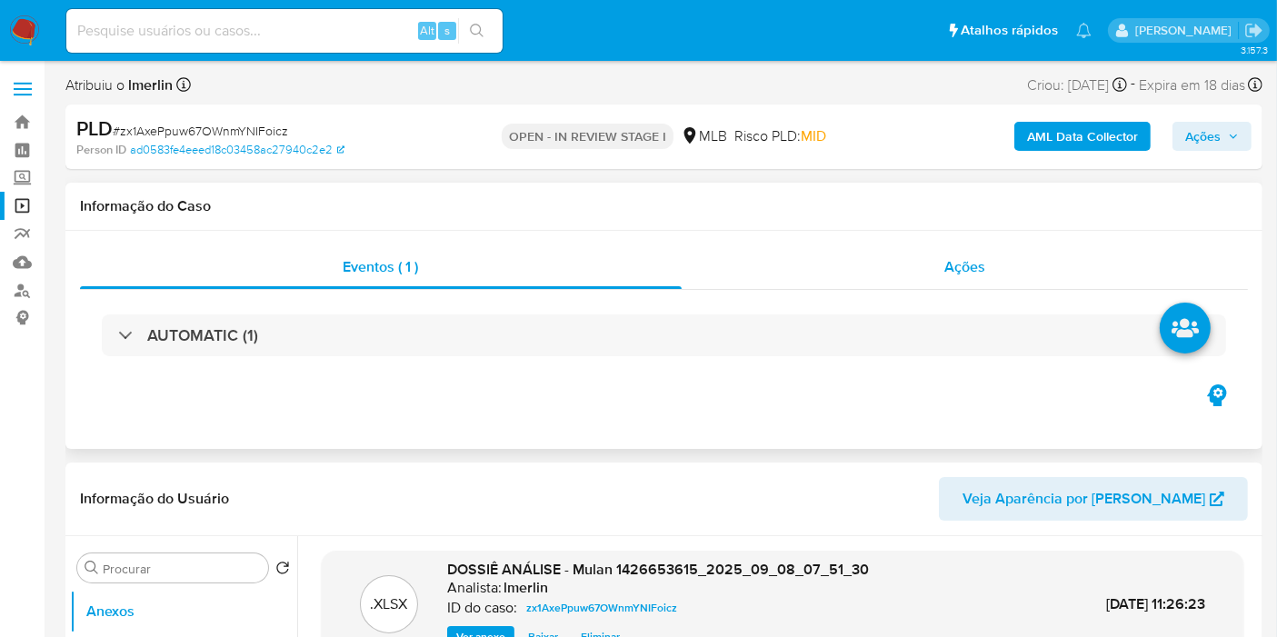
click at [1053, 262] on div "Ações" at bounding box center [965, 267] width 567 height 44
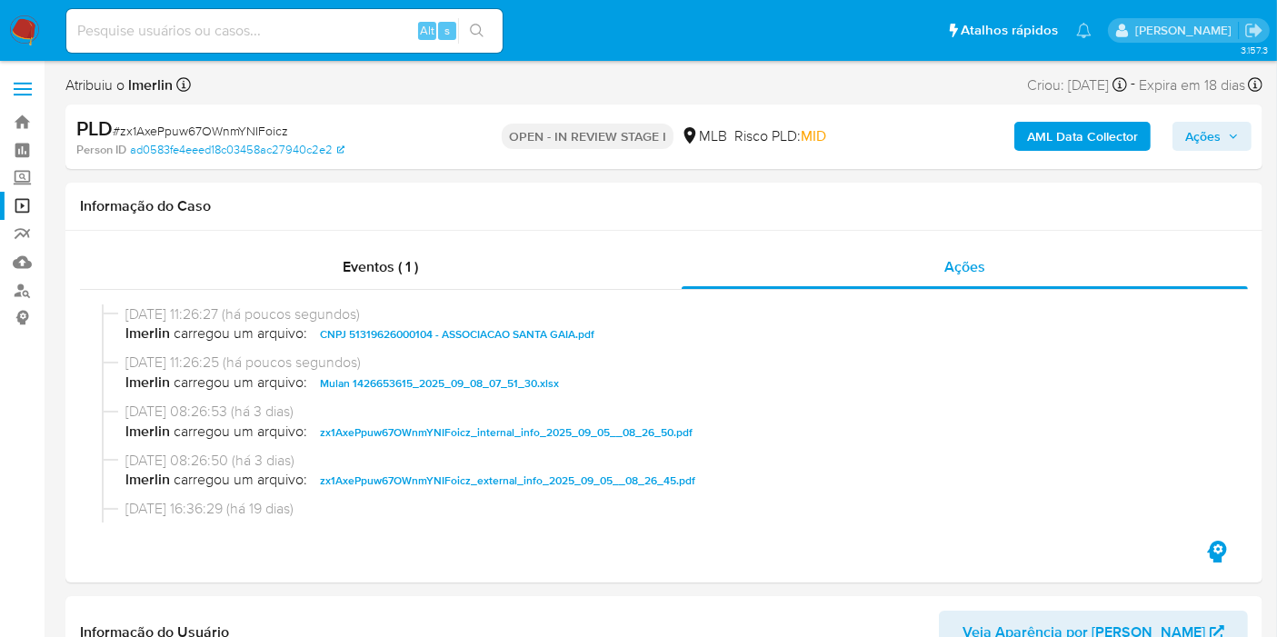
click at [1199, 133] on span "Ações" at bounding box center [1202, 136] width 35 height 29
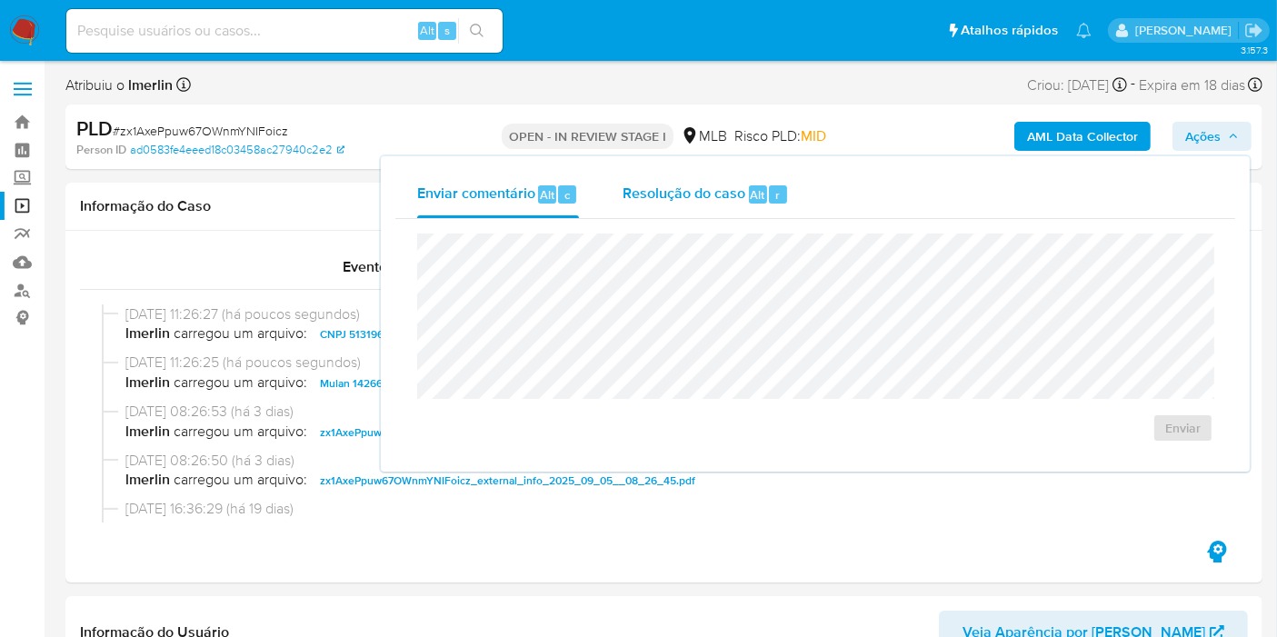
click at [626, 193] on span "Resolução do caso" at bounding box center [684, 194] width 123 height 21
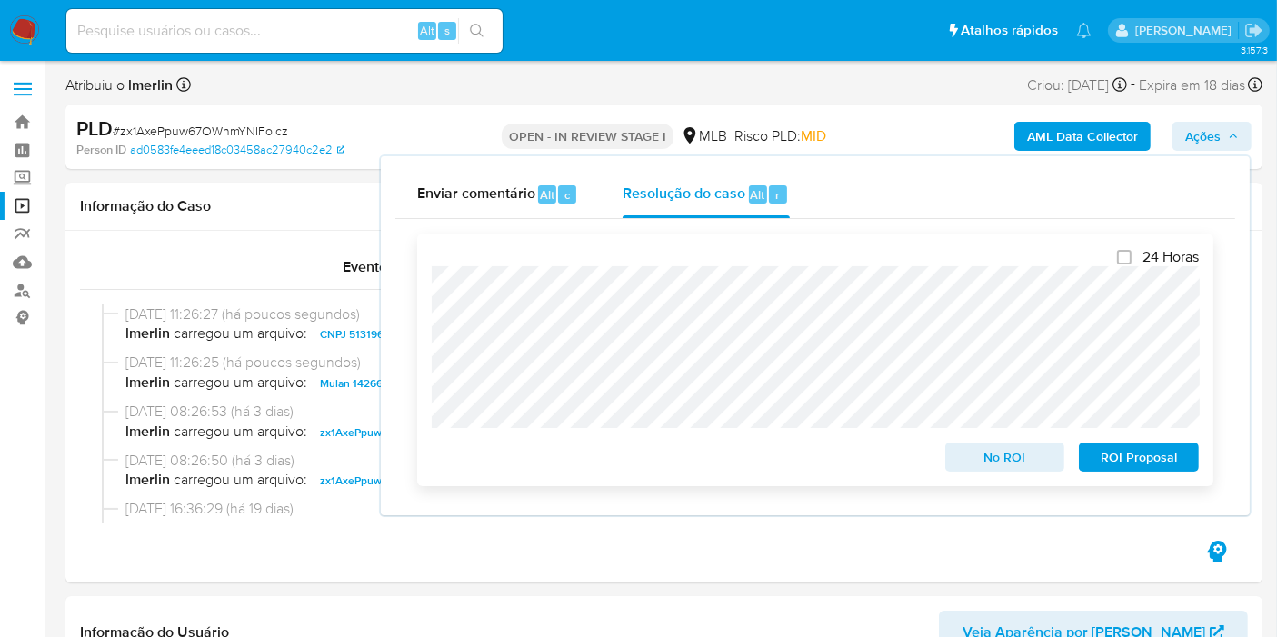
click at [992, 464] on span "No ROI" at bounding box center [1005, 456] width 95 height 25
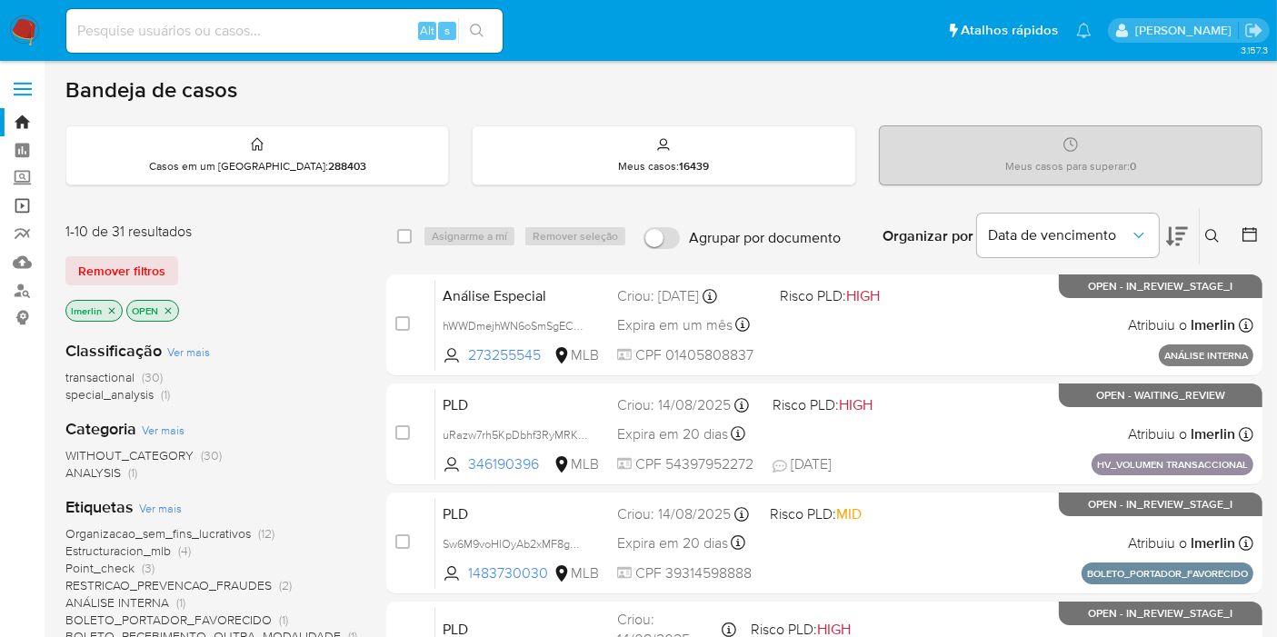
click at [10, 206] on link "Operações em massa" at bounding box center [108, 206] width 216 height 28
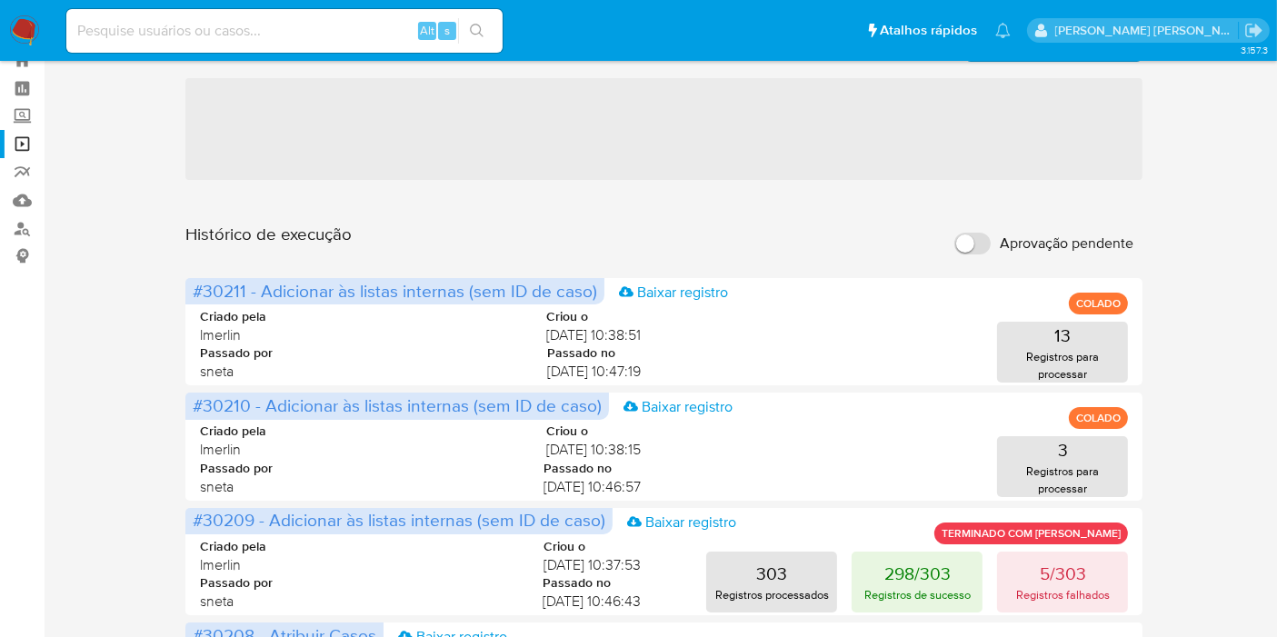
scroll to position [303, 0]
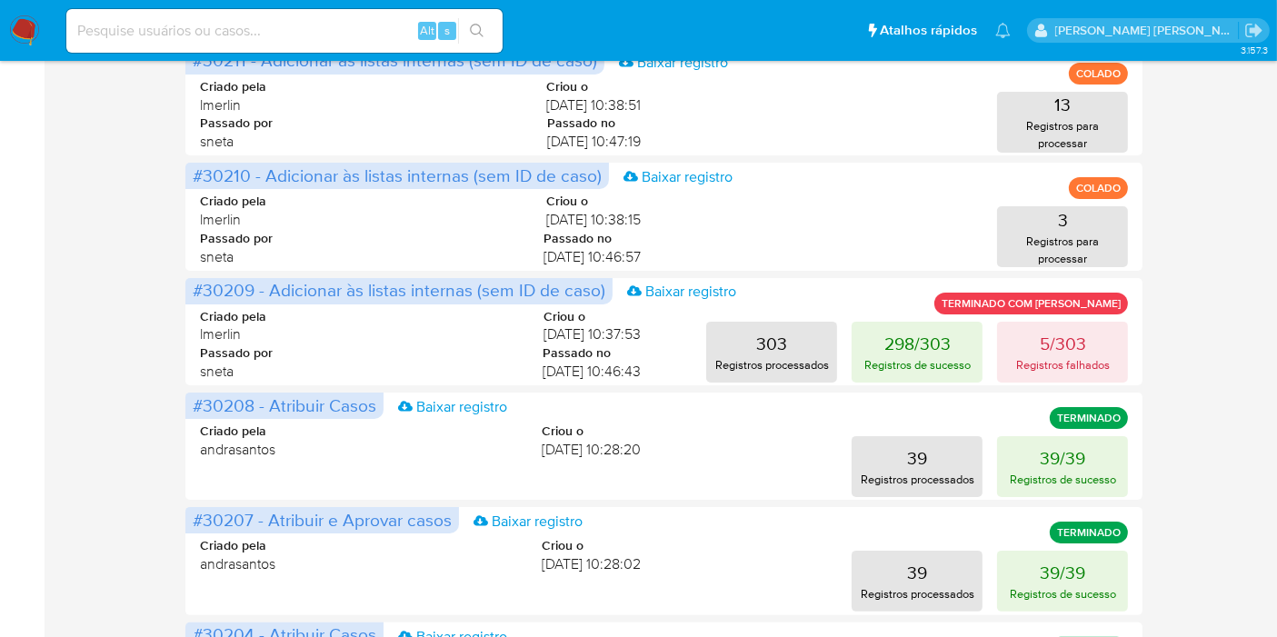
drag, startPoint x: 0, startPoint y: 236, endPoint x: 89, endPoint y: 239, distance: 89.1
click at [0, 236] on aside "Bandeja Painel Screening Pesquisa em Listas Watchlist Ferramentas Operações em …" at bounding box center [22, 477] width 45 height 1561
click at [1094, 233] on p "Registros para processar" at bounding box center [1062, 250] width 120 height 35
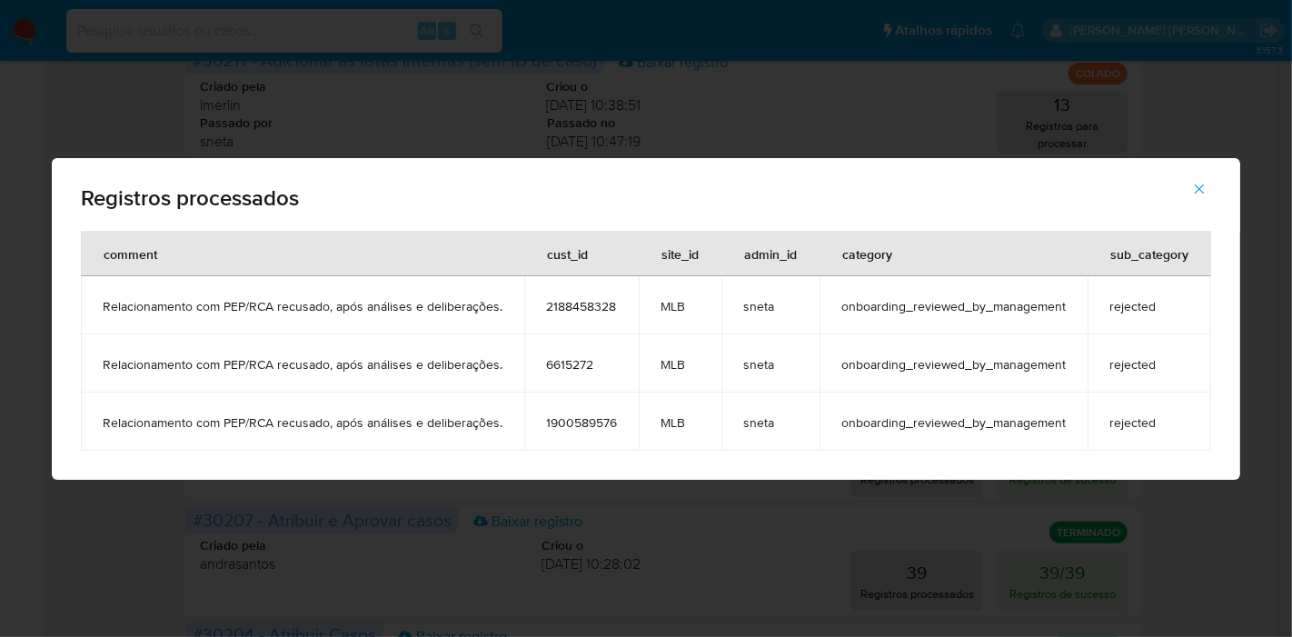
click at [1202, 190] on icon "button" at bounding box center [1199, 189] width 16 height 16
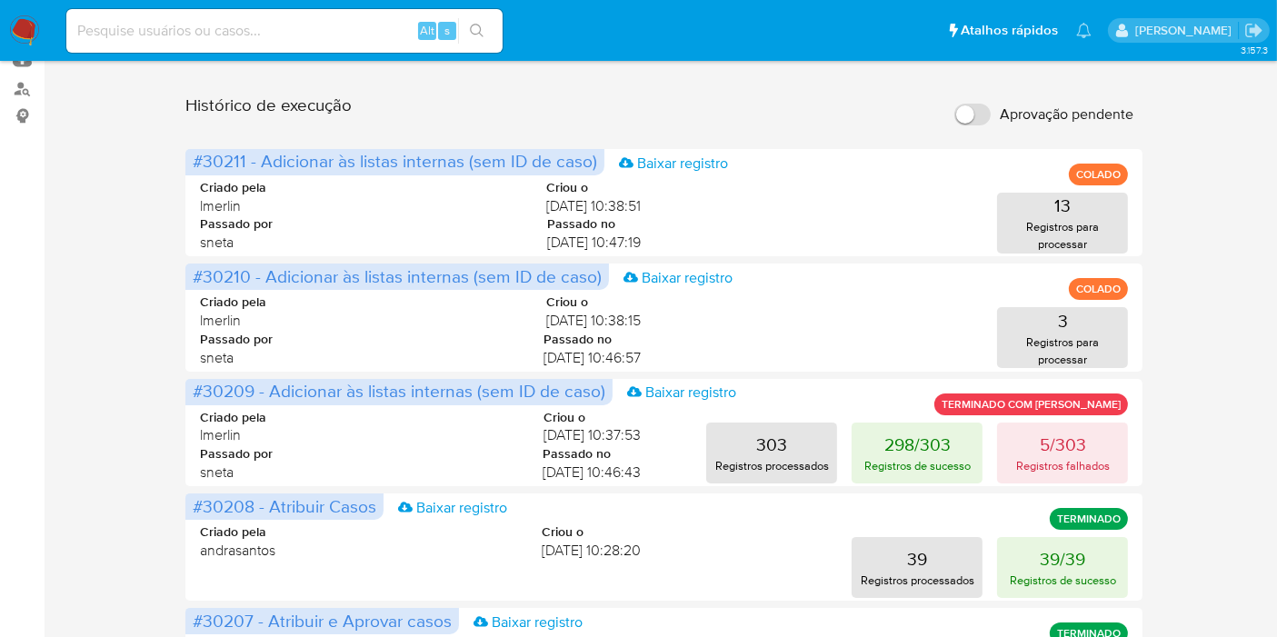
scroll to position [101, 0]
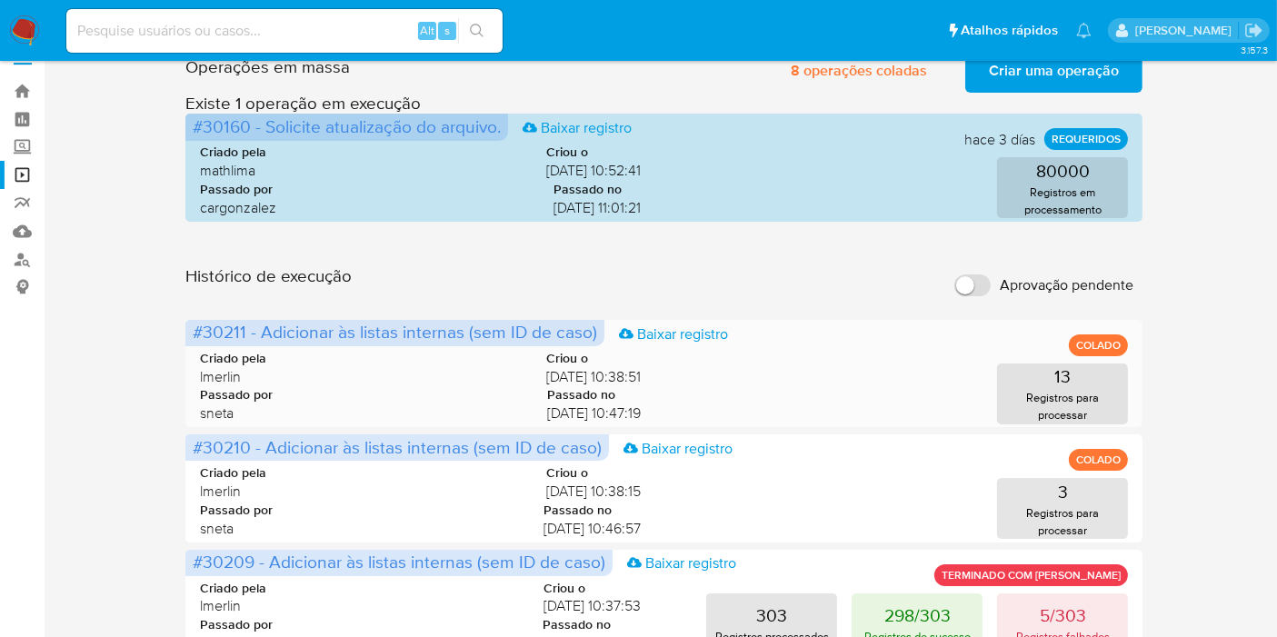
scroll to position [0, 0]
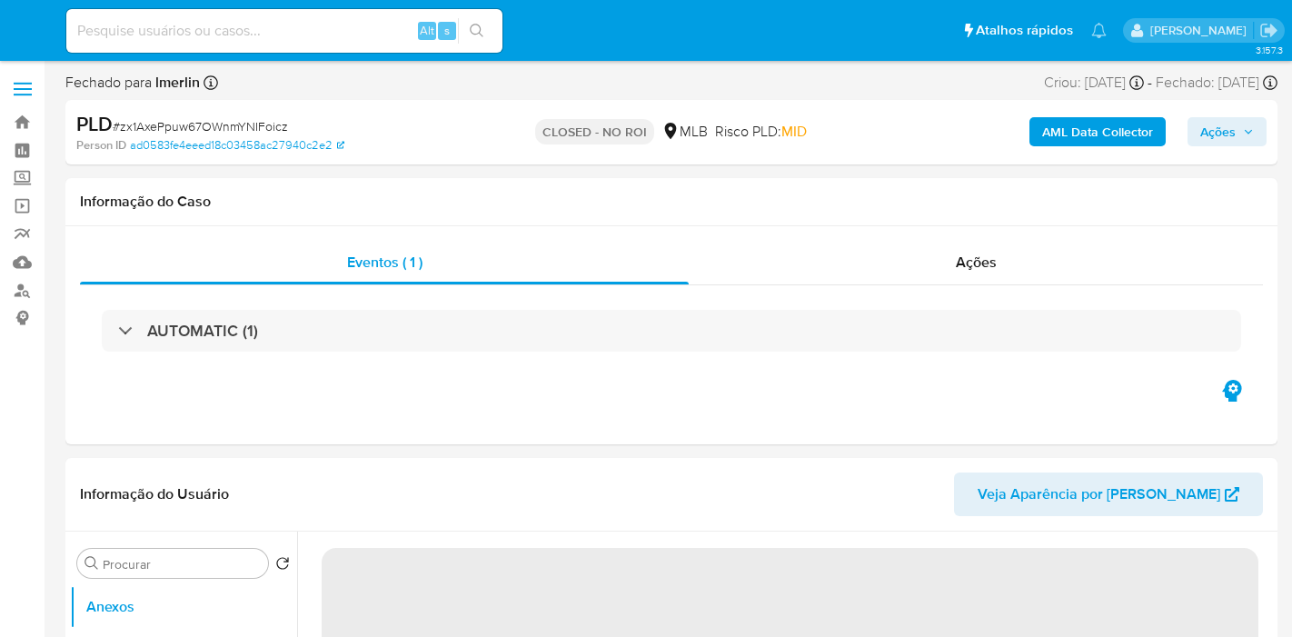
select select "10"
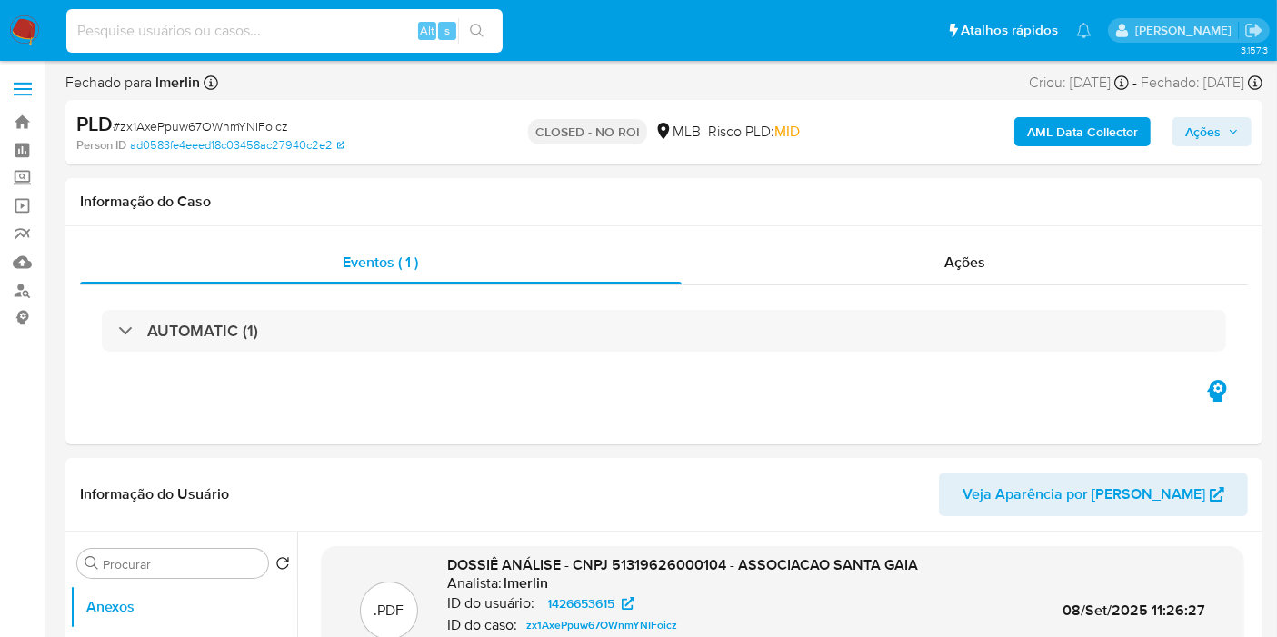
click at [387, 32] on input at bounding box center [284, 31] width 436 height 24
paste input "hWWDmejhWN6oSmSgECKZ5vy4"
type input "hWWDmejhWN6oSmSgECKZ5vy4"
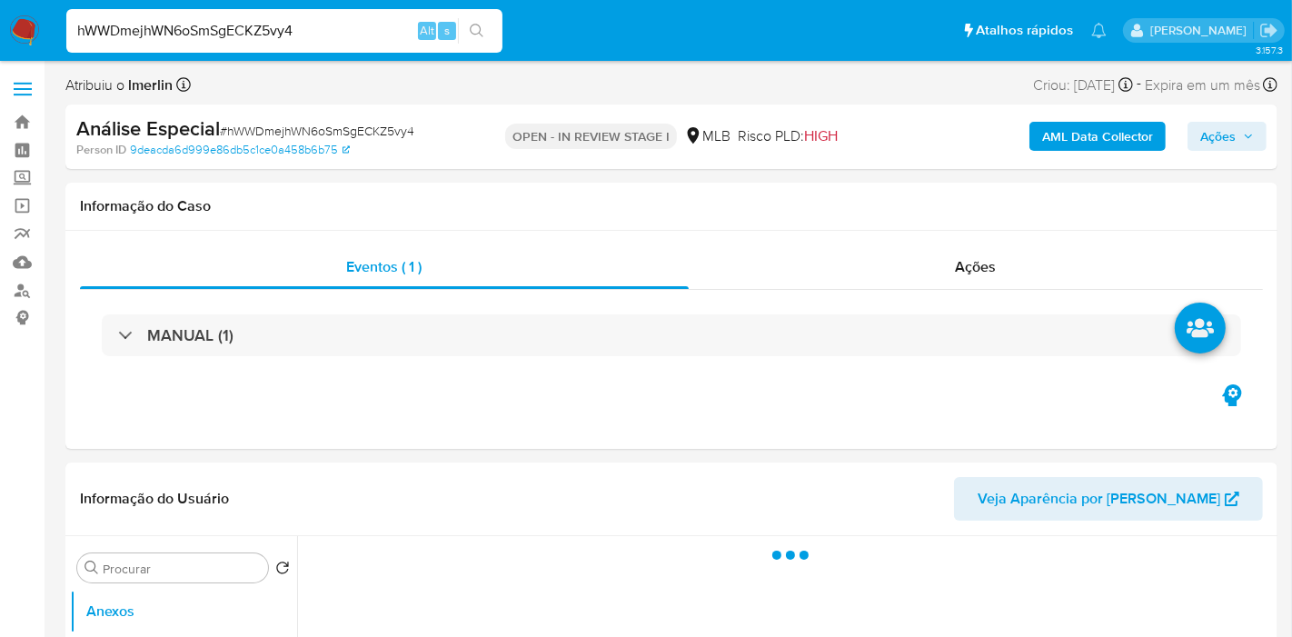
select select "10"
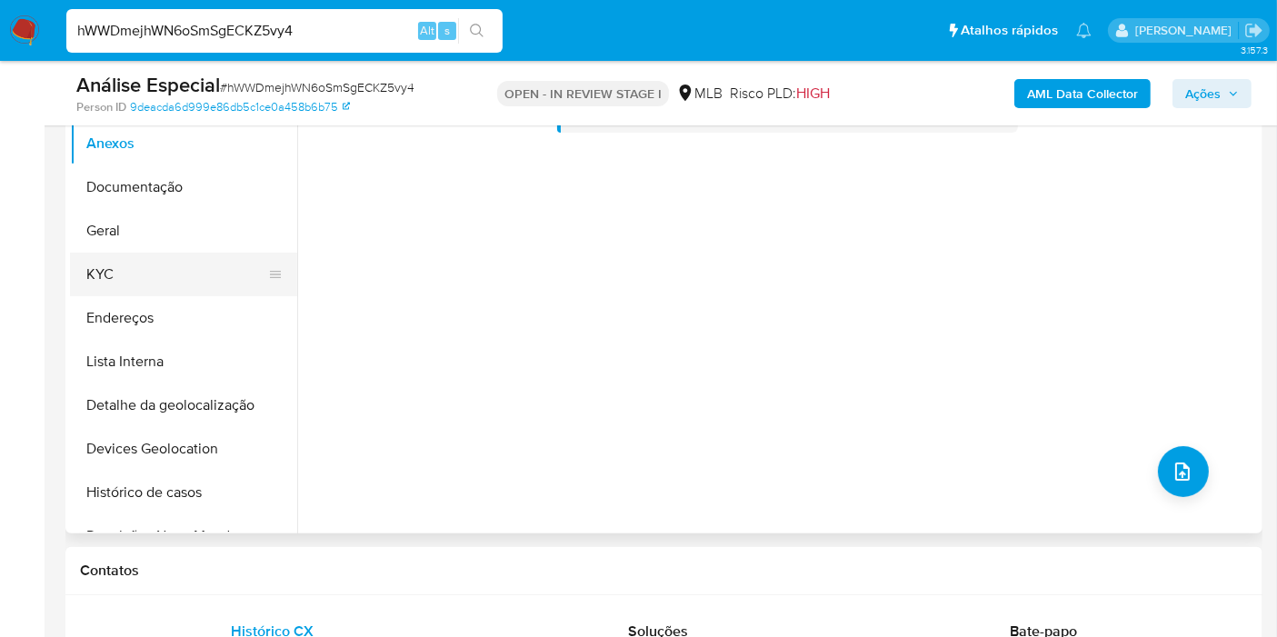
click at [157, 282] on button "KYC" at bounding box center [176, 275] width 213 height 44
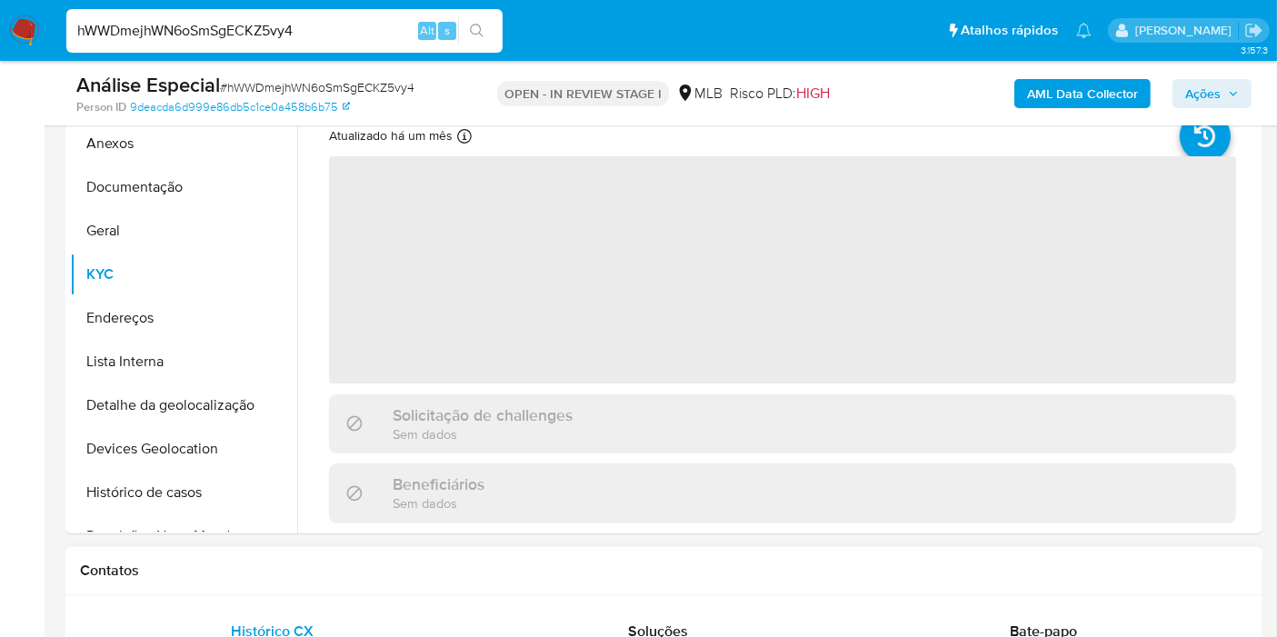
scroll to position [303, 0]
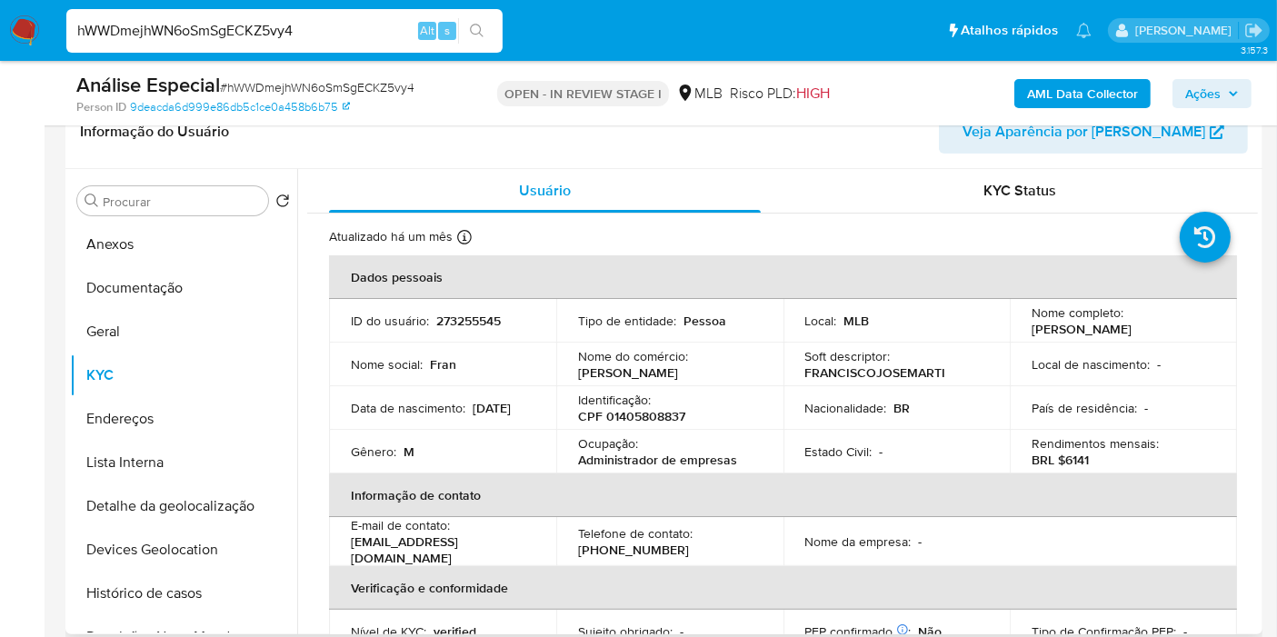
click at [463, 325] on p "273255545" at bounding box center [468, 321] width 65 height 16
copy p "273255545"
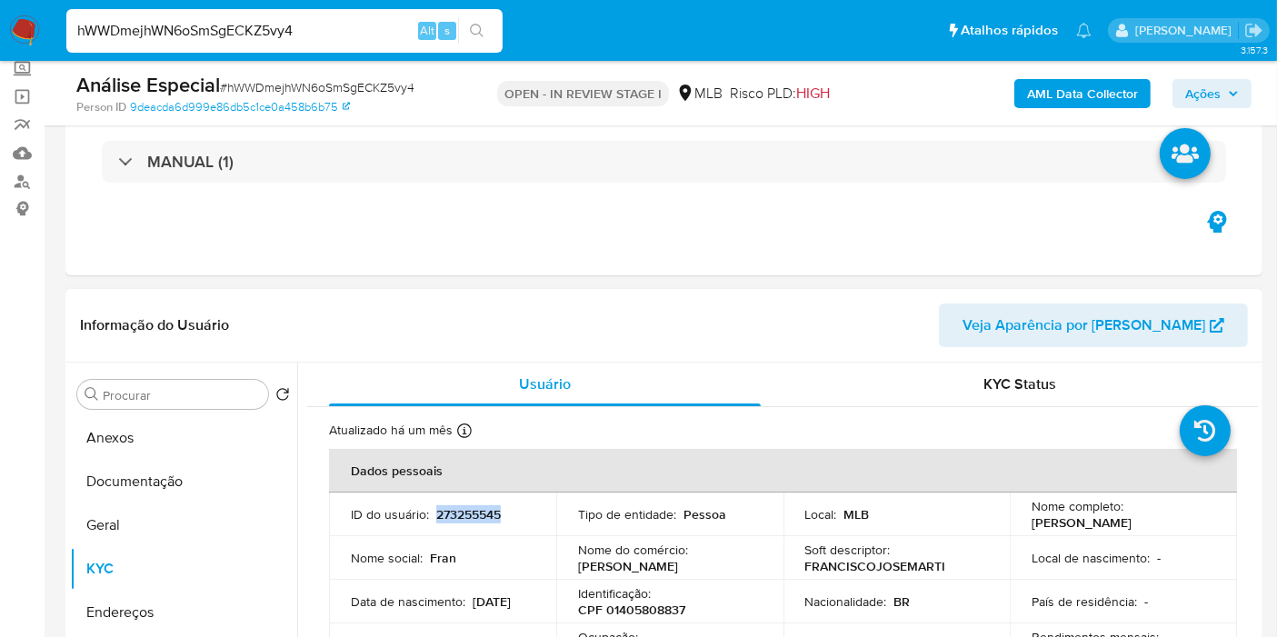
scroll to position [0, 0]
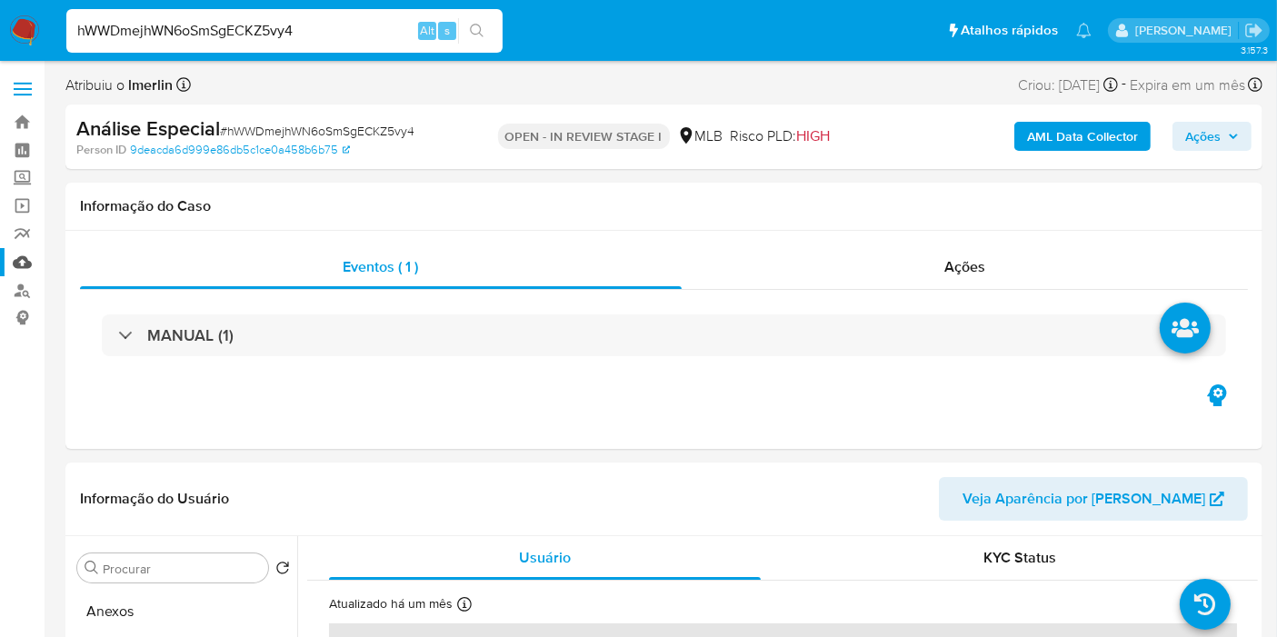
click at [15, 256] on link "Mulan" at bounding box center [108, 262] width 216 height 28
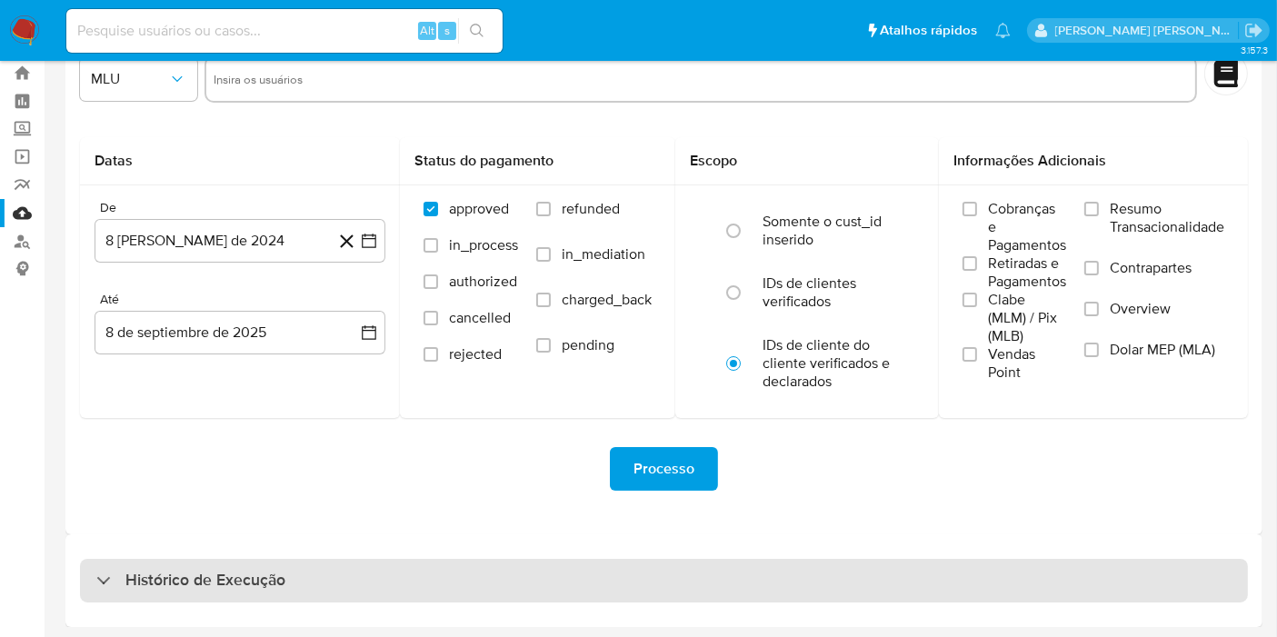
click at [703, 574] on div "Histórico de Execução" at bounding box center [664, 581] width 1168 height 44
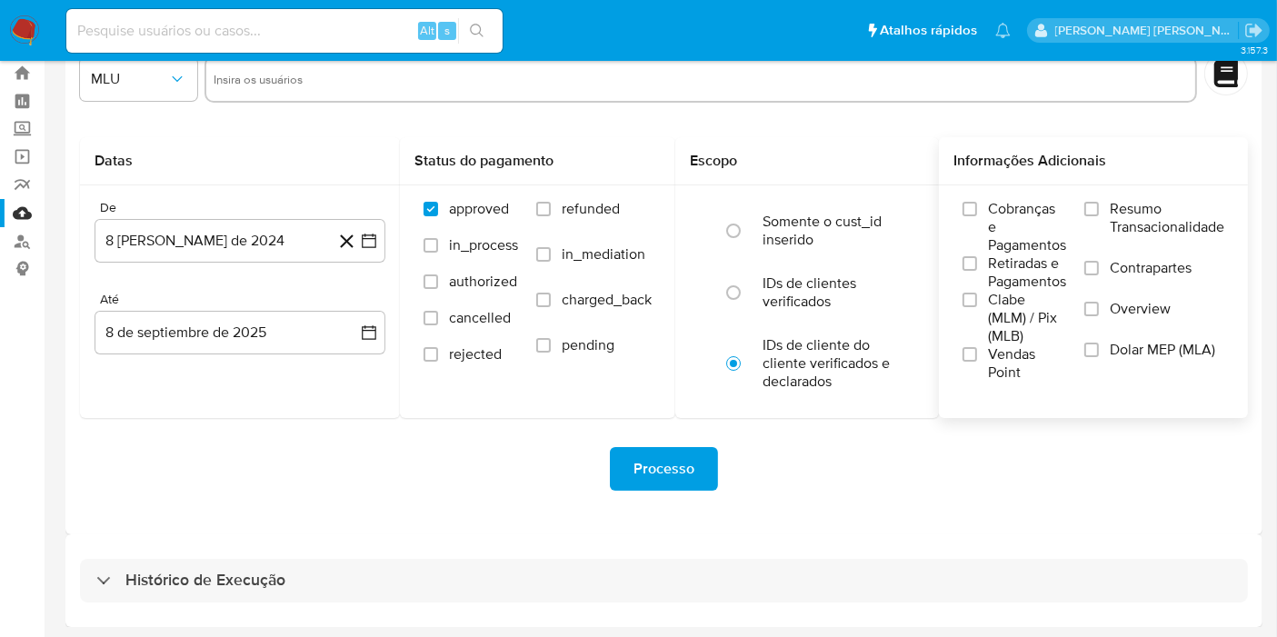
select select "10"
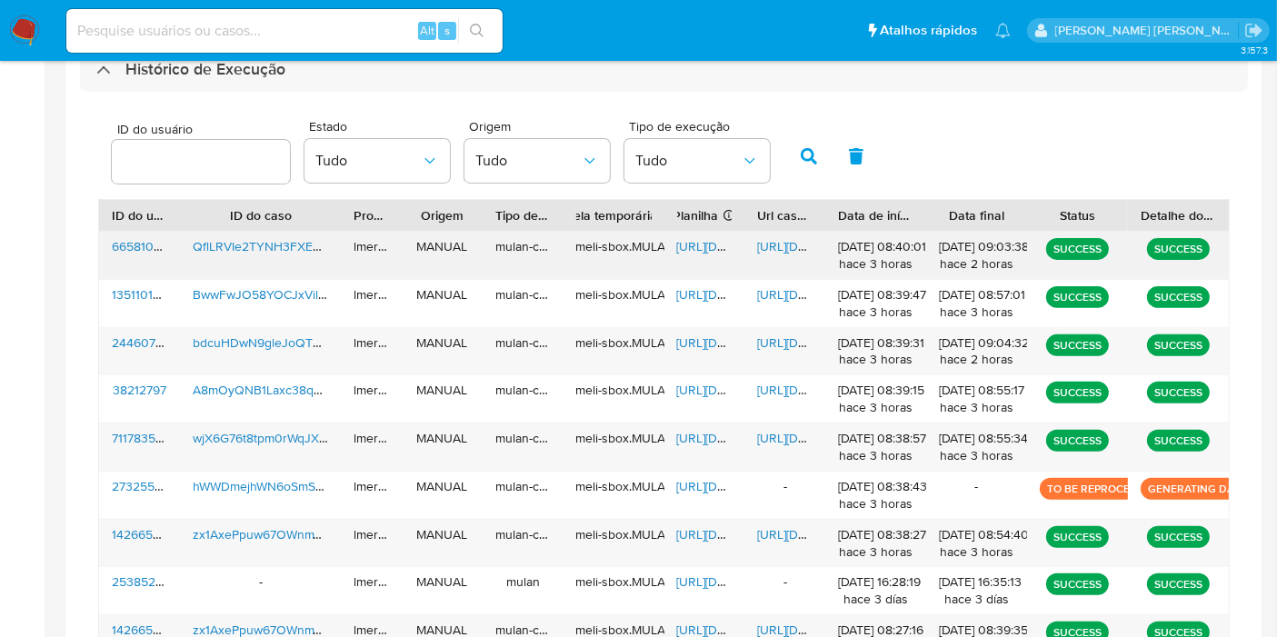
scroll to position [655, 0]
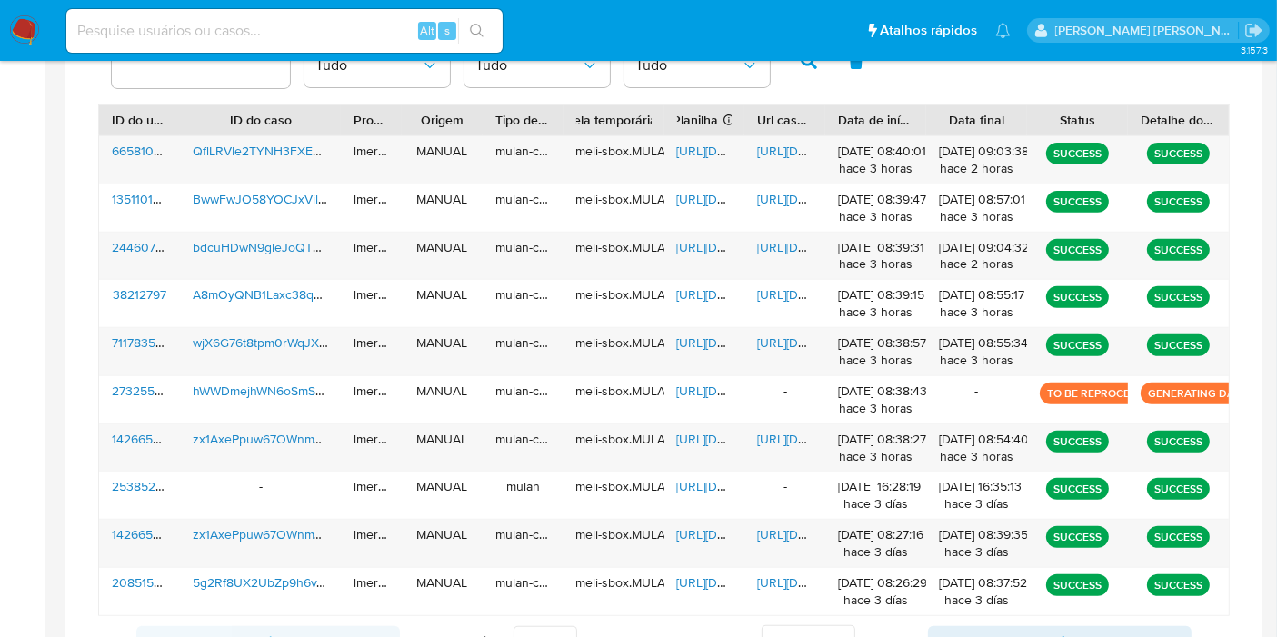
drag, startPoint x: 1073, startPoint y: 385, endPoint x: 1258, endPoint y: 393, distance: 184.6
click at [1258, 393] on div "Histórico de Execução ID do usuário Estado Tudo Origem Tudo Tipo de execução Tu…" at bounding box center [663, 318] width 1197 height 780
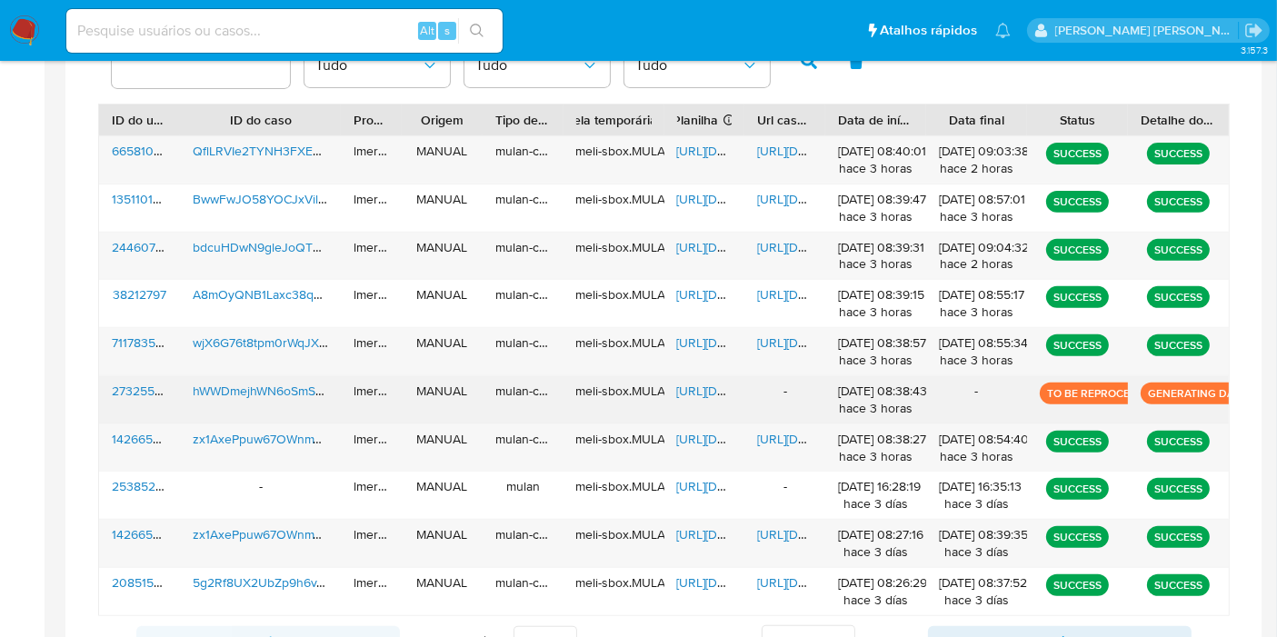
click at [1190, 392] on p "GENERATING DATA COLLECTOR" at bounding box center [1229, 394] width 177 height 22
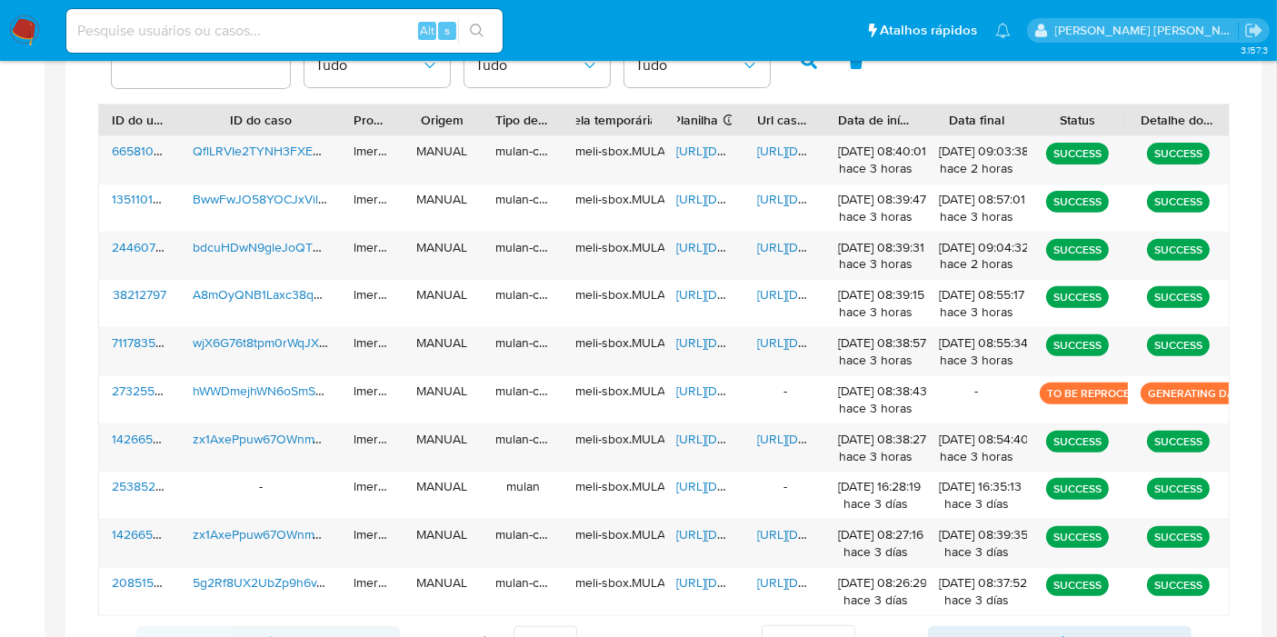
drag, startPoint x: 1046, startPoint y: 390, endPoint x: 1251, endPoint y: 394, distance: 204.5
click at [1251, 394] on div "Histórico de Execução ID do usuário Estado Tudo Origem Tudo Tipo de execução Tu…" at bounding box center [663, 318] width 1197 height 780
click at [329, 45] on div "Alt s" at bounding box center [284, 31] width 436 height 44
click at [329, 41] on input at bounding box center [284, 31] width 436 height 24
paste input "TO BE REPROCESS GENERATING DATA"
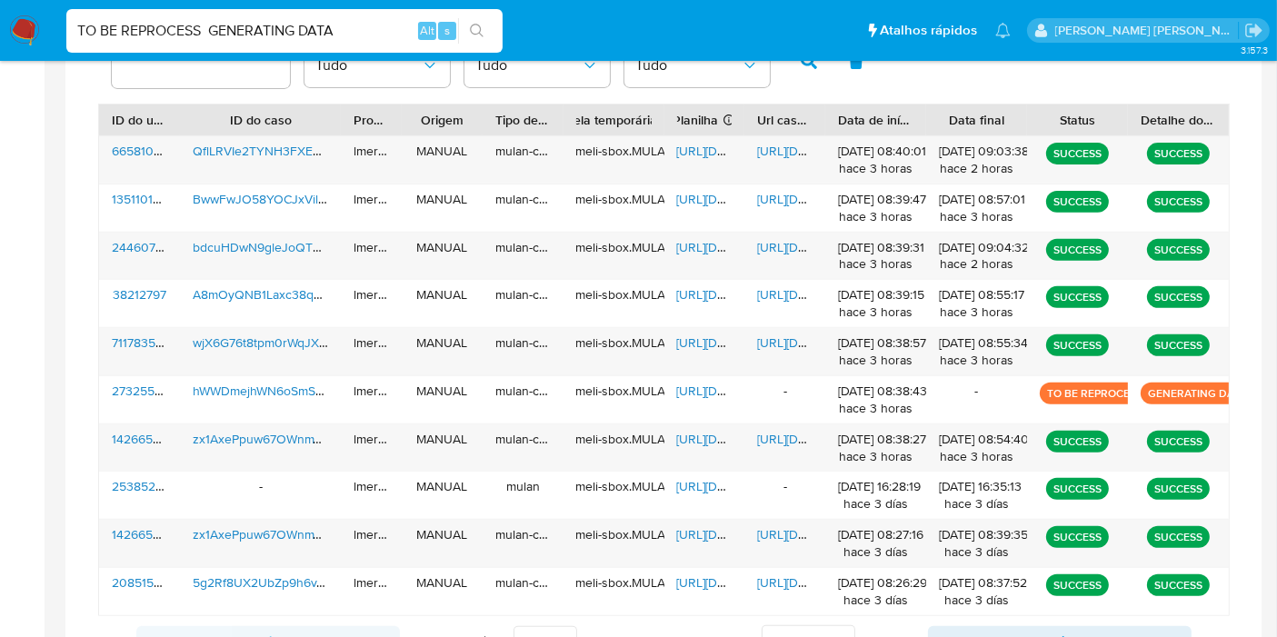
type input "TO BE REPROCESS GENERATING DATA"
click at [244, 15] on div "TO BE REPROCESS GENERATING DATA Alt s" at bounding box center [284, 31] width 436 height 44
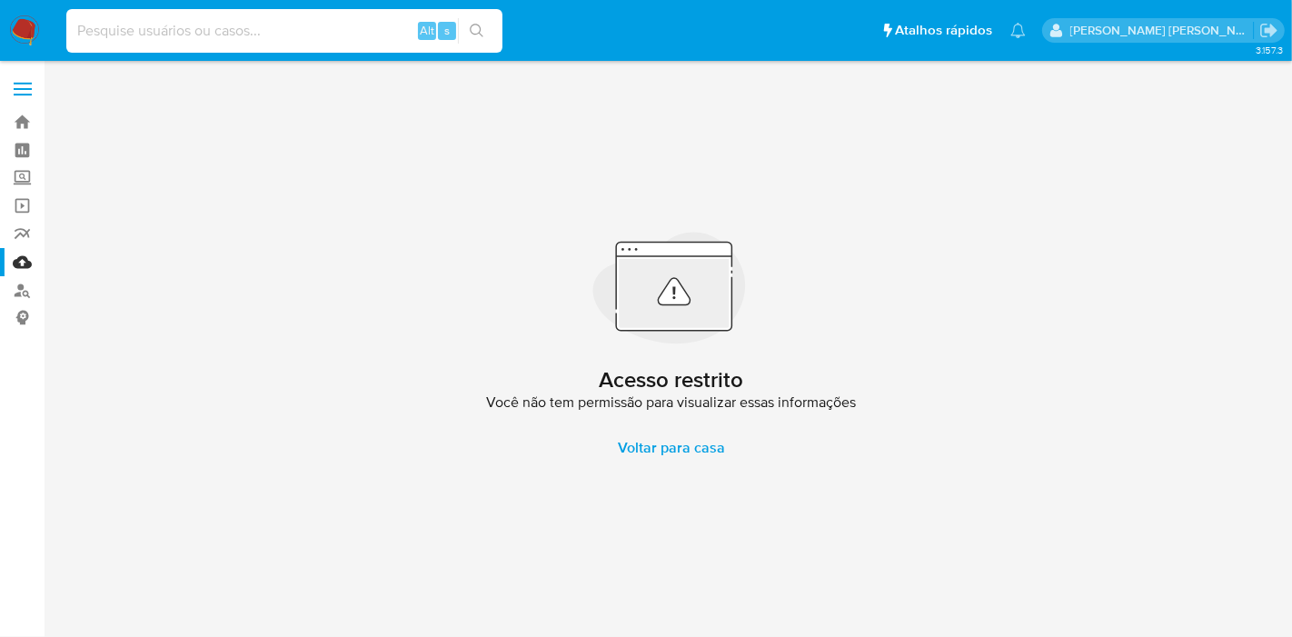
click at [239, 36] on input at bounding box center [284, 31] width 436 height 24
type input "273255545"
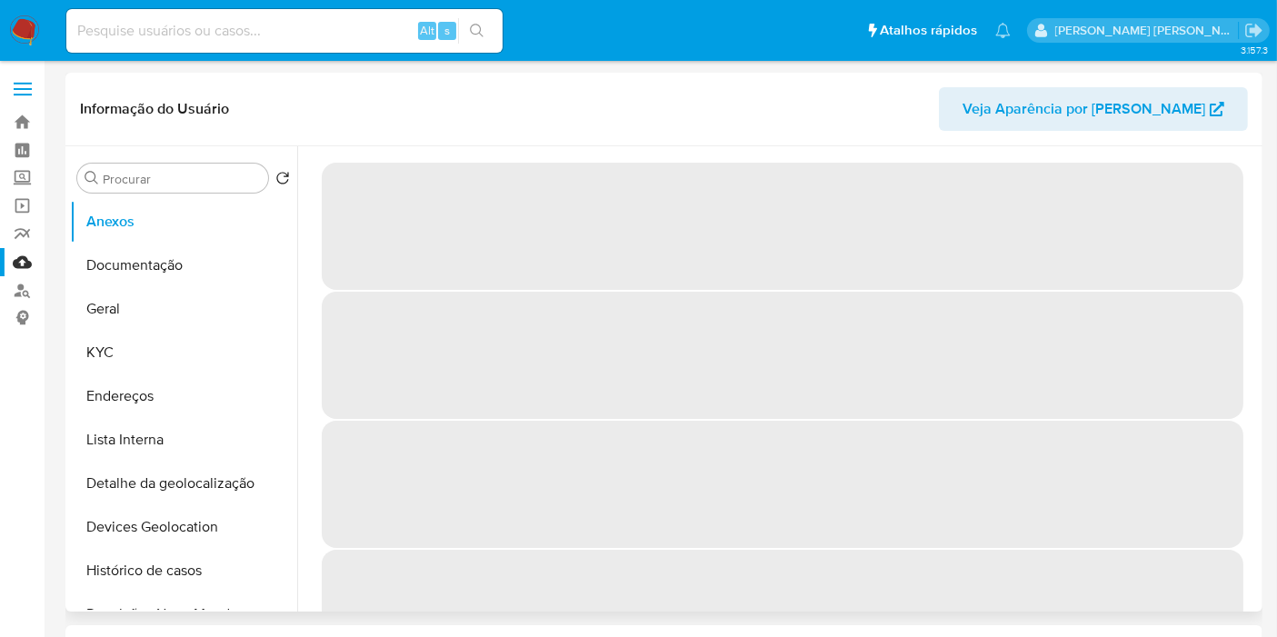
select select "10"
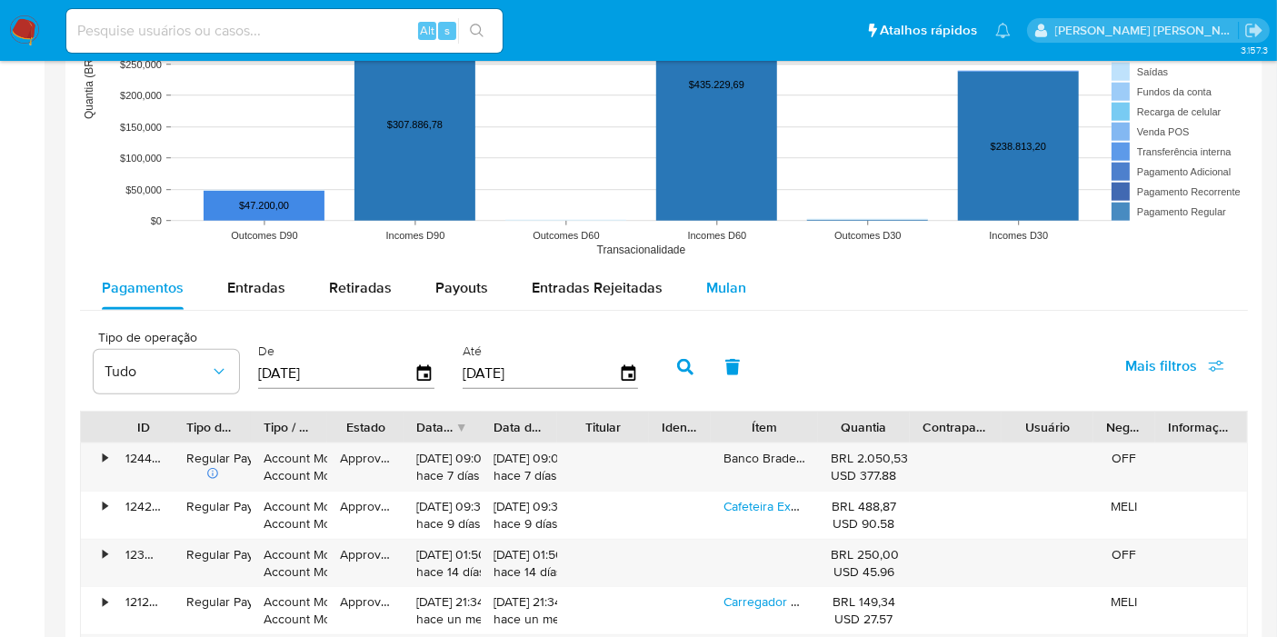
click at [749, 298] on button "Mulan" at bounding box center [726, 288] width 84 height 44
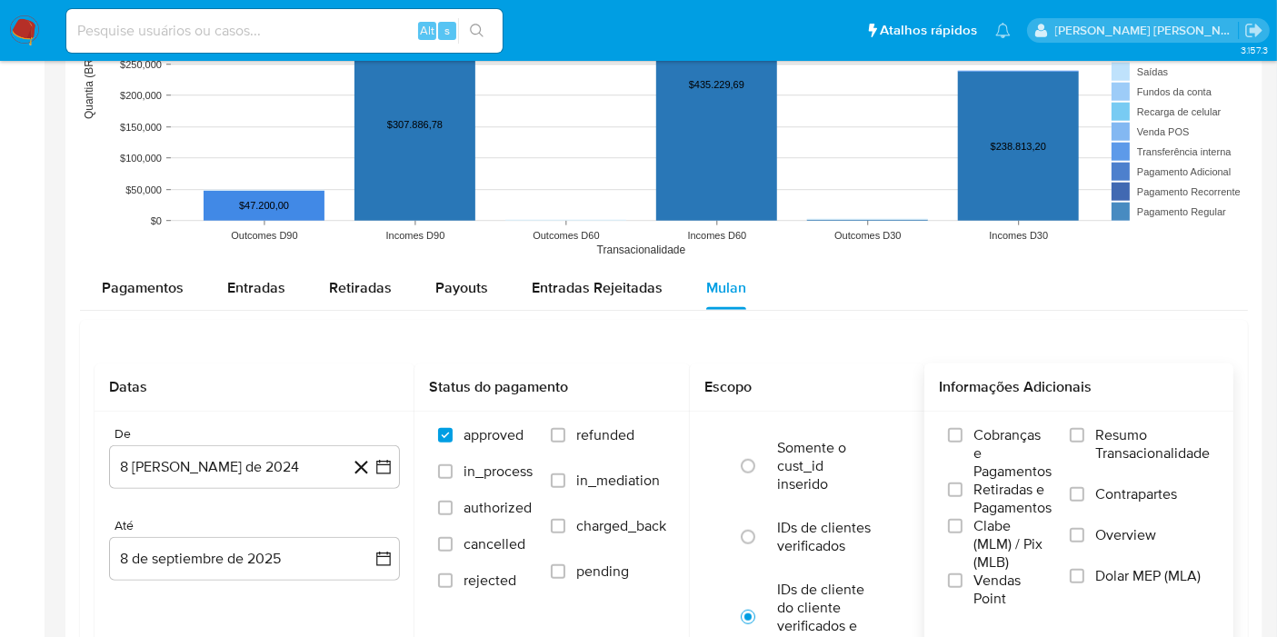
scroll to position [1716, 0]
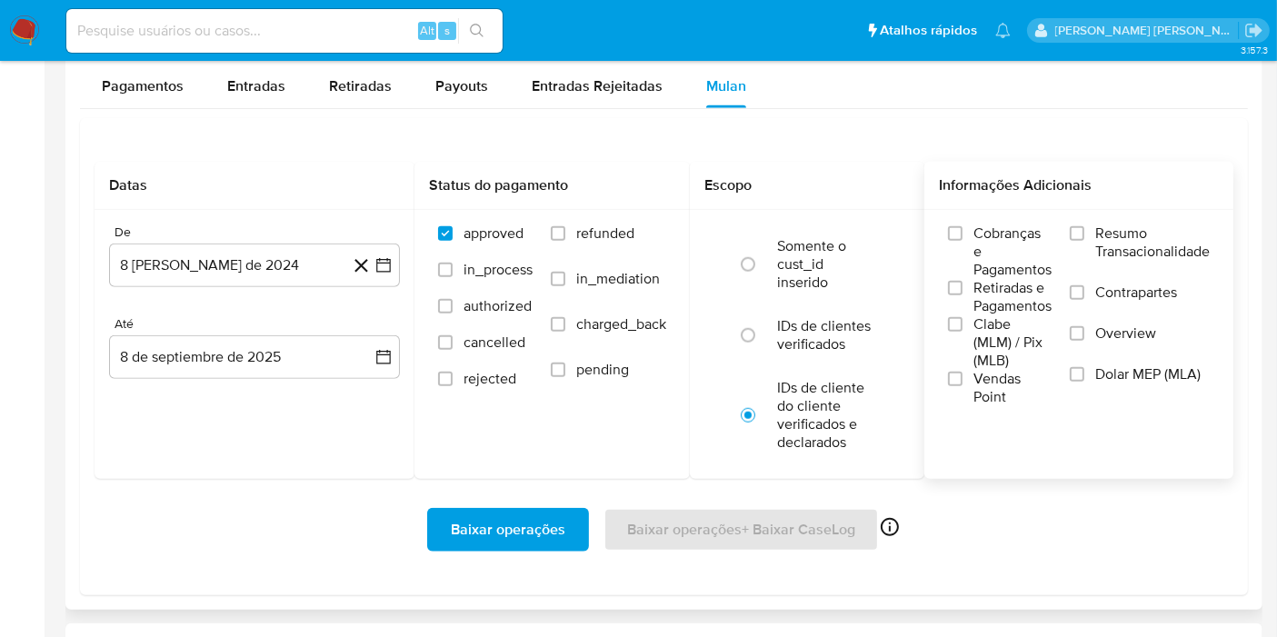
click at [1129, 238] on span "Resumo Transacionalidade" at bounding box center [1152, 242] width 115 height 36
click at [1084, 238] on input "Resumo Transacionalidade" at bounding box center [1077, 233] width 15 height 15
click at [384, 261] on icon "button" at bounding box center [383, 265] width 18 height 18
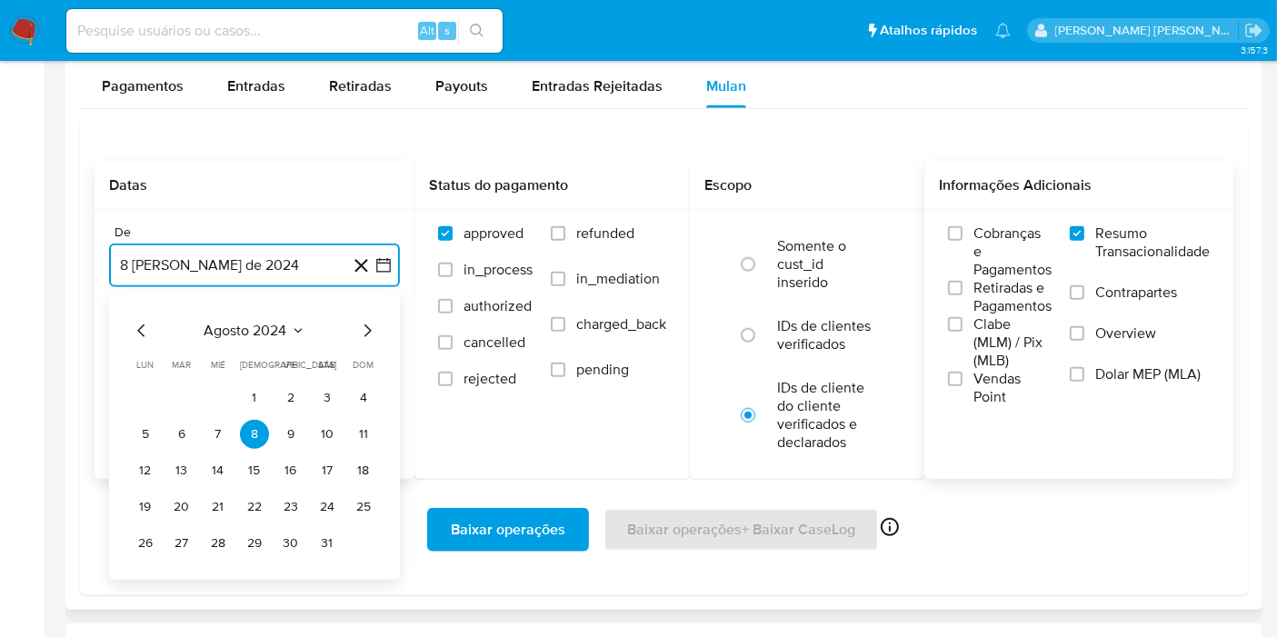
click at [264, 334] on span "agosto 2024" at bounding box center [245, 331] width 83 height 18
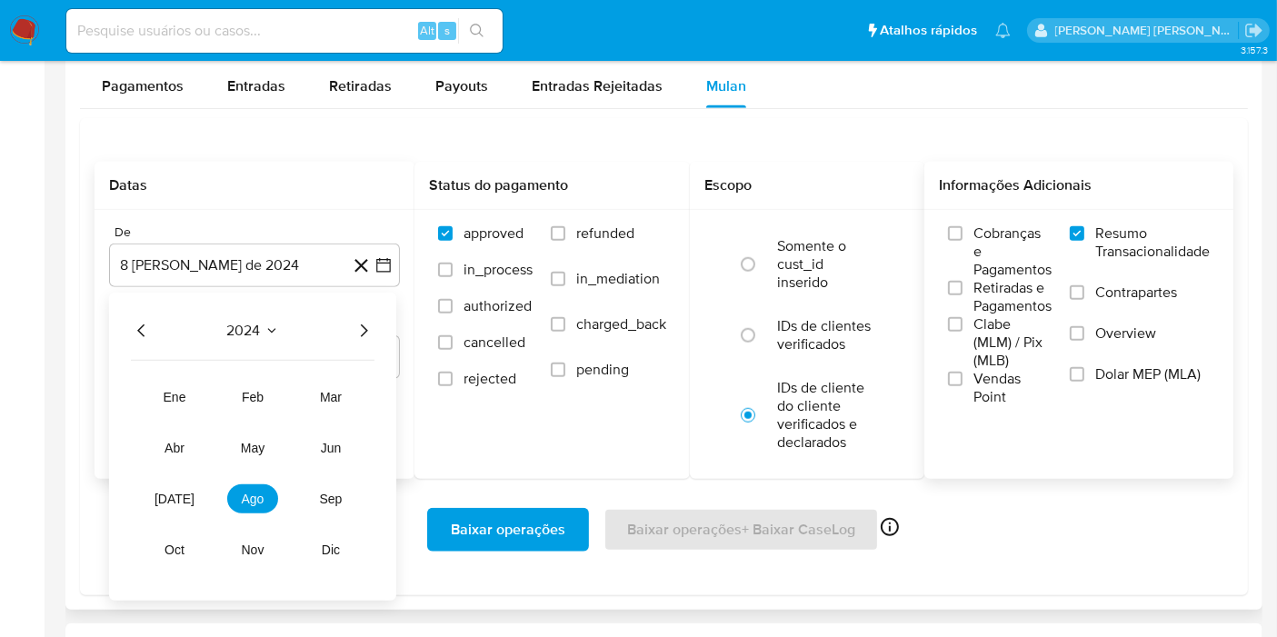
click at [356, 327] on icon "Año siguiente" at bounding box center [364, 331] width 22 height 22
click at [164, 502] on button "[DATE]" at bounding box center [174, 498] width 51 height 29
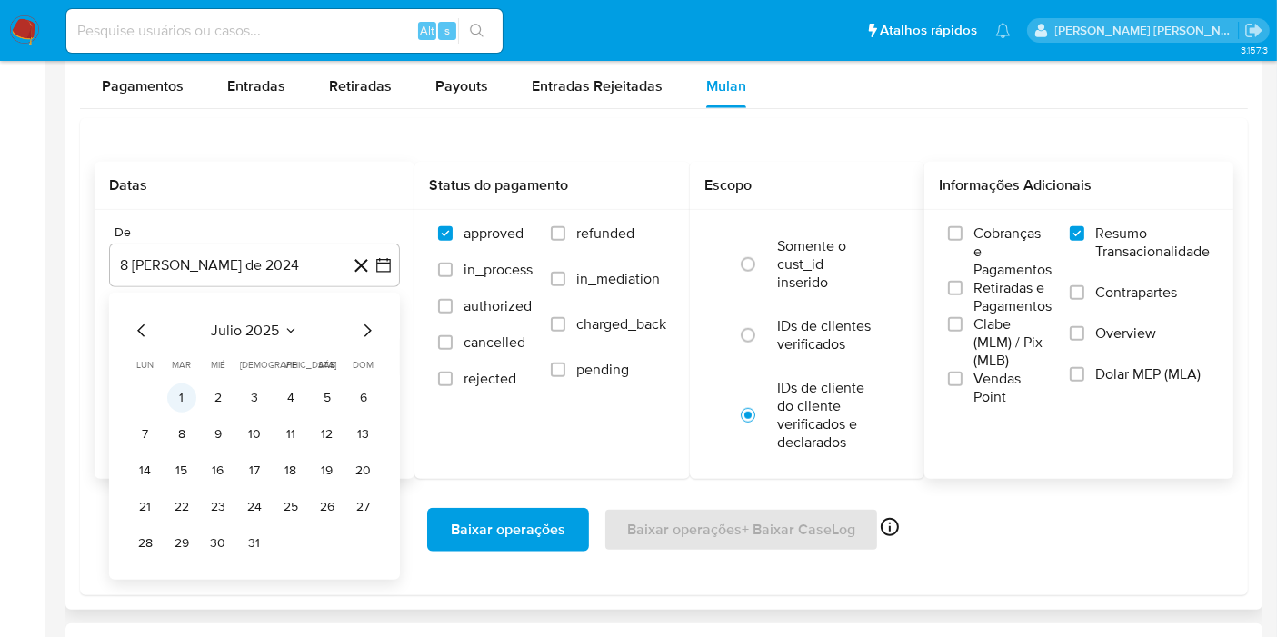
click at [180, 399] on button "1" at bounding box center [181, 398] width 29 height 29
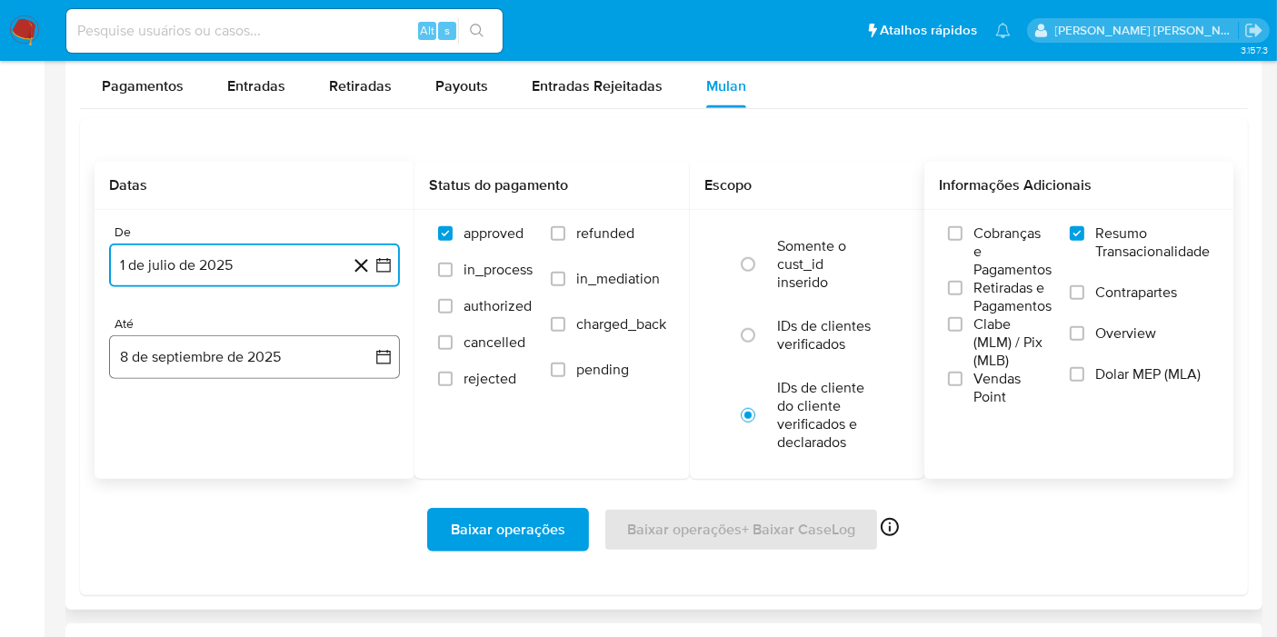
click at [380, 355] on icon "button" at bounding box center [383, 357] width 18 height 18
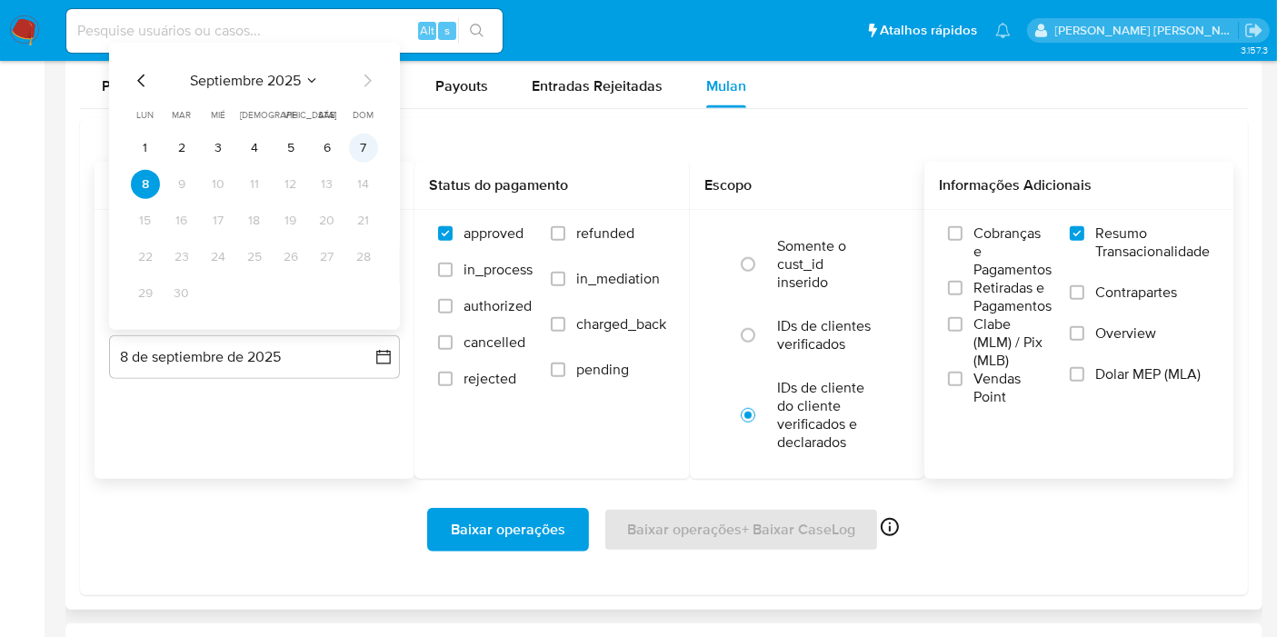
click at [371, 144] on button "7" at bounding box center [363, 148] width 29 height 29
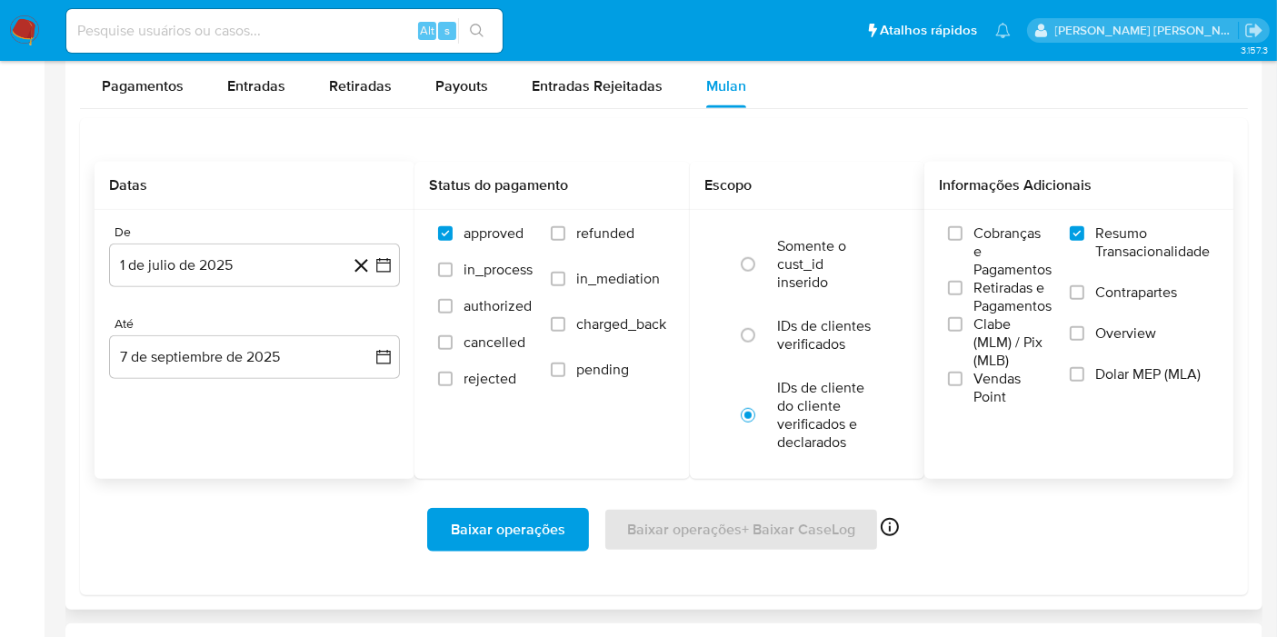
click at [112, 37] on input at bounding box center [284, 31] width 436 height 24
paste input "hWWDmejhWN6oSmSgECKZ5vy4"
type input "hWWDmejhWN6oSmSgECKZ5vy4"
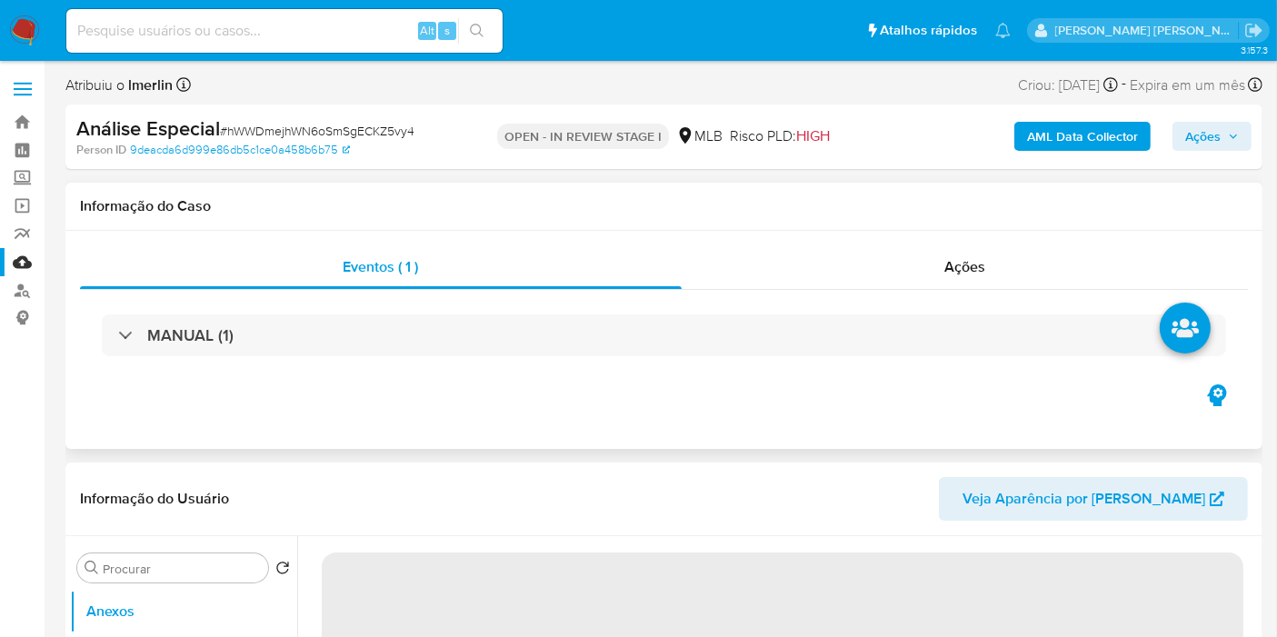
select select "10"
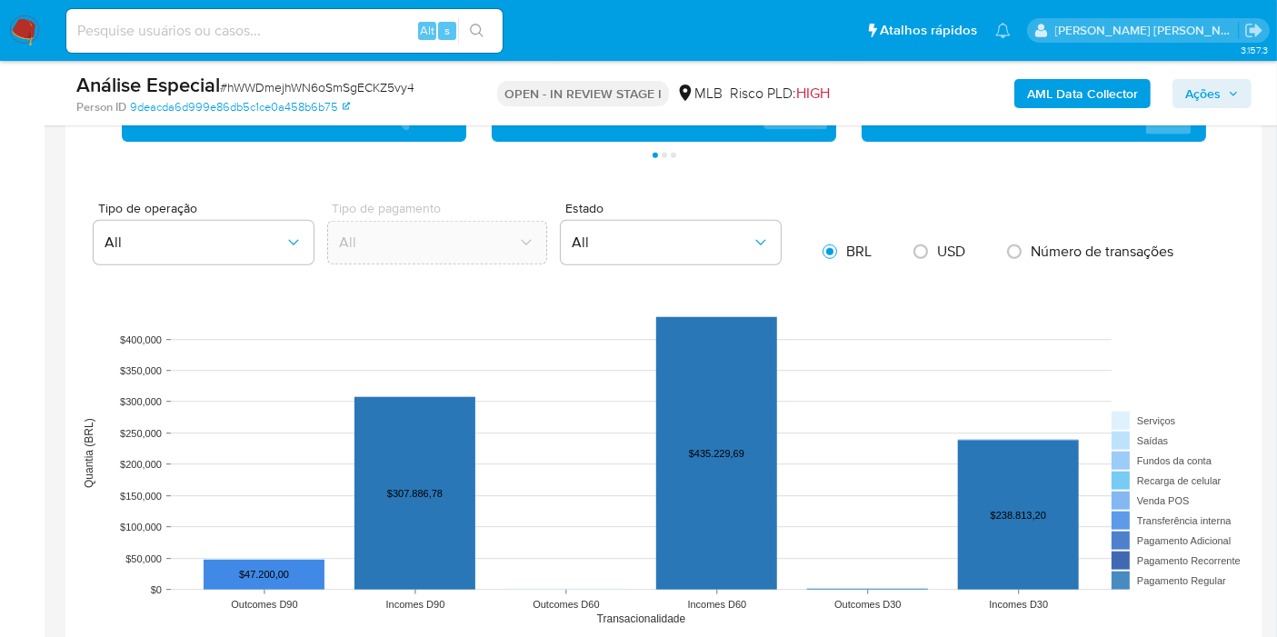
scroll to position [1818, 0]
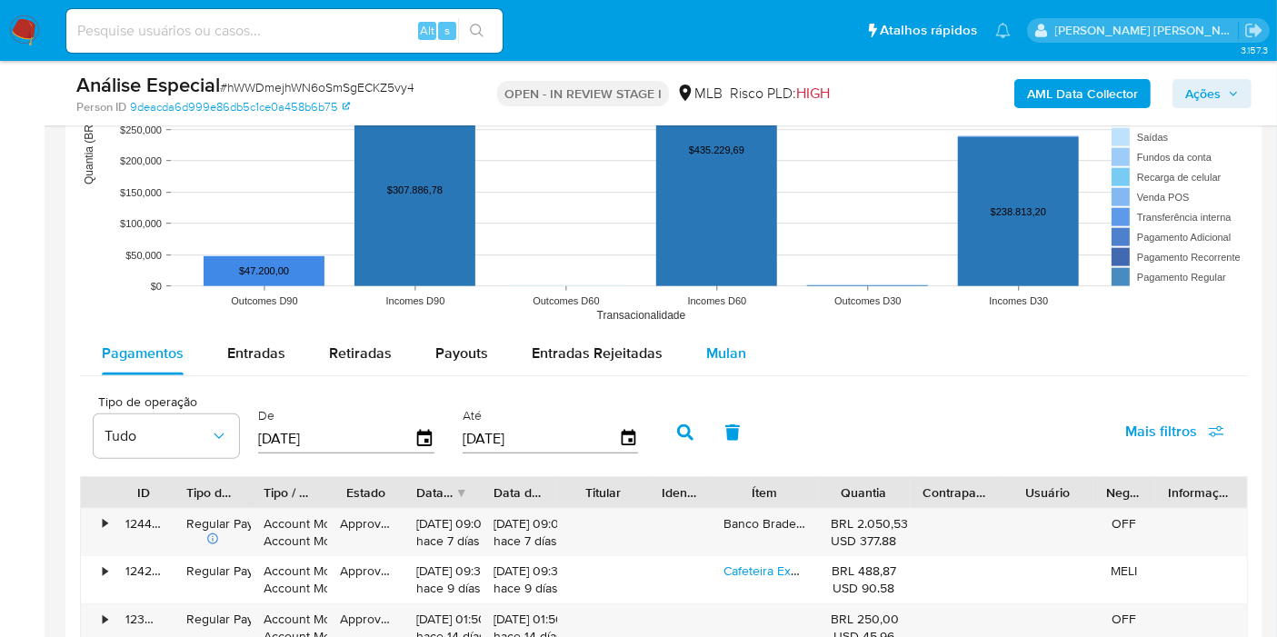
click at [713, 346] on span "Mulan" at bounding box center [726, 353] width 40 height 21
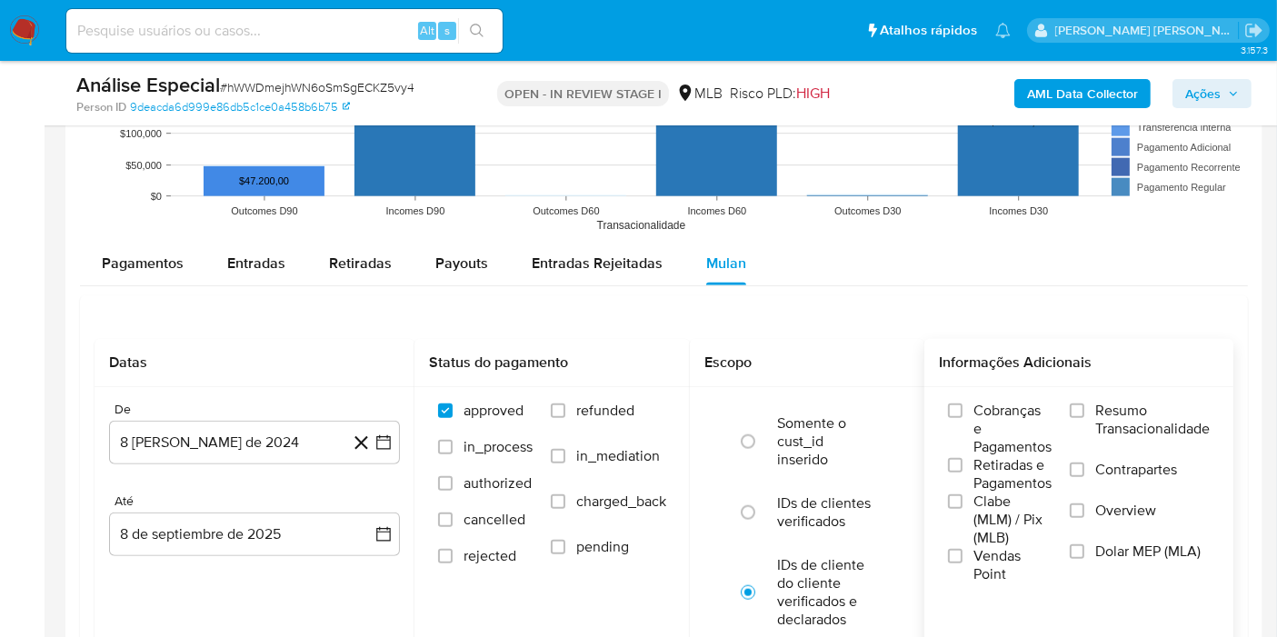
scroll to position [2019, 0]
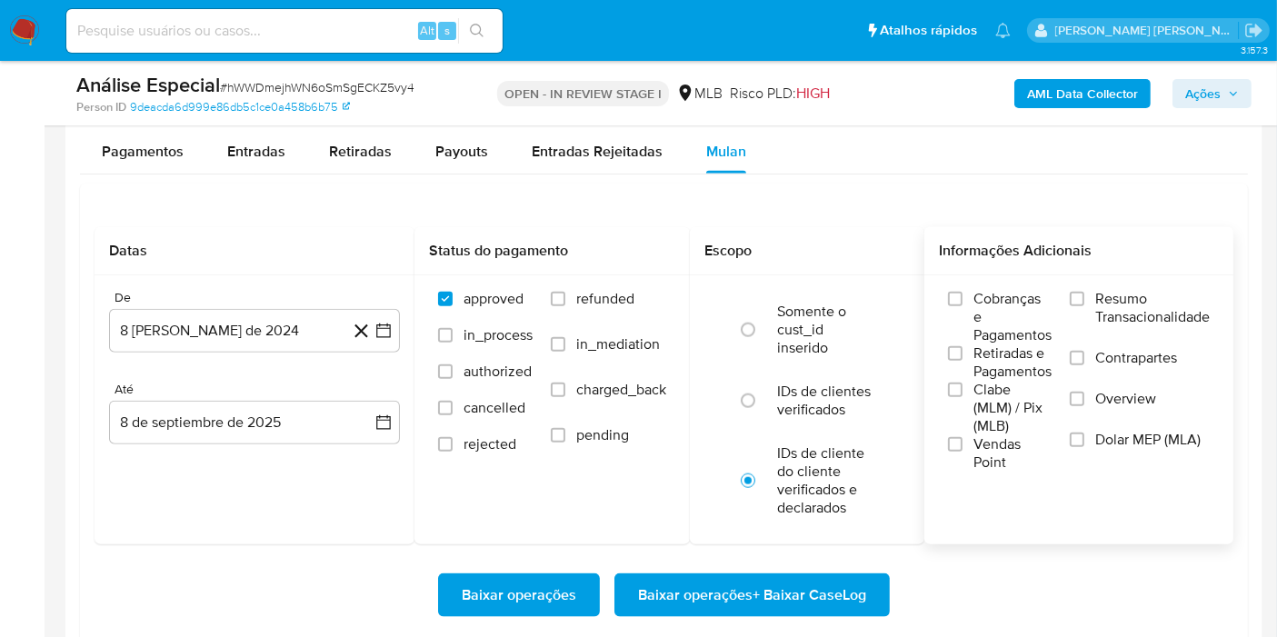
click at [1137, 313] on span "Resumo Transacionalidade" at bounding box center [1152, 308] width 115 height 36
click at [1084, 306] on input "Resumo Transacionalidade" at bounding box center [1077, 299] width 15 height 15
click at [371, 335] on icon at bounding box center [361, 331] width 23 height 23
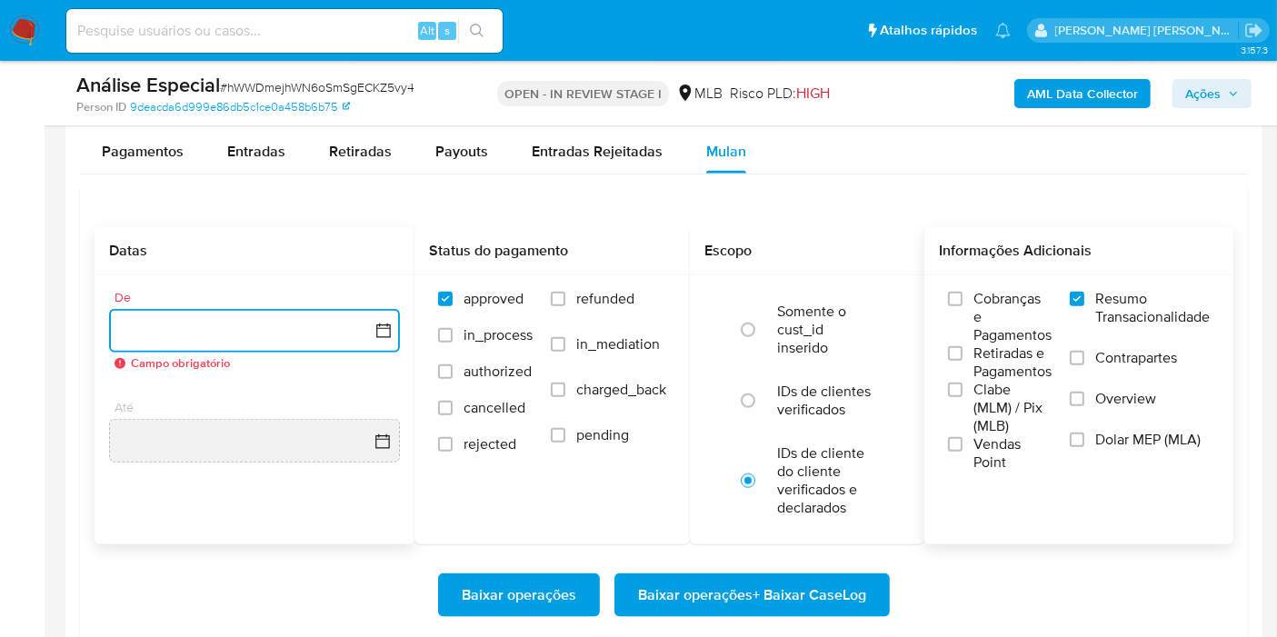
click at [379, 323] on icon "button" at bounding box center [383, 331] width 18 height 18
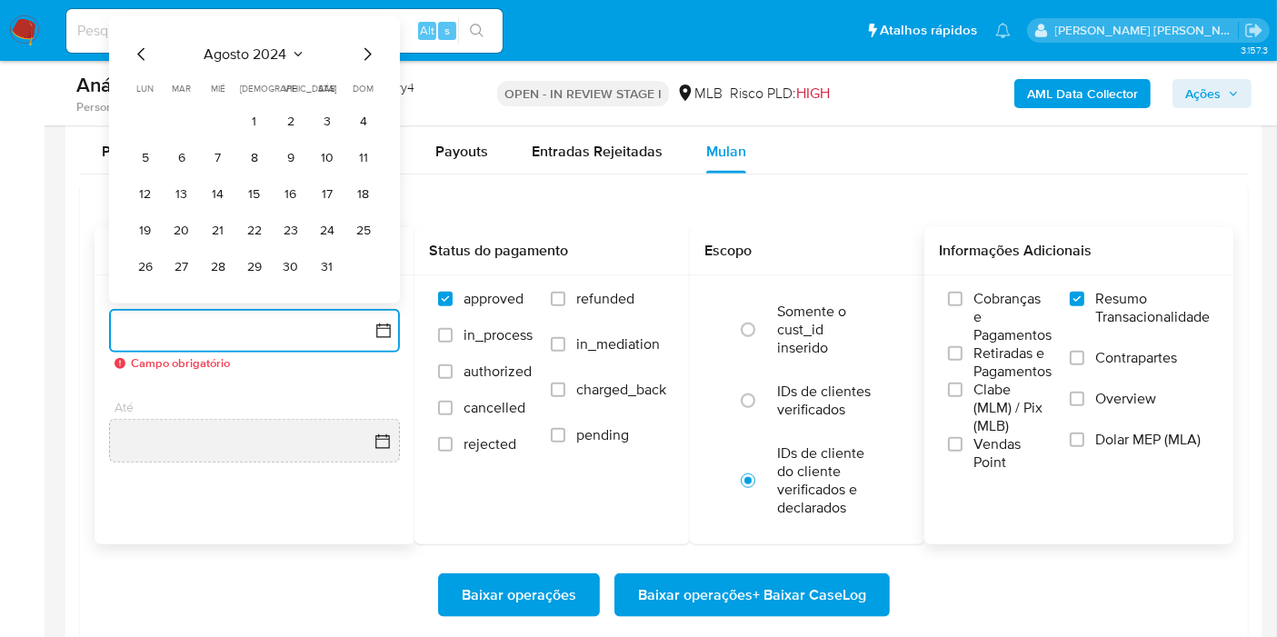
click at [285, 45] on span "agosto 2024" at bounding box center [245, 54] width 83 height 18
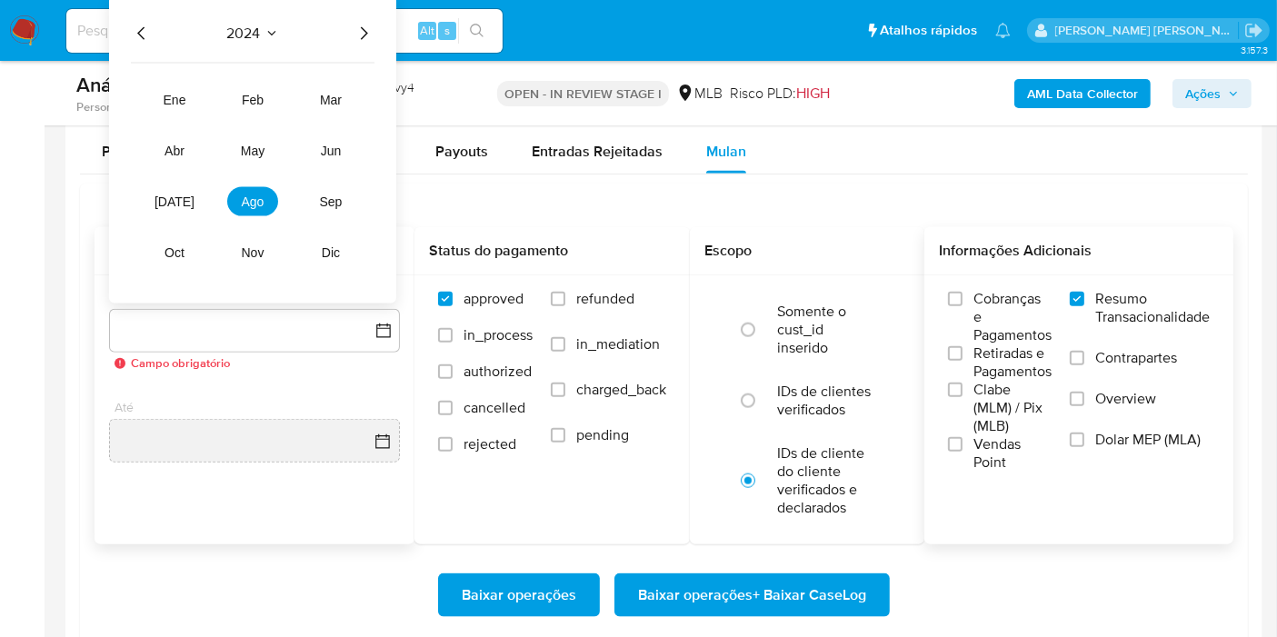
click at [358, 29] on icon "Año siguiente" at bounding box center [364, 34] width 22 height 22
click at [182, 198] on span "[DATE]" at bounding box center [175, 201] width 40 height 15
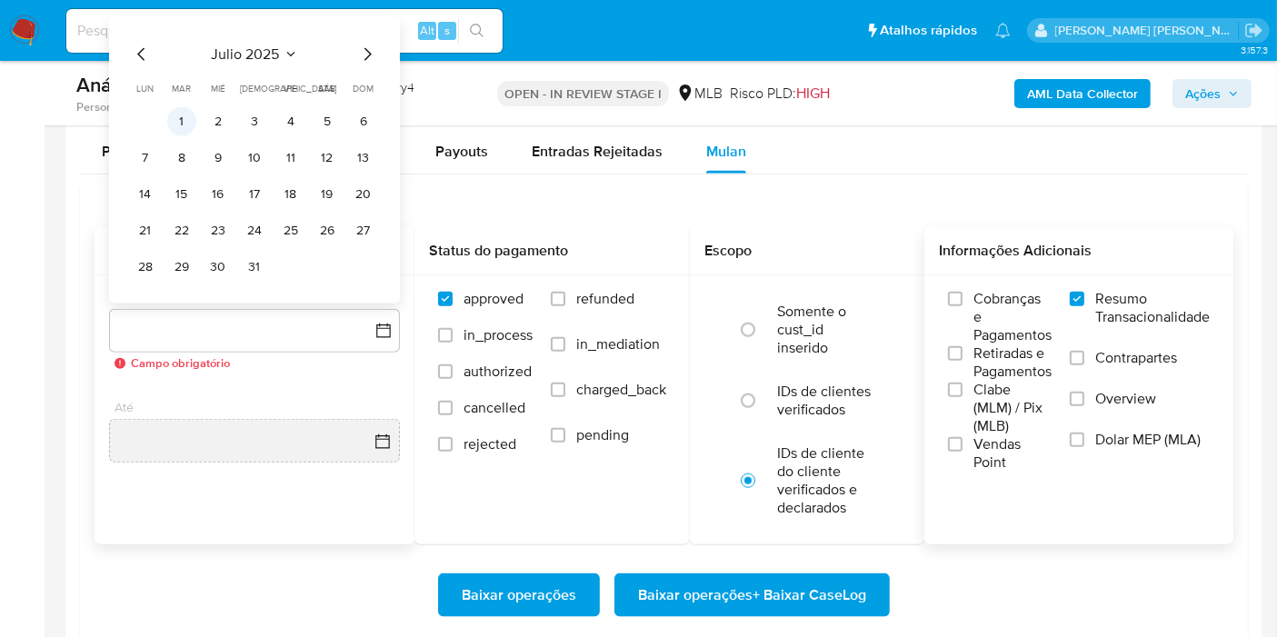
click at [188, 115] on button "1" at bounding box center [181, 121] width 29 height 29
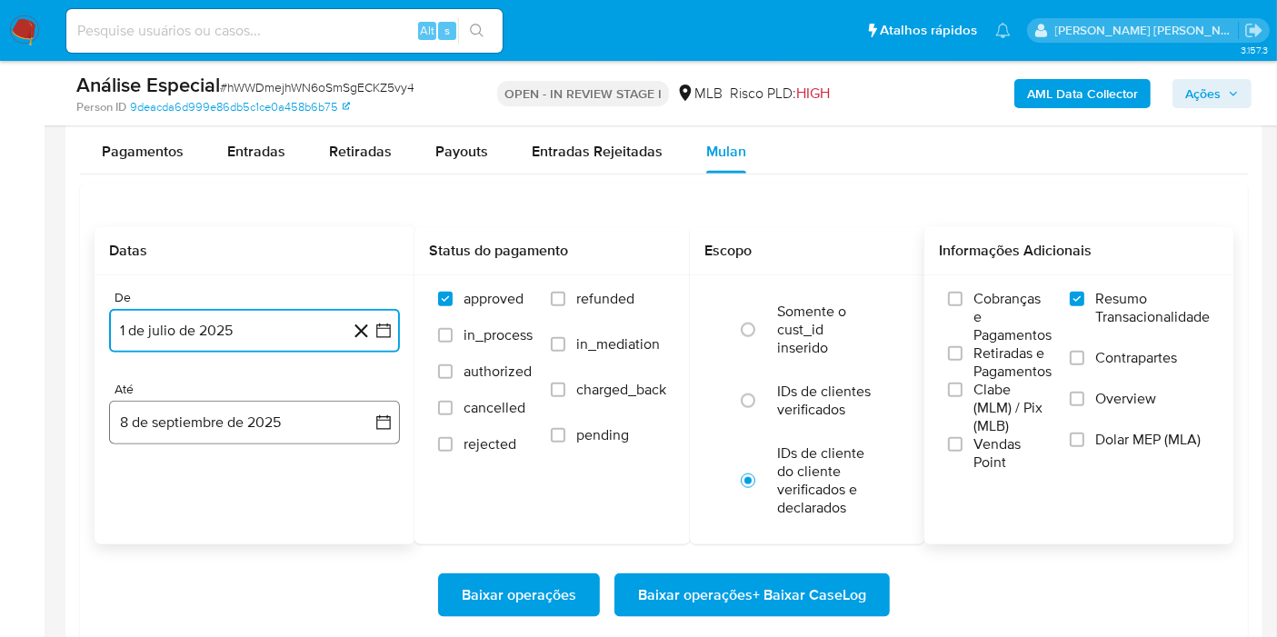
click at [381, 414] on icon "button" at bounding box center [383, 423] width 18 height 18
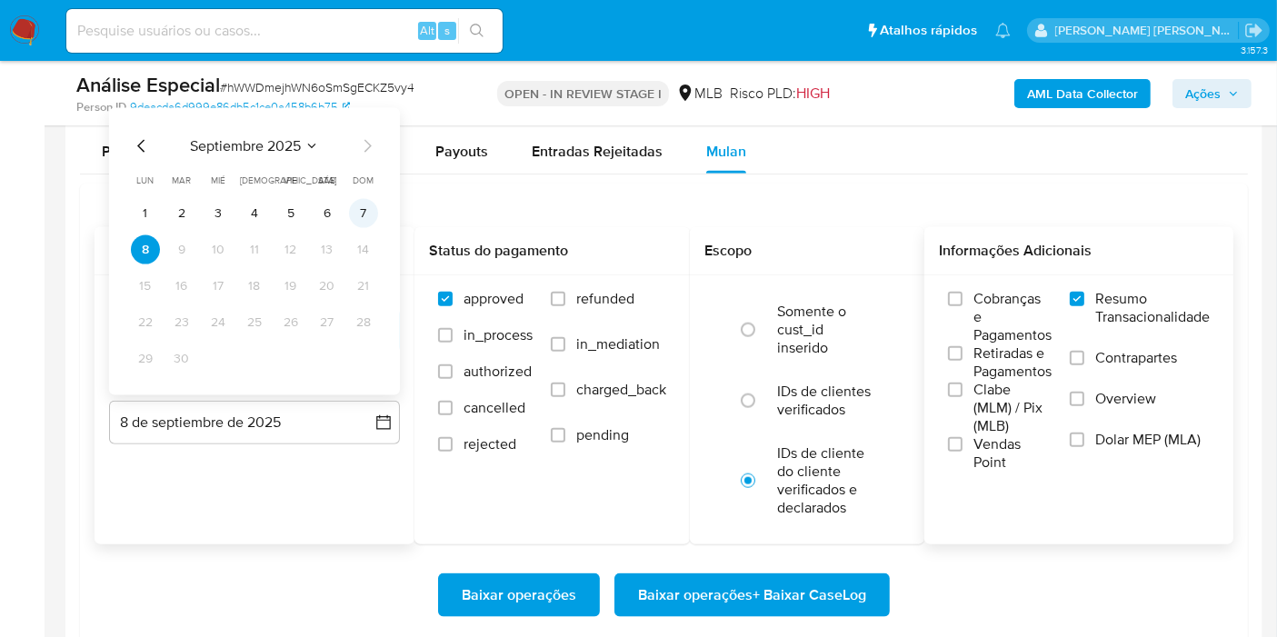
click at [374, 205] on button "7" at bounding box center [363, 213] width 29 height 29
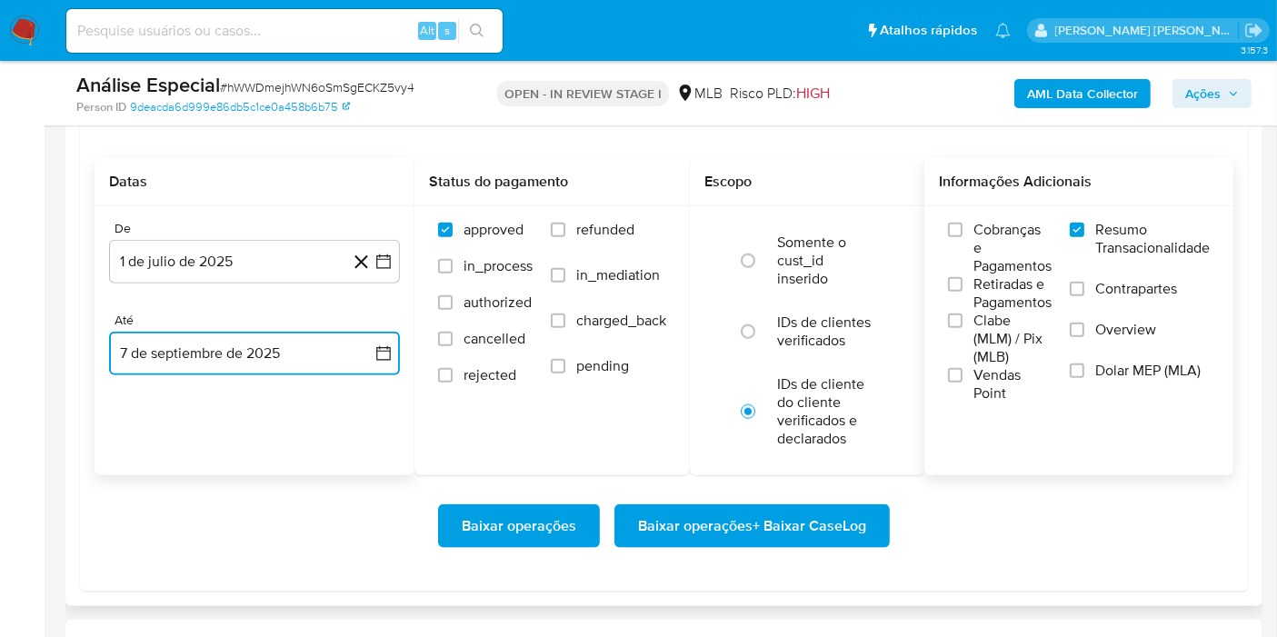
scroll to position [2120, 0]
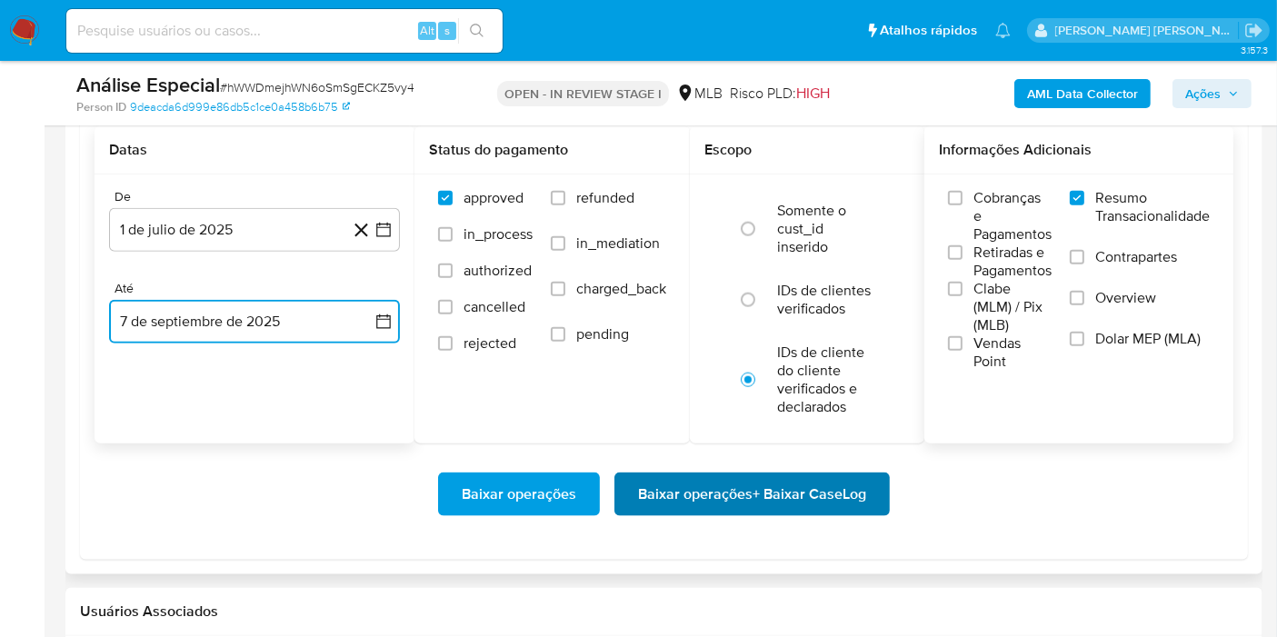
click at [792, 482] on span "Baixar operações + Baixar CaseLog" at bounding box center [752, 494] width 228 height 40
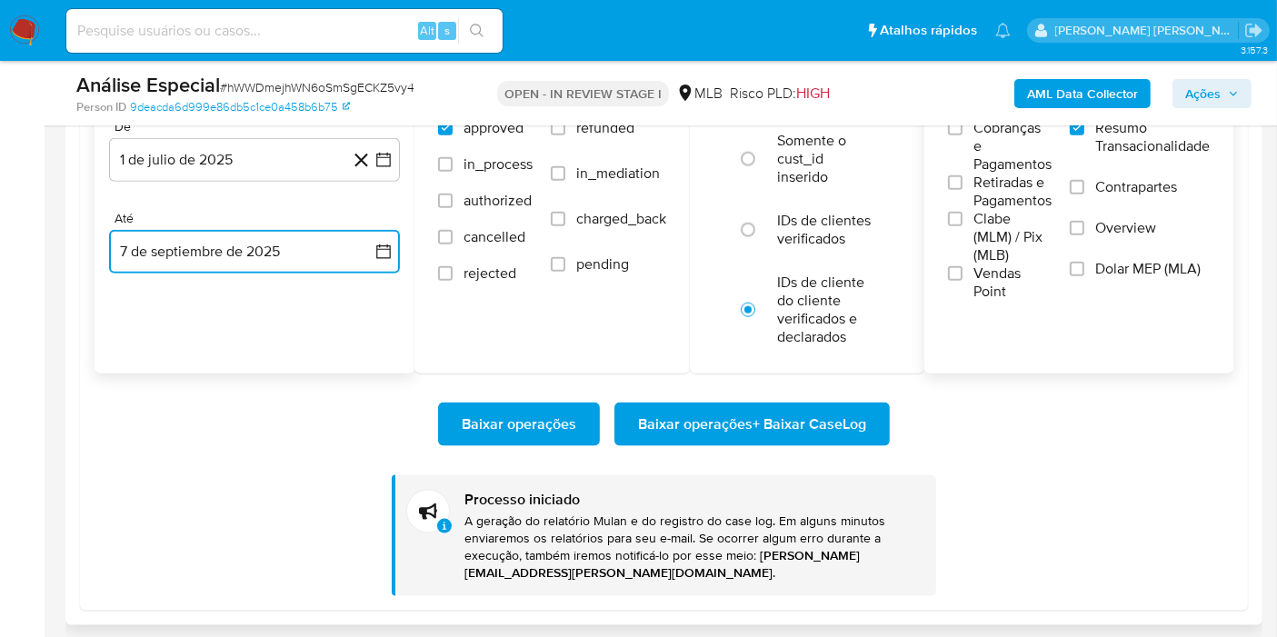
scroll to position [2221, 0]
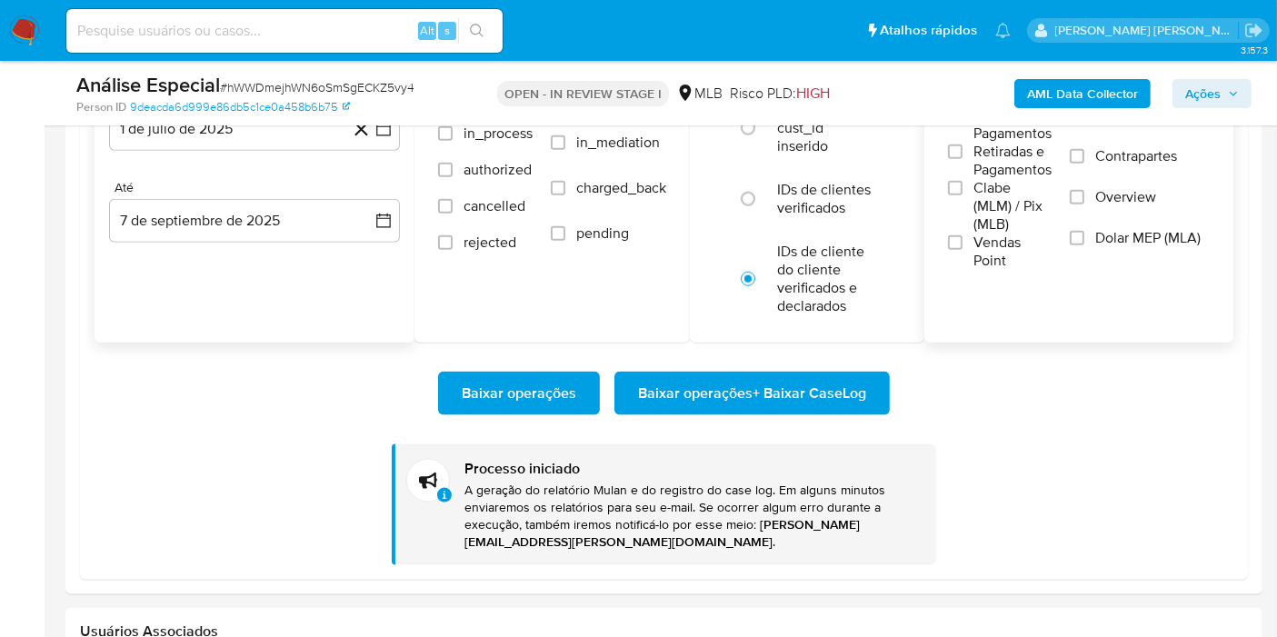
click at [285, 47] on div "Alt s" at bounding box center [284, 31] width 436 height 44
click at [291, 32] on input at bounding box center [284, 31] width 436 height 24
paste input "wjX6G76t8tpm0rWqJXlO46Dj"
type input "wjX6G76t8tpm0rWqJXlO46Dj"
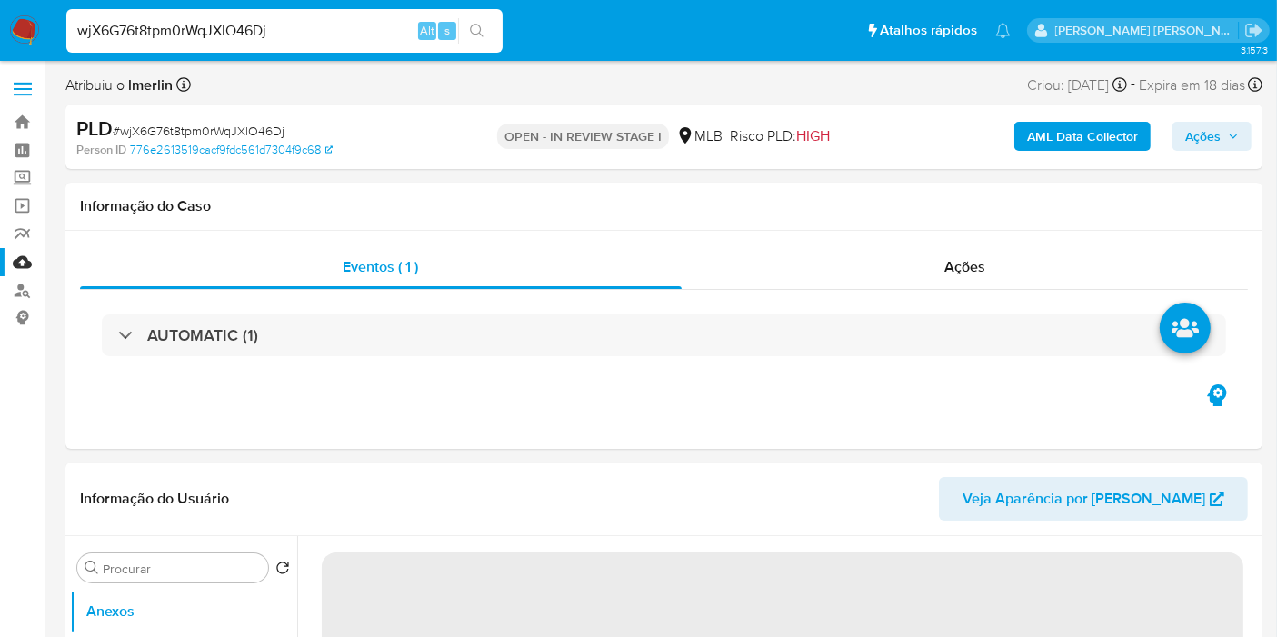
select select "10"
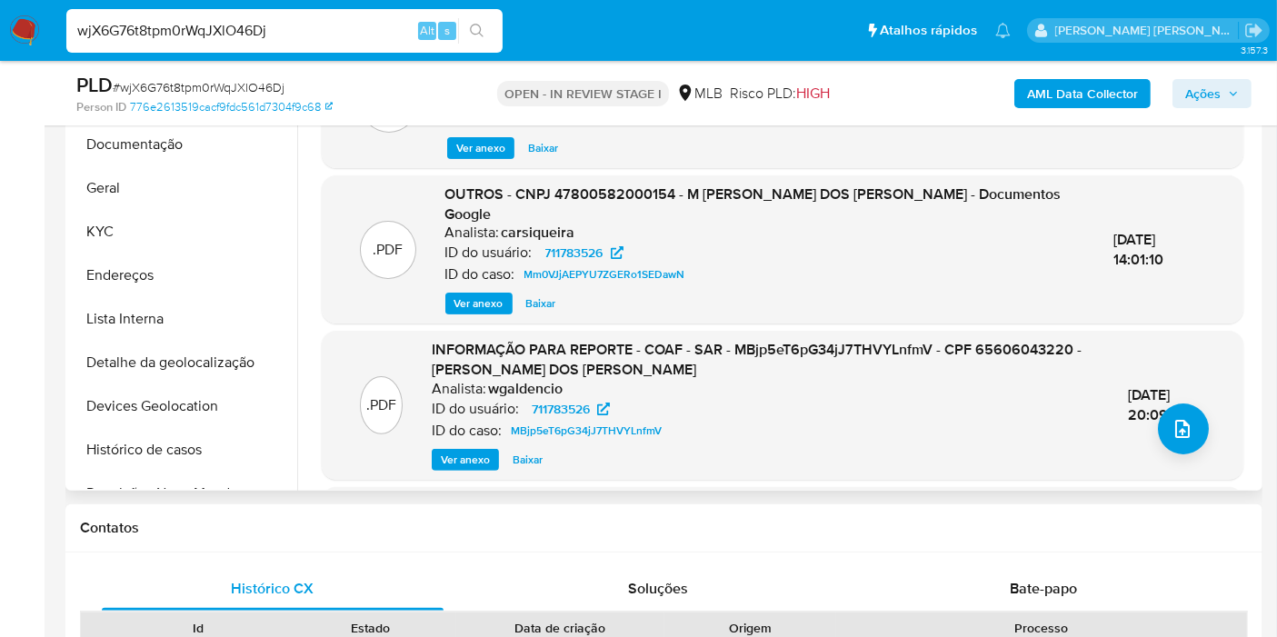
scroll to position [303, 0]
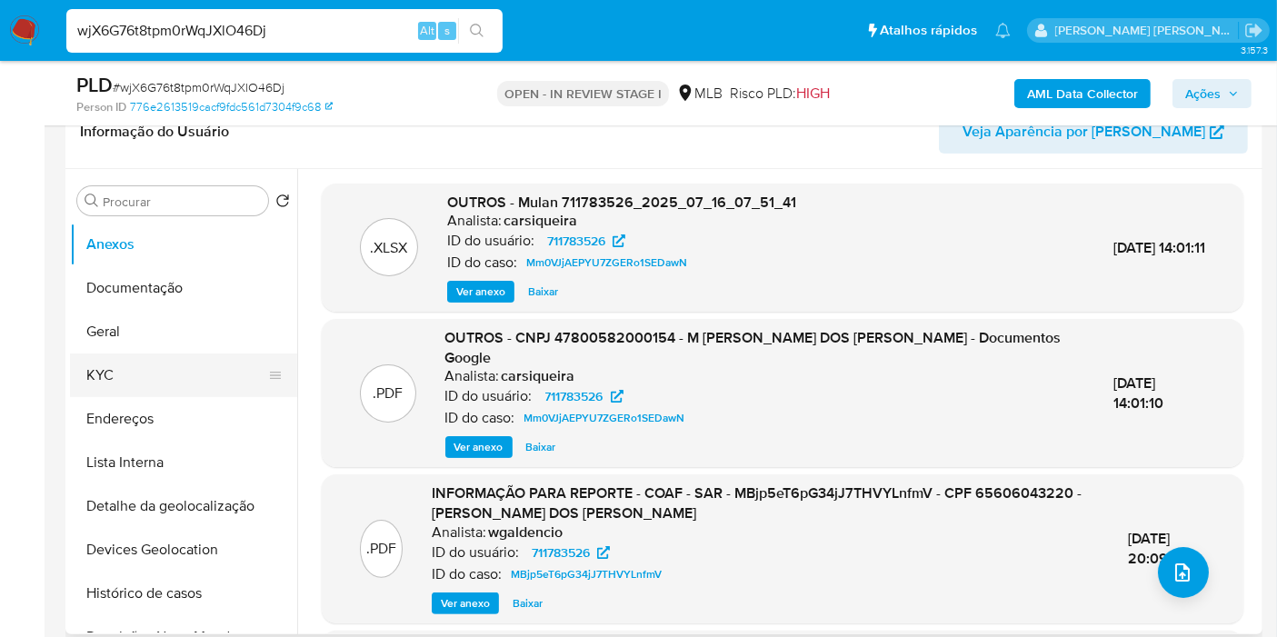
click at [161, 389] on button "KYC" at bounding box center [176, 376] width 213 height 44
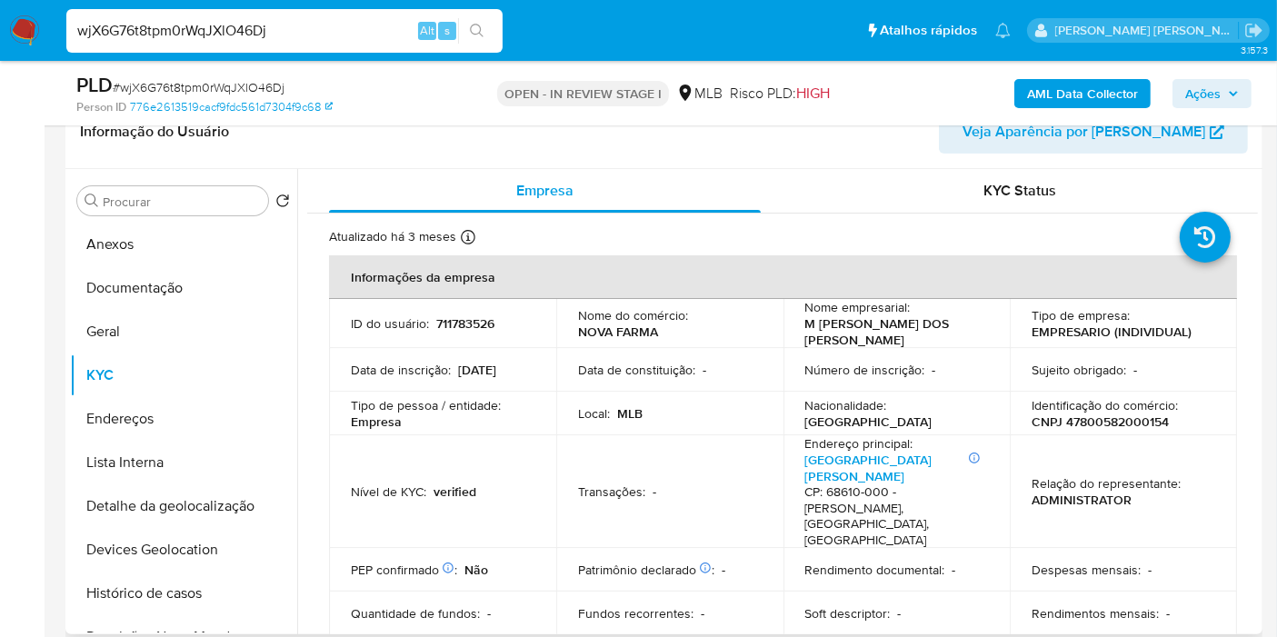
click at [1119, 414] on p "CNPJ 47800582000154" at bounding box center [1100, 422] width 137 height 16
copy p "47800582000154"
click at [186, 609] on button "Histórico de casos" at bounding box center [176, 594] width 213 height 44
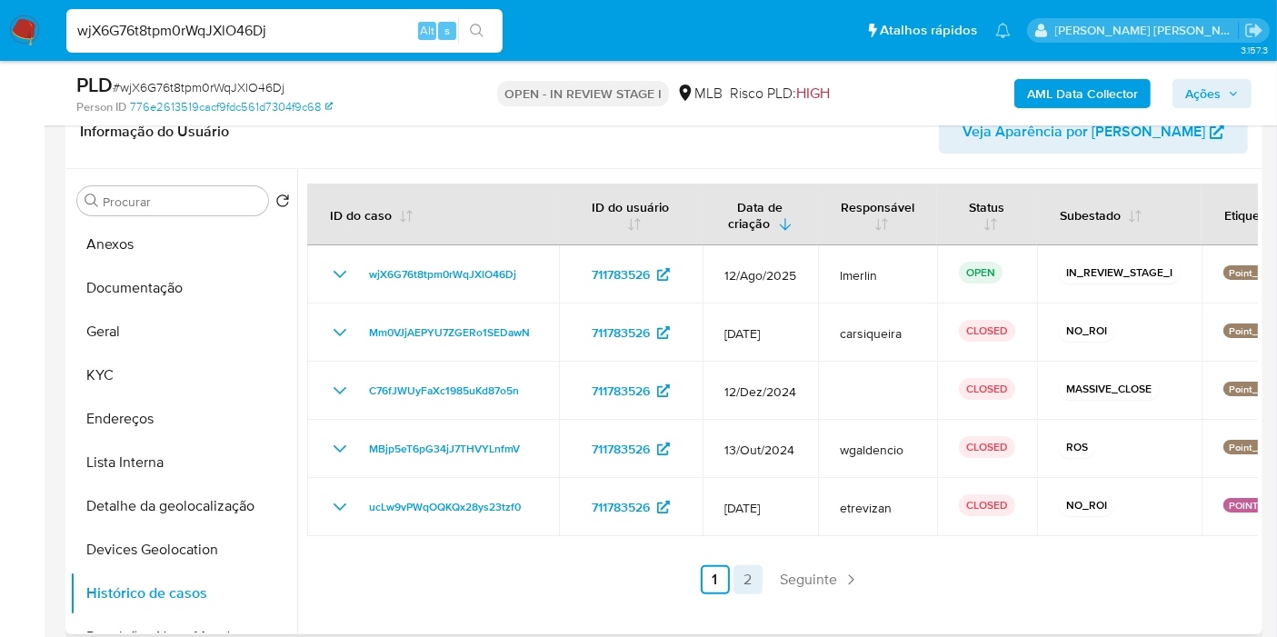
click at [736, 577] on link "2" at bounding box center [747, 579] width 29 height 29
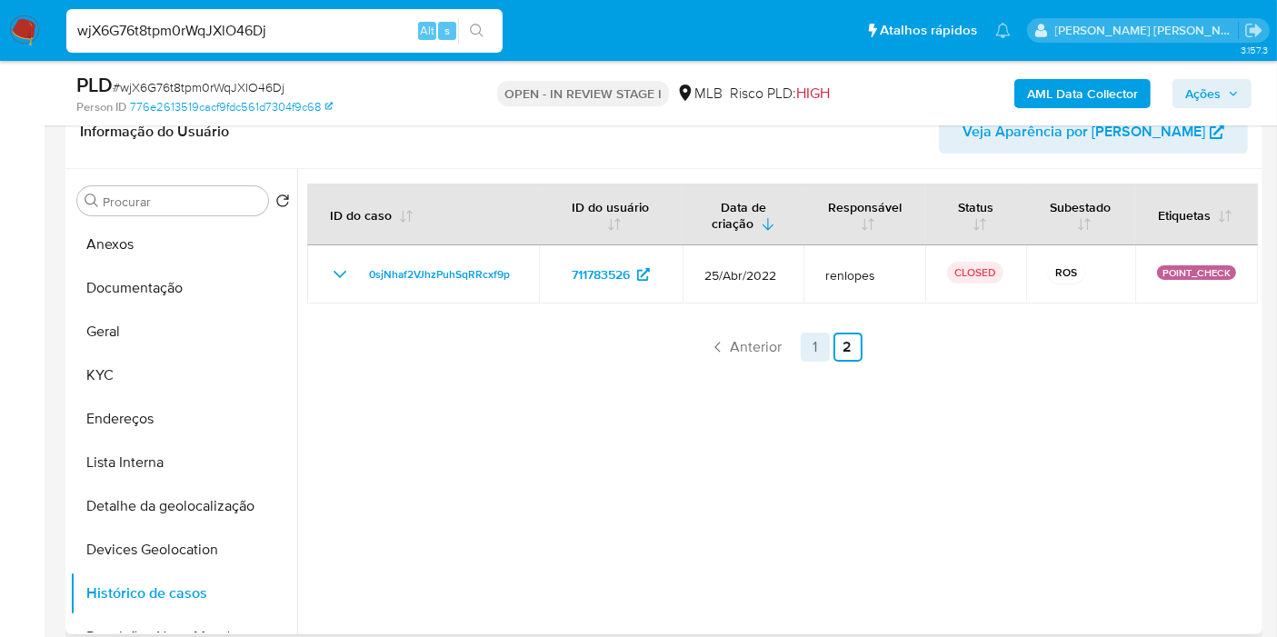
click at [803, 343] on link "1" at bounding box center [815, 347] width 29 height 29
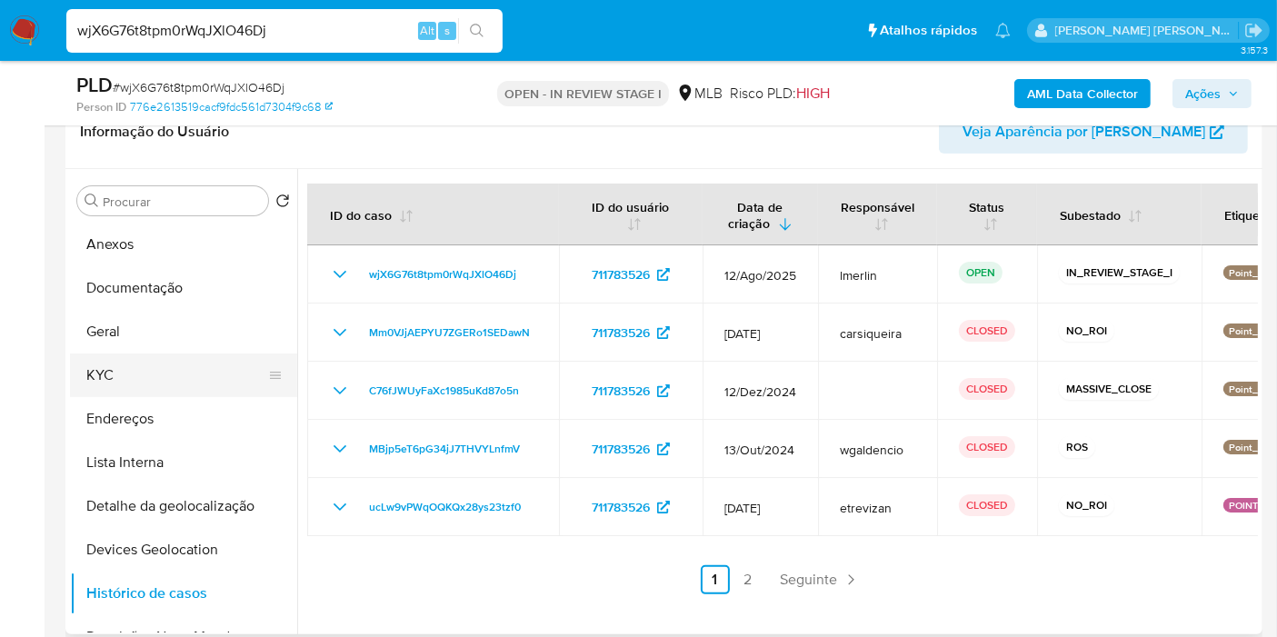
click at [145, 373] on button "KYC" at bounding box center [176, 376] width 213 height 44
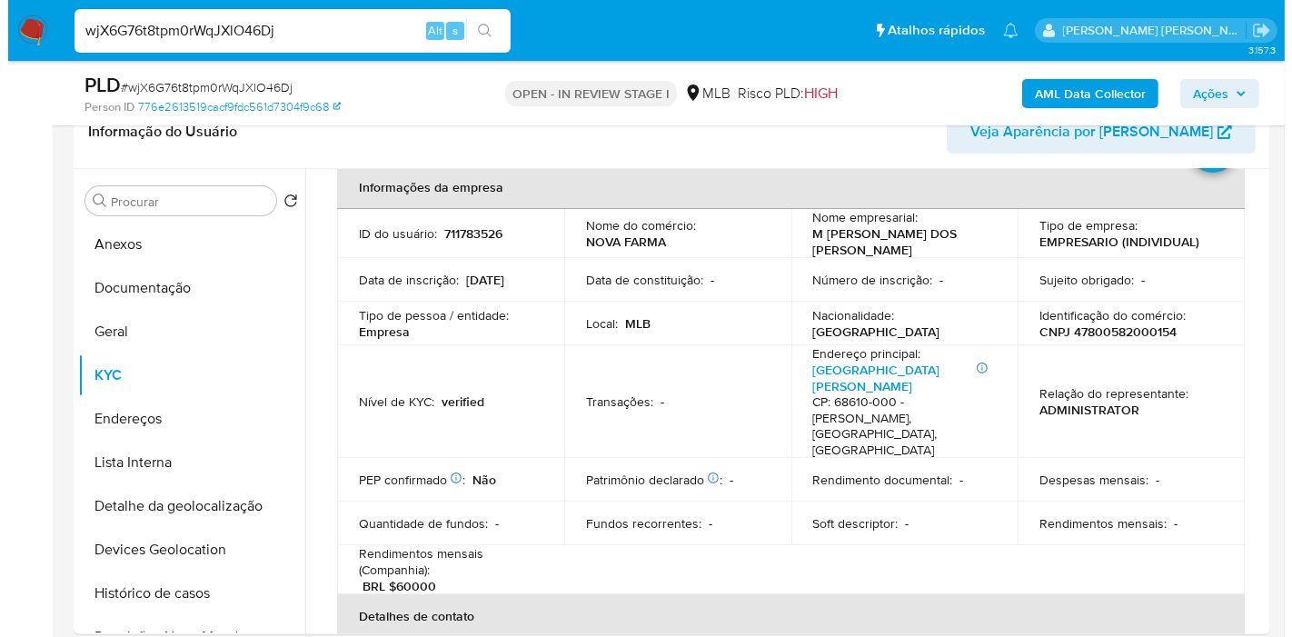
scroll to position [0, 0]
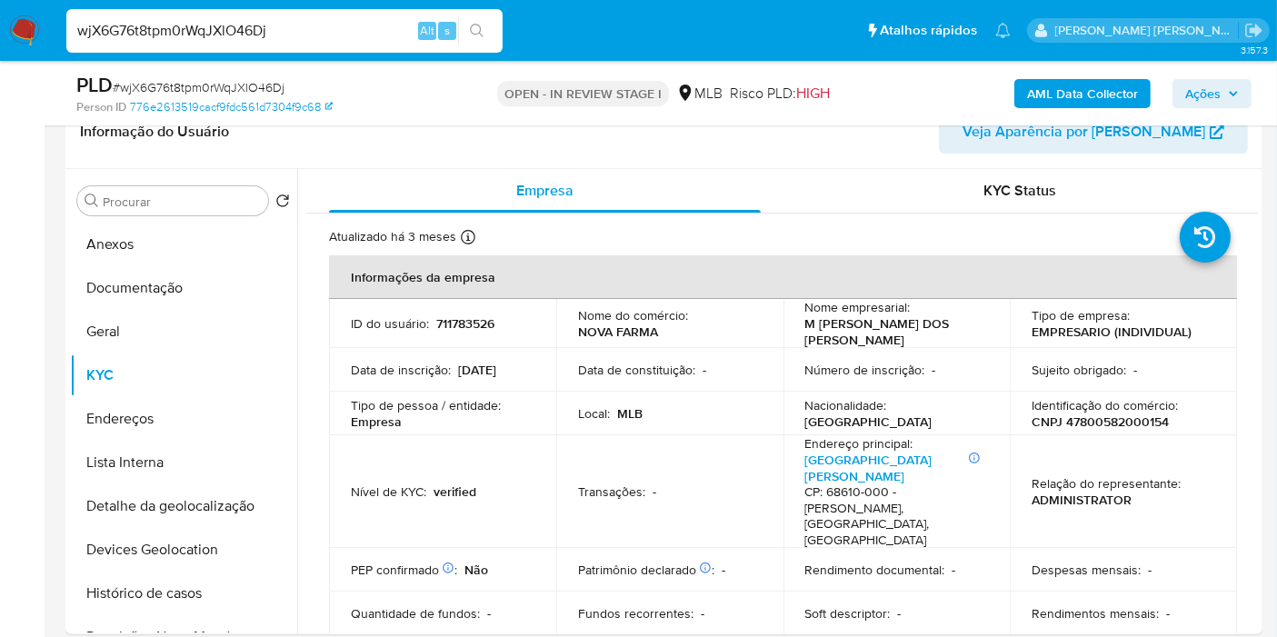
click at [1082, 92] on b "AML Data Collector" at bounding box center [1082, 93] width 111 height 29
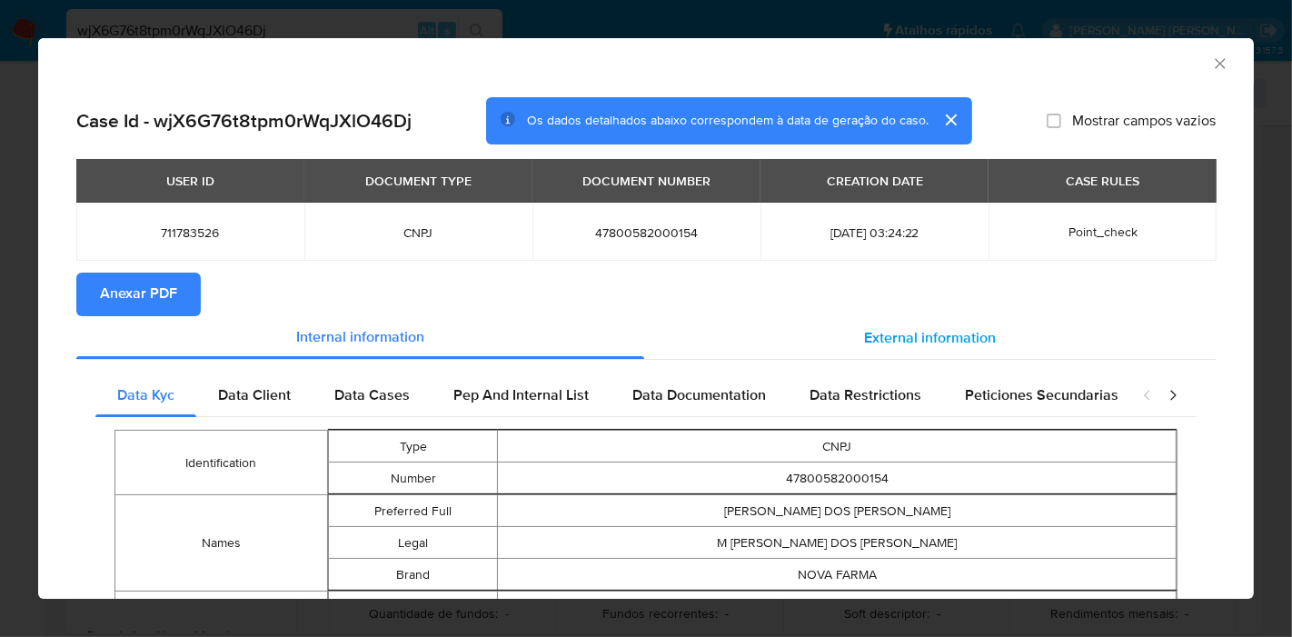
click at [864, 334] on span "External information" at bounding box center [930, 337] width 132 height 21
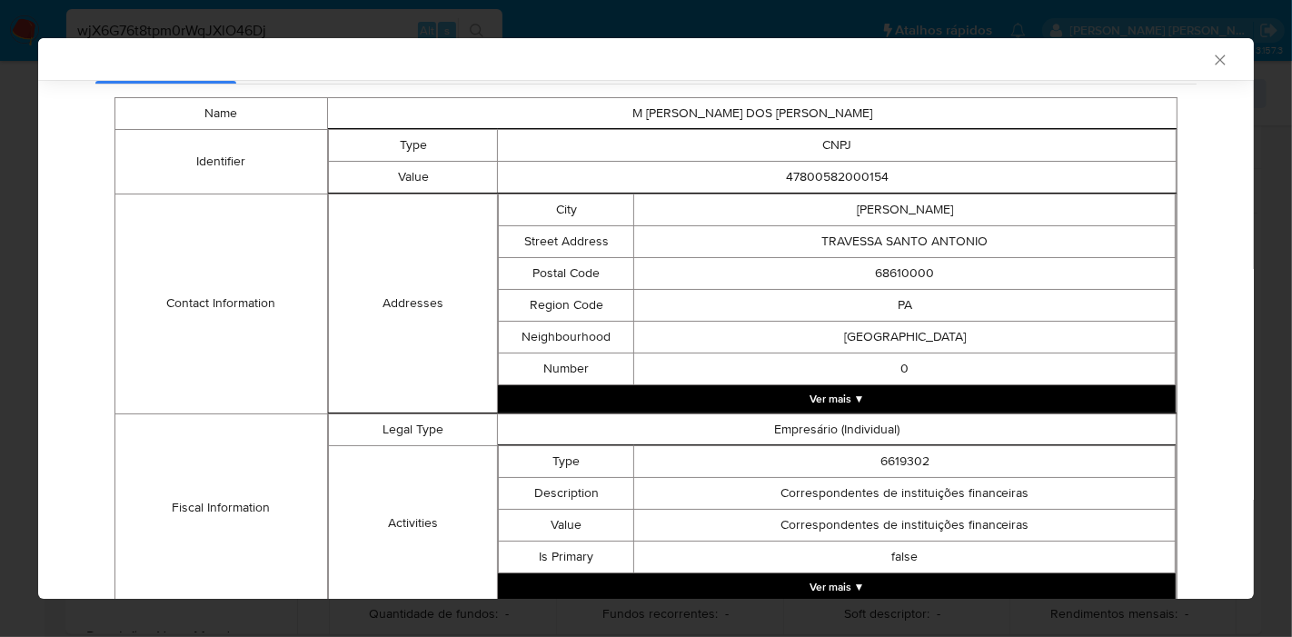
scroll to position [753, 0]
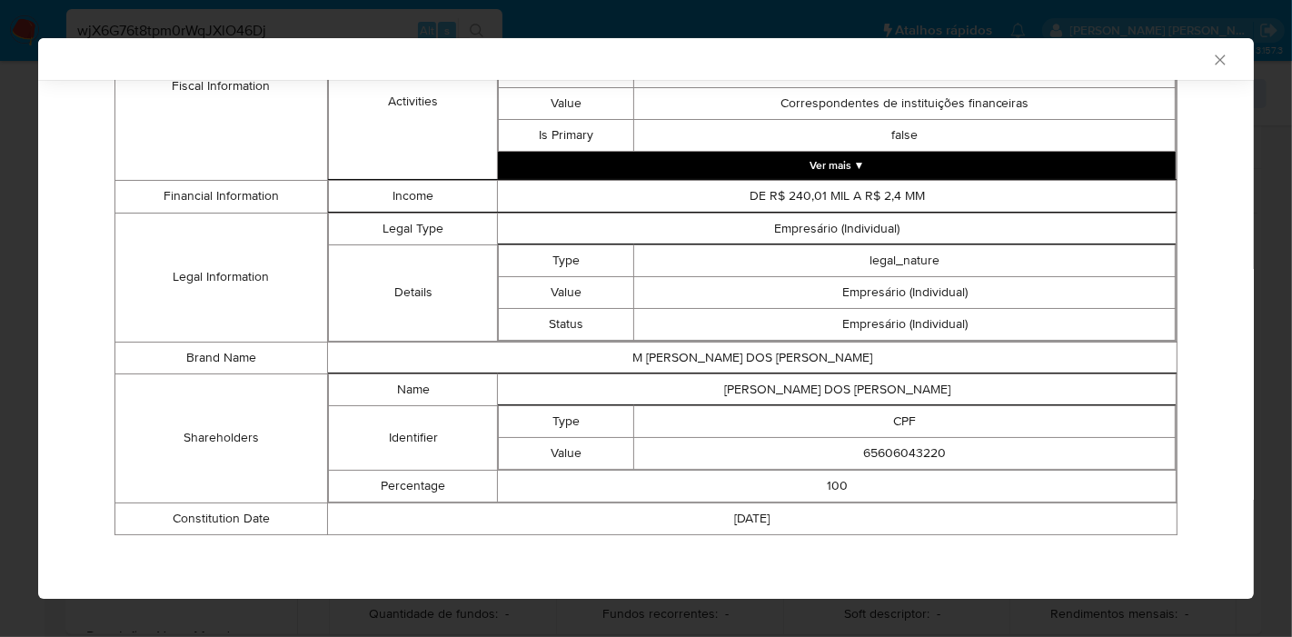
click at [805, 392] on td "[PERSON_NAME] DOS [PERSON_NAME]" at bounding box center [837, 390] width 679 height 32
copy td "[PERSON_NAME] DOS [PERSON_NAME]"
click at [898, 455] on td "65606043220" at bounding box center [905, 453] width 542 height 32
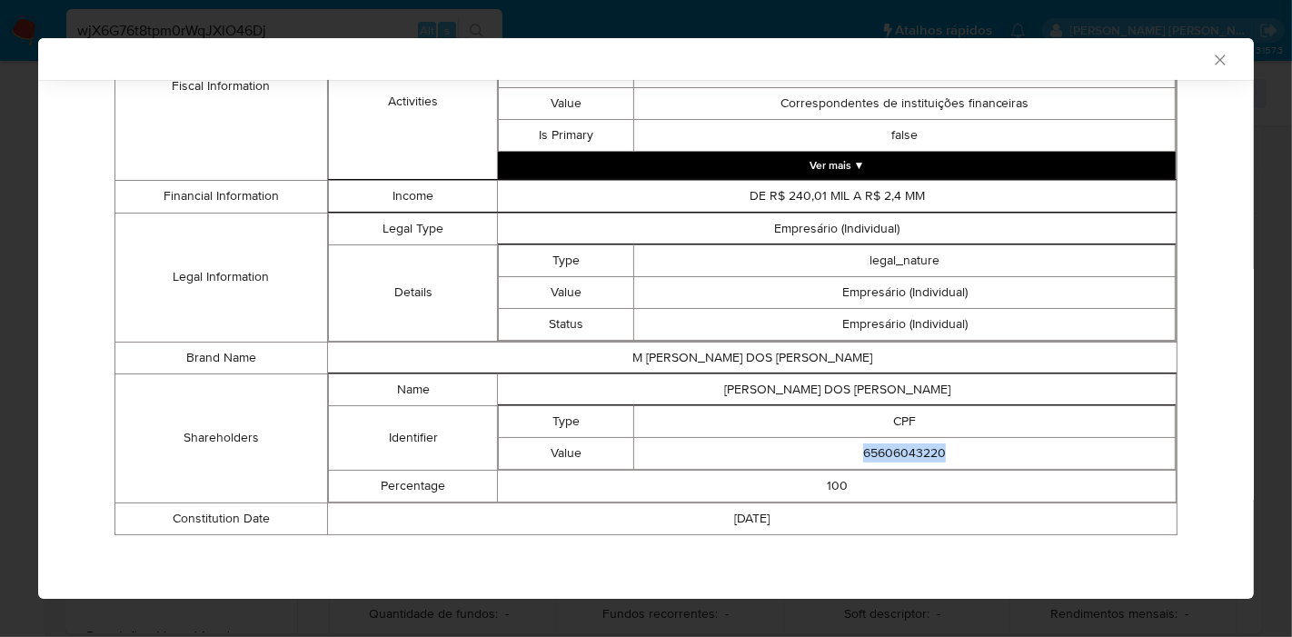
click at [898, 455] on td "65606043220" at bounding box center [905, 453] width 542 height 32
copy td "65606043220"
